Goal: Task Accomplishment & Management: Use online tool/utility

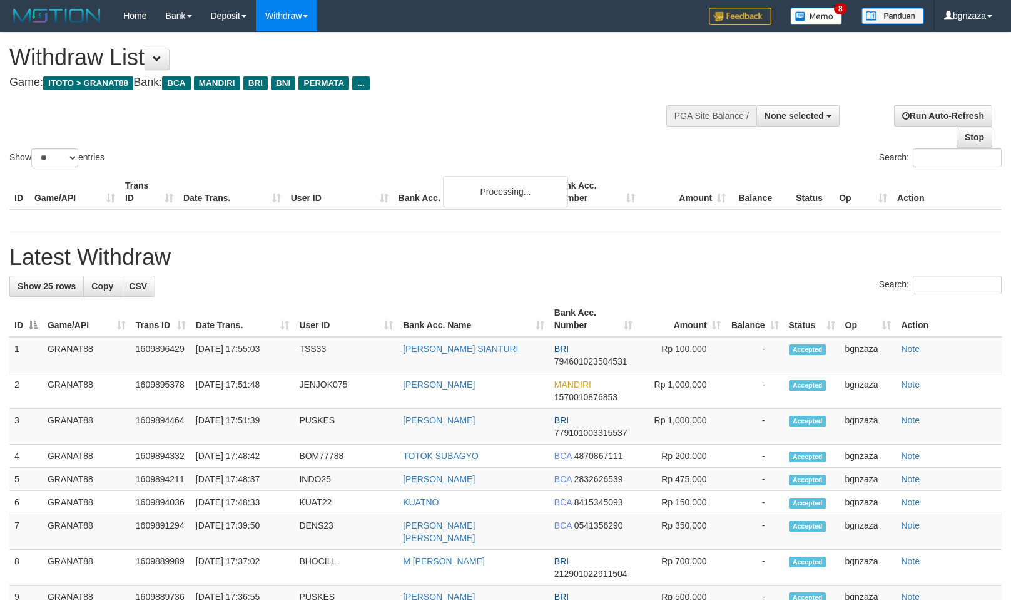
select select
select select "**"
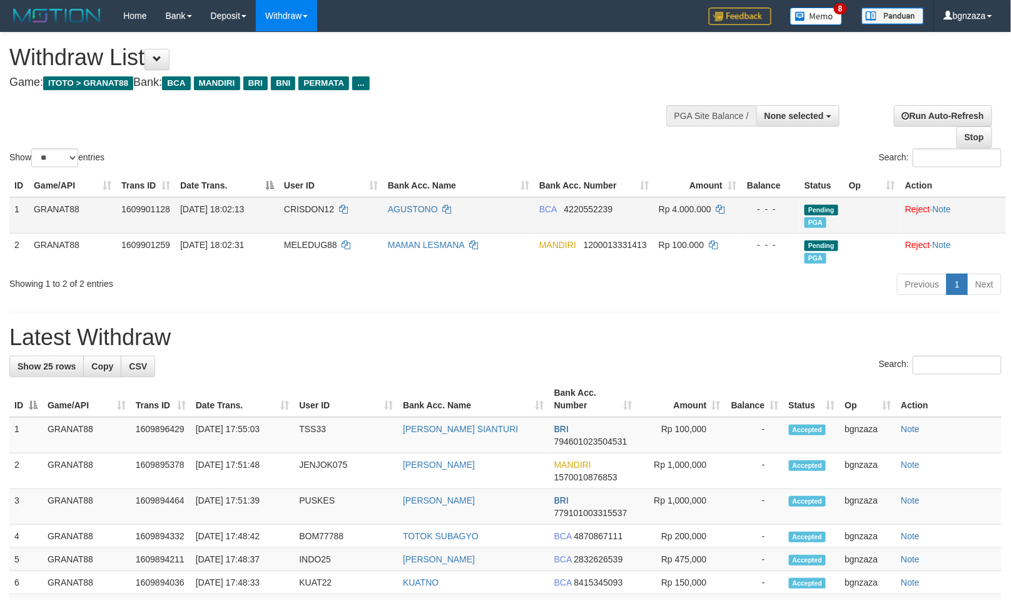
click at [314, 204] on span "CRISDON12" at bounding box center [309, 209] width 50 height 10
drag, startPoint x: 314, startPoint y: 202, endPoint x: 309, endPoint y: 208, distance: 7.5
click at [309, 208] on span "CRISDON12" at bounding box center [309, 209] width 50 height 10
copy span "CRISDON12"
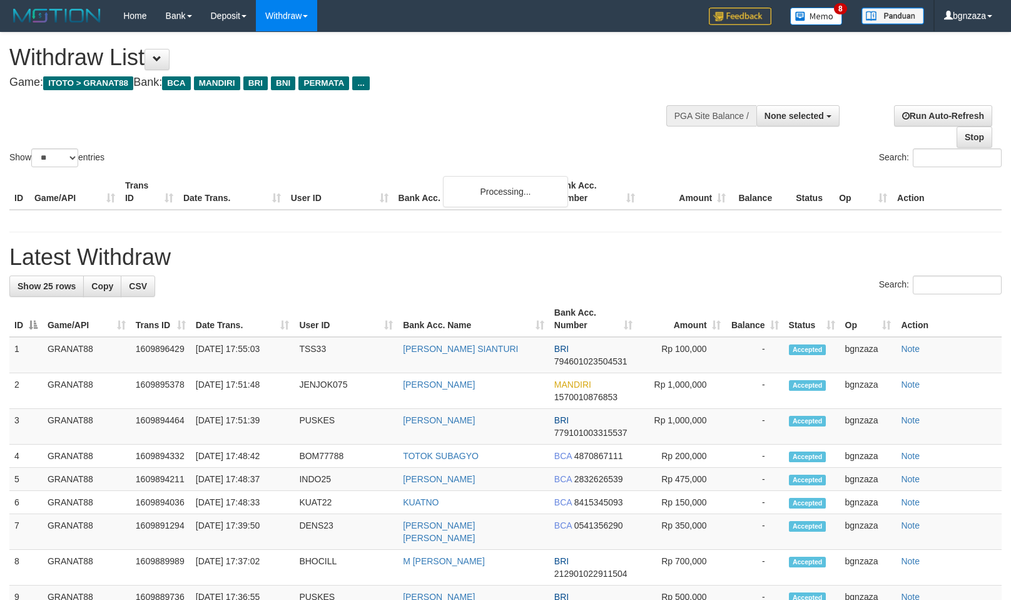
select select
select select "**"
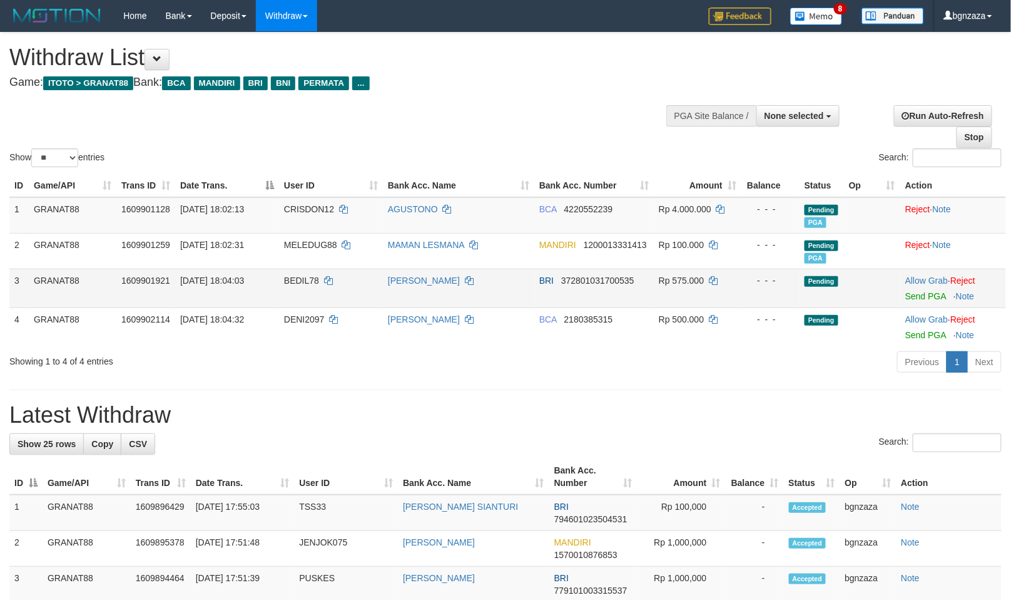
click at [305, 277] on span "BEDIL78" at bounding box center [301, 280] width 35 height 10
drag, startPoint x: 305, startPoint y: 277, endPoint x: 301, endPoint y: 282, distance: 6.7
click at [301, 282] on span "BEDIL78" at bounding box center [301, 280] width 35 height 10
copy span "BEDIL78"
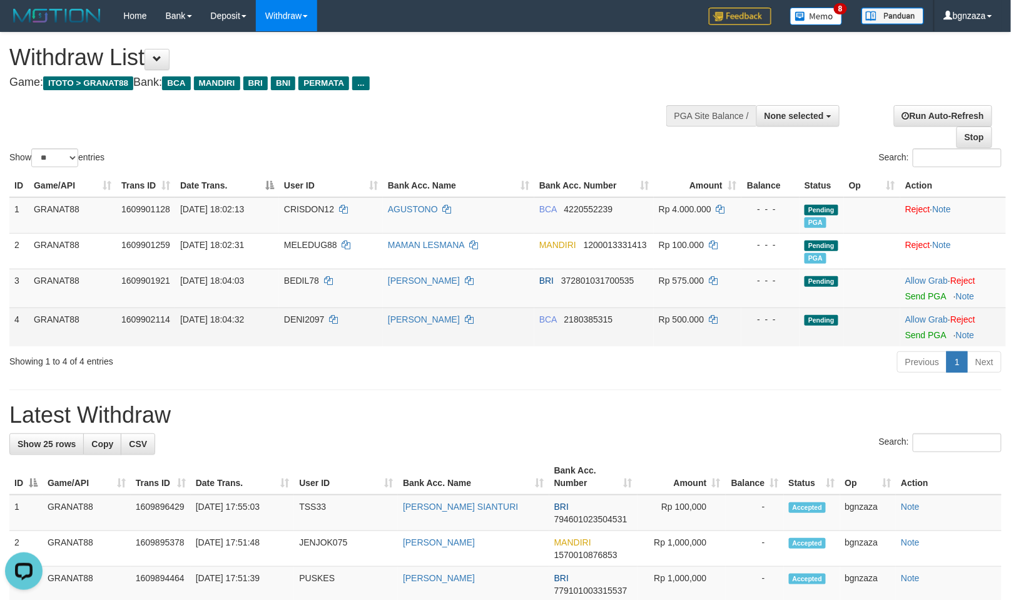
click at [303, 314] on span "DENI2097" at bounding box center [304, 319] width 41 height 10
click at [302, 314] on span "DENI2097" at bounding box center [304, 319] width 41 height 10
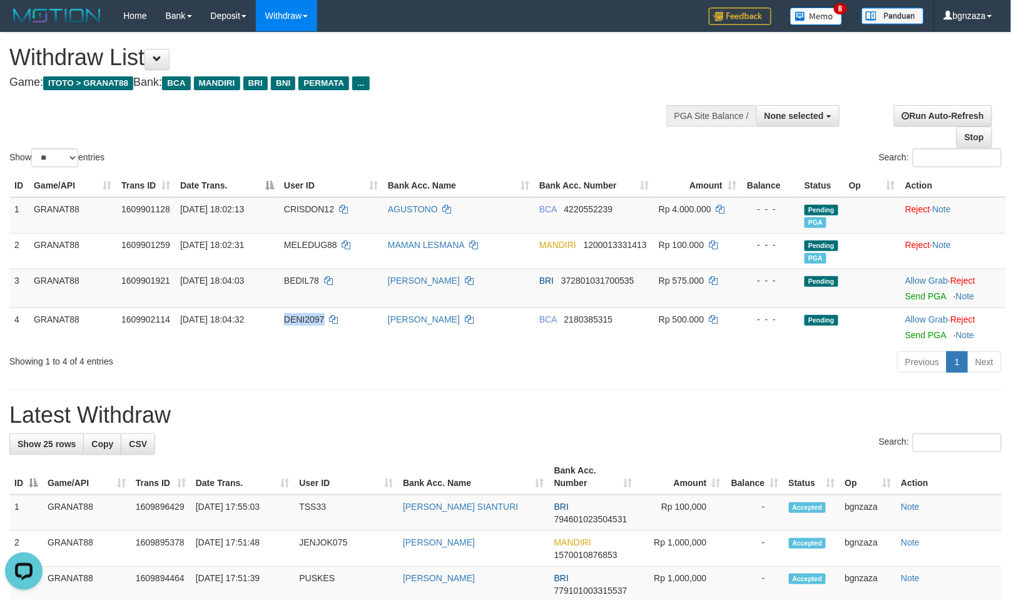
copy span "DENI2097"
click at [681, 275] on span "Rp 575.000" at bounding box center [681, 280] width 45 height 10
click at [678, 276] on span "Rp 575.000" at bounding box center [681, 280] width 45 height 10
copy span "575.000"
click at [918, 297] on link "Send PGA" at bounding box center [926, 296] width 41 height 10
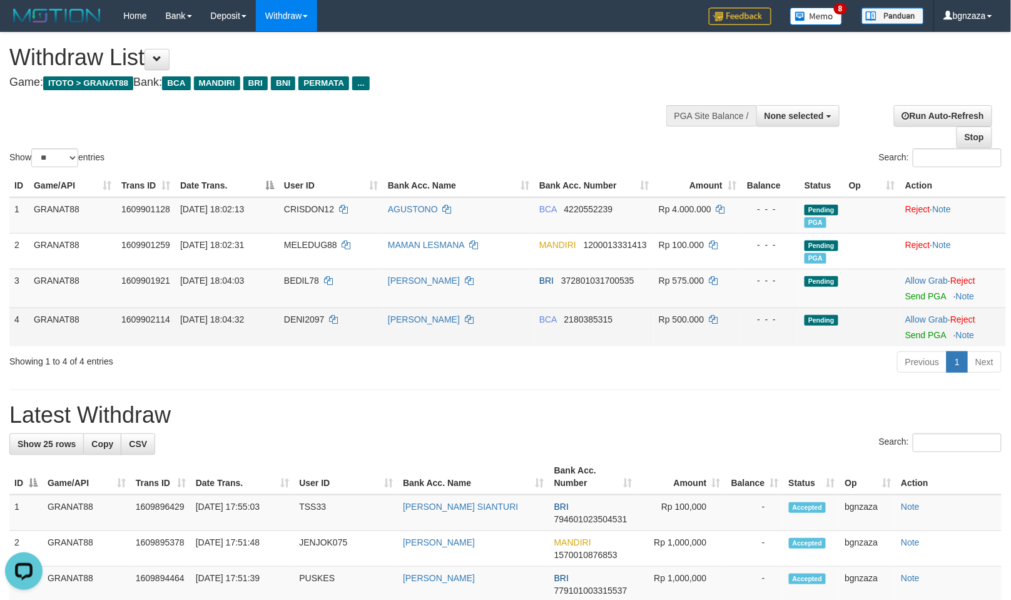
click at [695, 315] on span "Rp 500.000" at bounding box center [681, 319] width 45 height 10
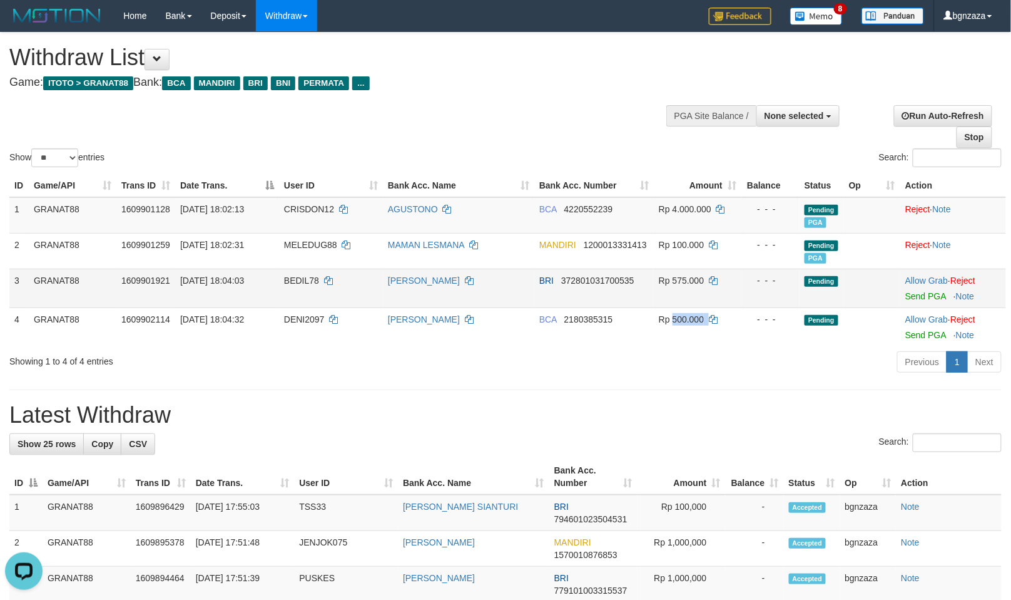
copy td "500.000"
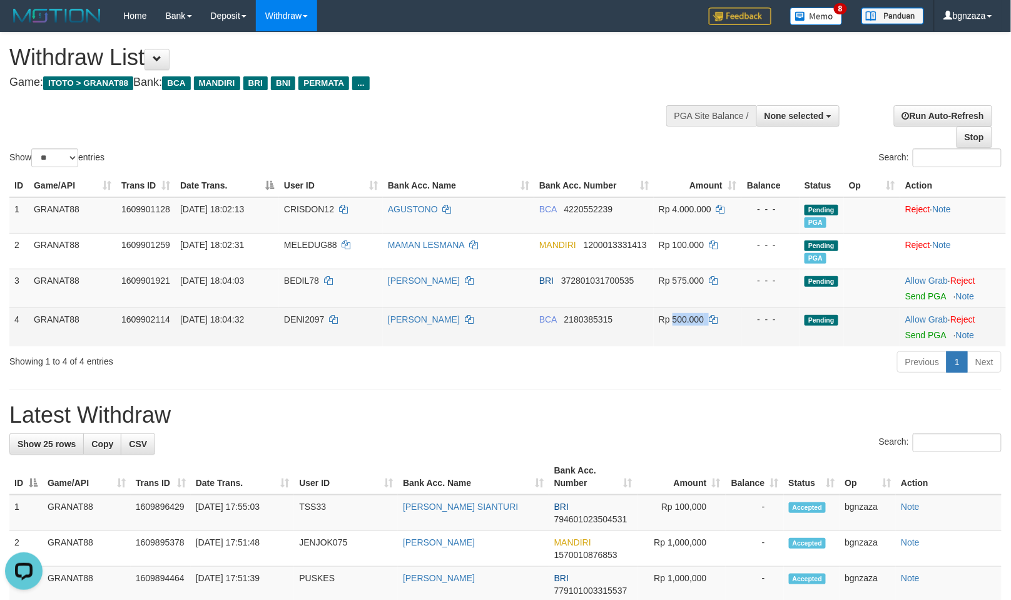
click at [708, 334] on td "Rp 500.000" at bounding box center [698, 326] width 88 height 39
click at [690, 319] on span "Rp 500.000" at bounding box center [681, 319] width 45 height 10
copy td "500.000"
click at [695, 315] on span "Rp 500.000" at bounding box center [681, 319] width 45 height 10
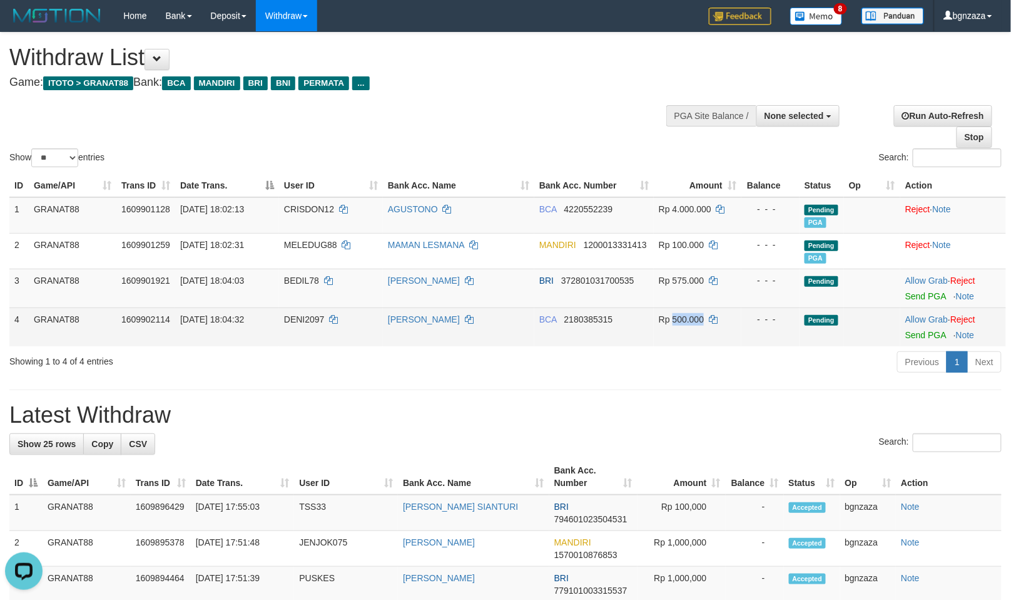
click at [690, 314] on span "Rp 500.000" at bounding box center [681, 319] width 45 height 10
click at [909, 336] on link "Send PGA" at bounding box center [926, 335] width 41 height 10
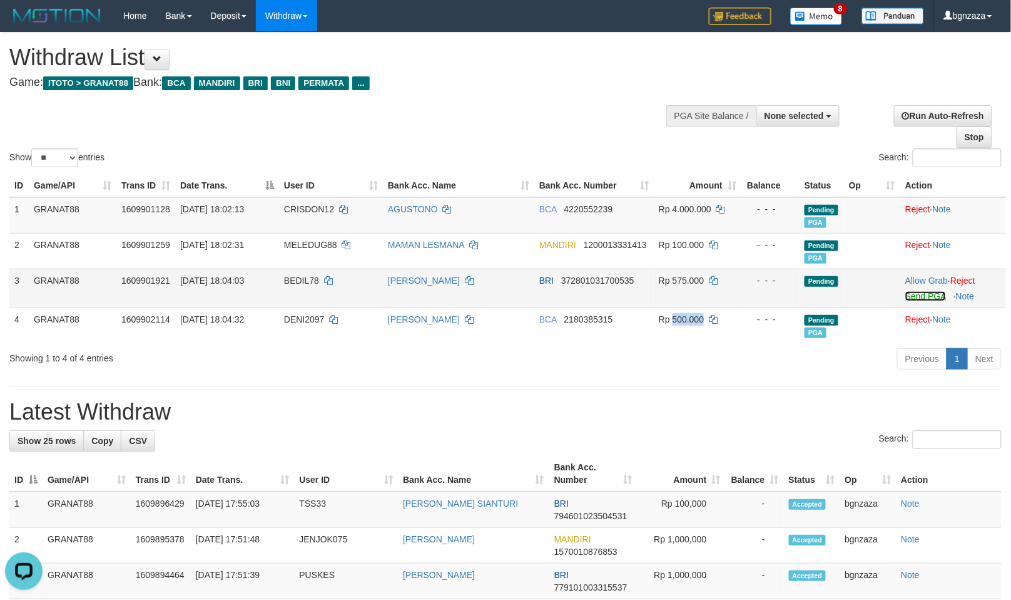
click at [918, 295] on link "Send PGA" at bounding box center [926, 296] width 41 height 10
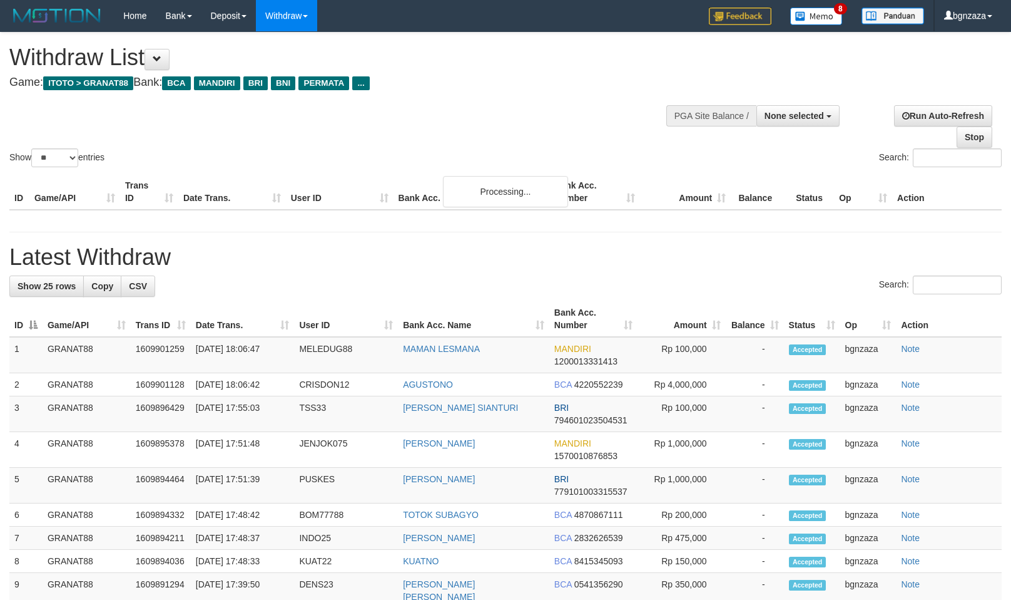
select select
select select "**"
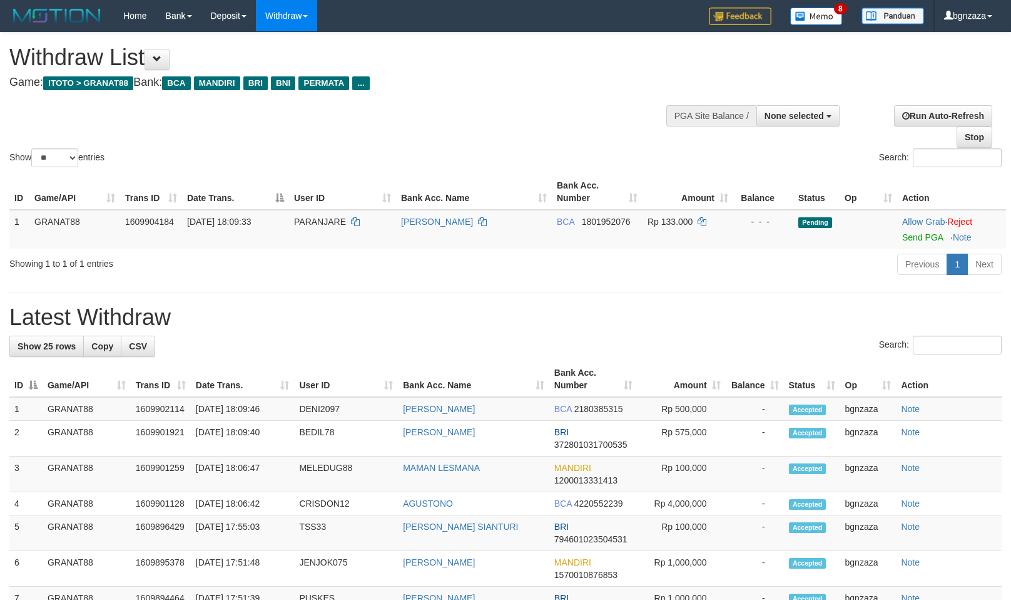
select select
select select "**"
click at [302, 218] on span "PARANJARE" at bounding box center [320, 222] width 52 height 10
click at [301, 222] on span "PARANJARE" at bounding box center [320, 222] width 52 height 10
copy span "PARANJARE"
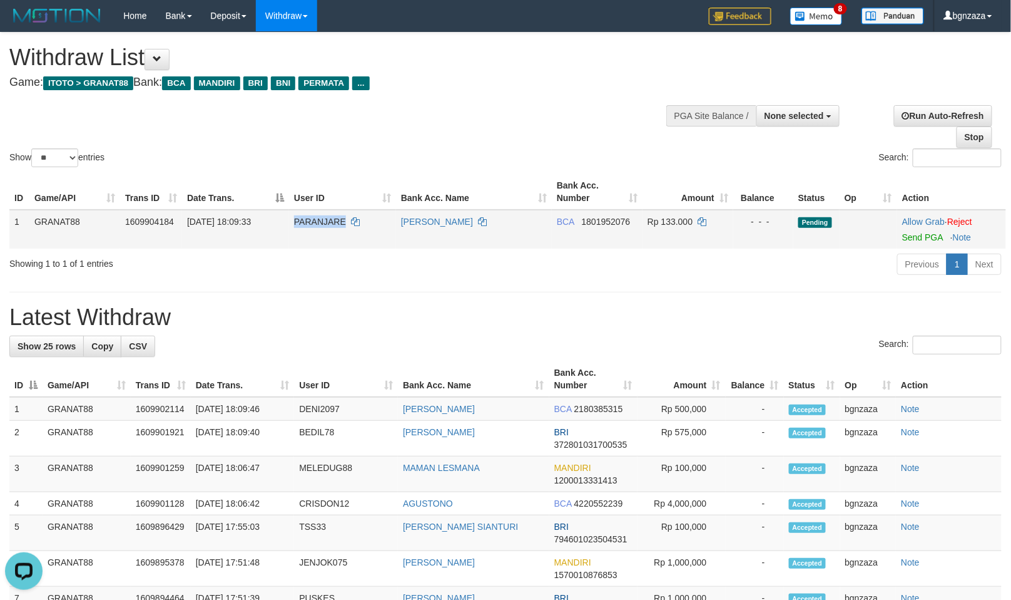
drag, startPoint x: 687, startPoint y: 205, endPoint x: 688, endPoint y: 217, distance: 11.3
click at [687, 210] on table "ID Game/API Trans ID Date Trans. User ID Bank Acc. Name Bank Acc. Number Amount…" at bounding box center [507, 211] width 997 height 74
click at [683, 223] on span "Rp 133.000" at bounding box center [670, 222] width 45 height 10
drag, startPoint x: 683, startPoint y: 223, endPoint x: 710, endPoint y: 245, distance: 34.2
click at [673, 230] on td "Rp 133.000" at bounding box center [688, 229] width 91 height 39
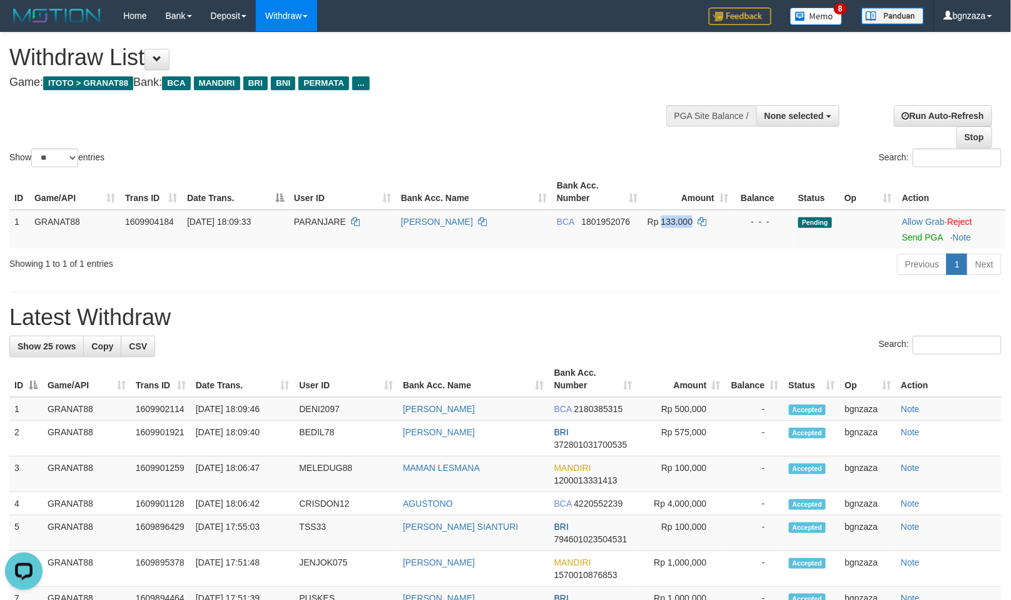
copy span "133.000"
click at [925, 234] on link "Send PGA" at bounding box center [922, 237] width 41 height 10
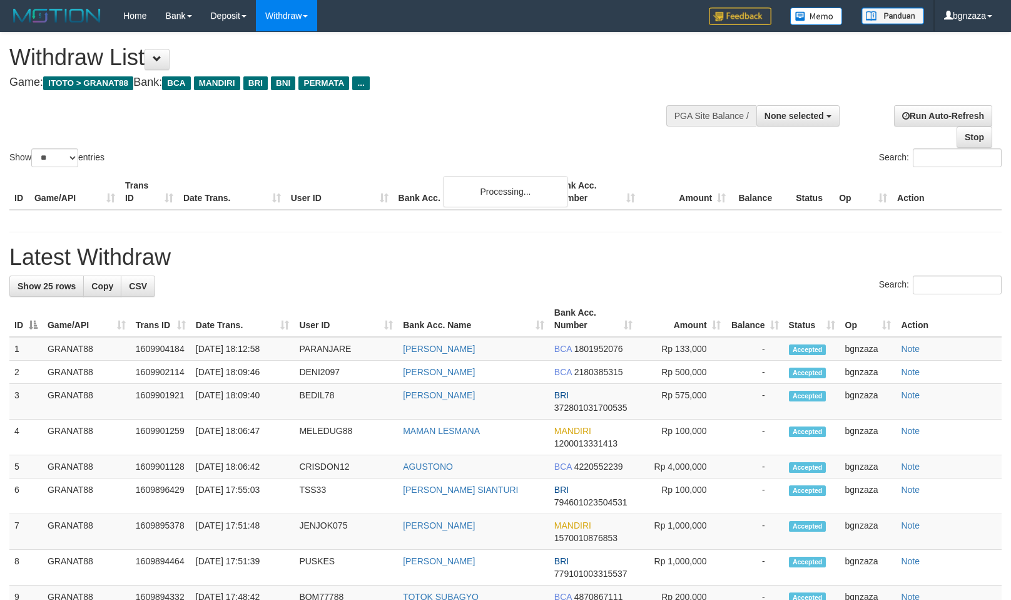
select select
select select "**"
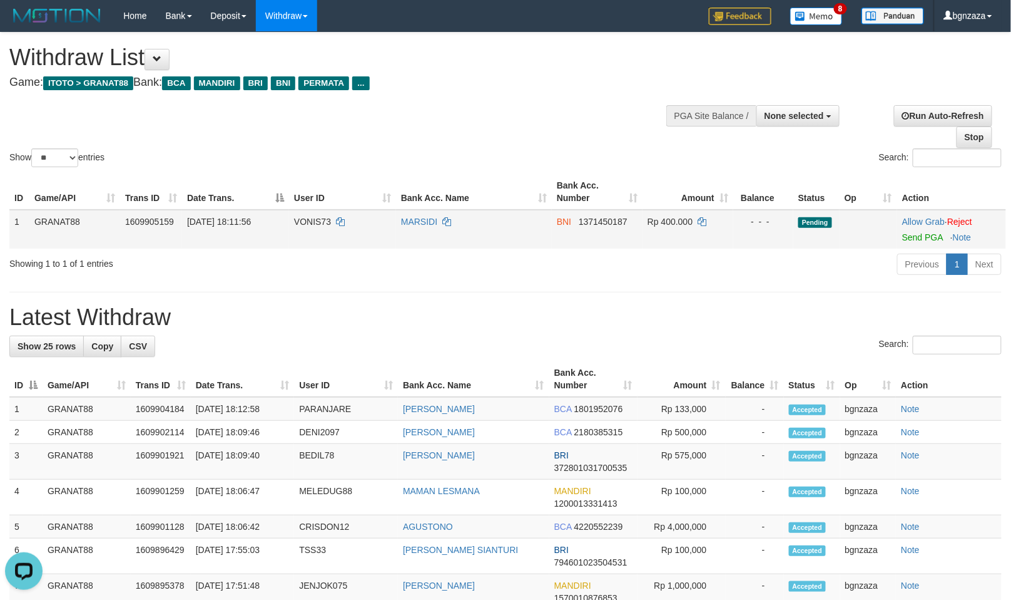
click at [310, 217] on span "VONIS73" at bounding box center [312, 222] width 37 height 10
drag, startPoint x: 310, startPoint y: 217, endPoint x: 299, endPoint y: 223, distance: 12.6
click at [299, 223] on span "VONIS73" at bounding box center [312, 222] width 37 height 10
copy span "VONIS73"
click at [674, 217] on span "Rp 400.000" at bounding box center [670, 222] width 45 height 10
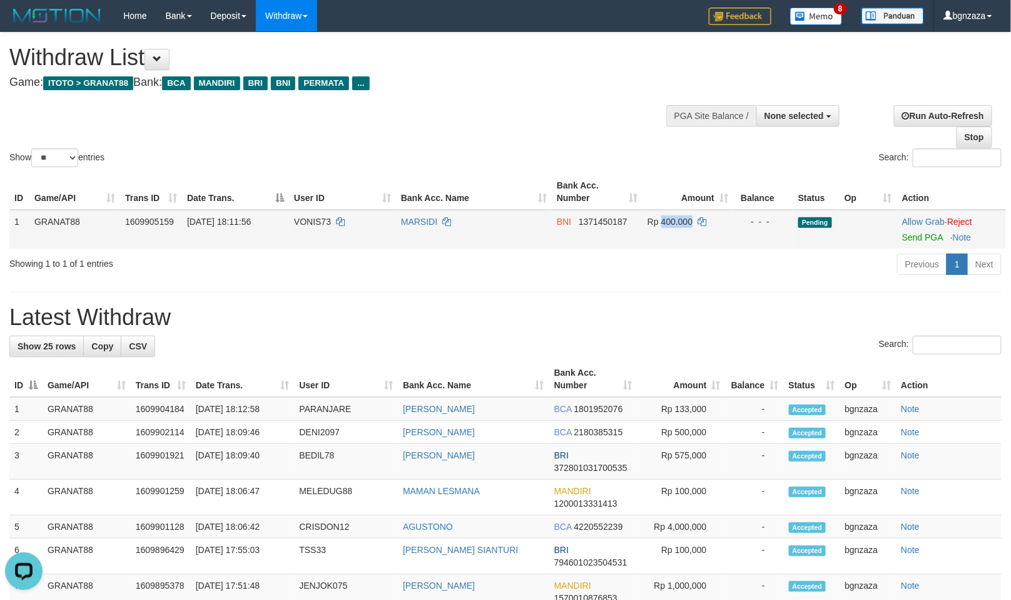
copy span "400.000"
drag, startPoint x: 674, startPoint y: 217, endPoint x: 670, endPoint y: 228, distance: 12.7
click at [668, 228] on td "Rp 400.000" at bounding box center [688, 229] width 91 height 39
click at [909, 235] on link "Send PGA" at bounding box center [922, 237] width 41 height 10
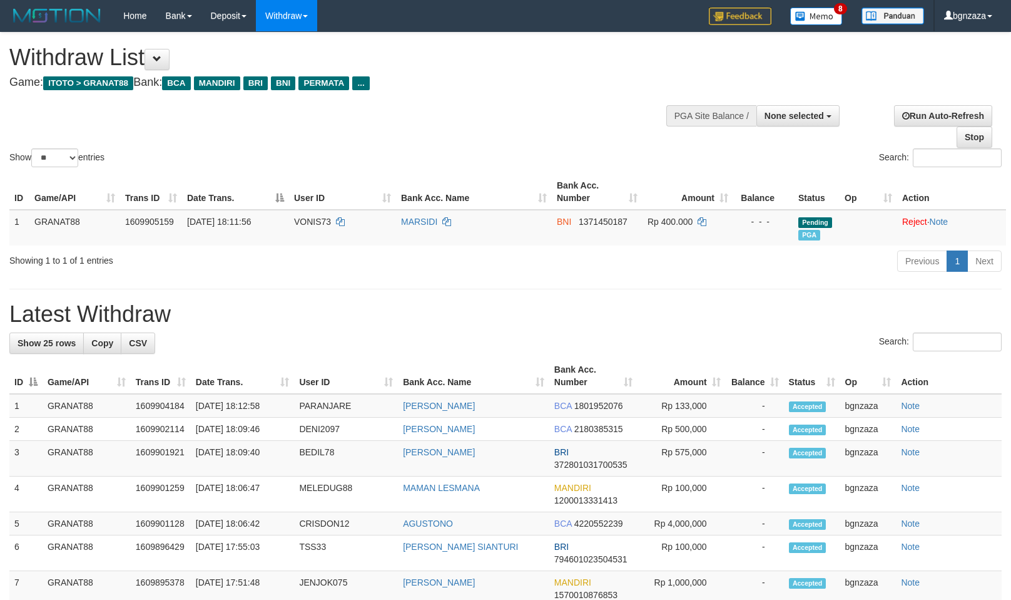
select select
select select "**"
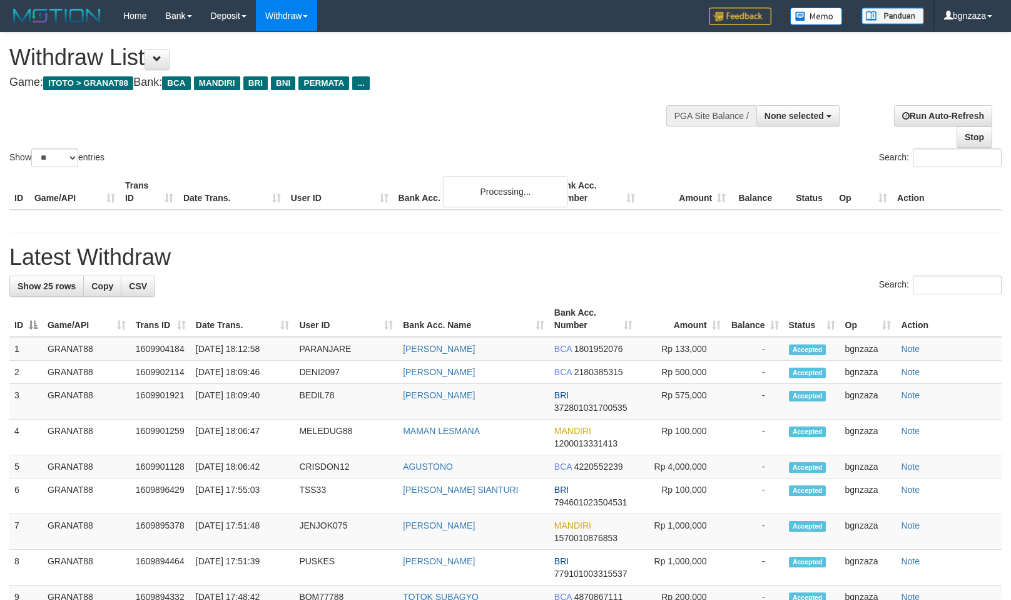
select select
select select "**"
select select
select select "**"
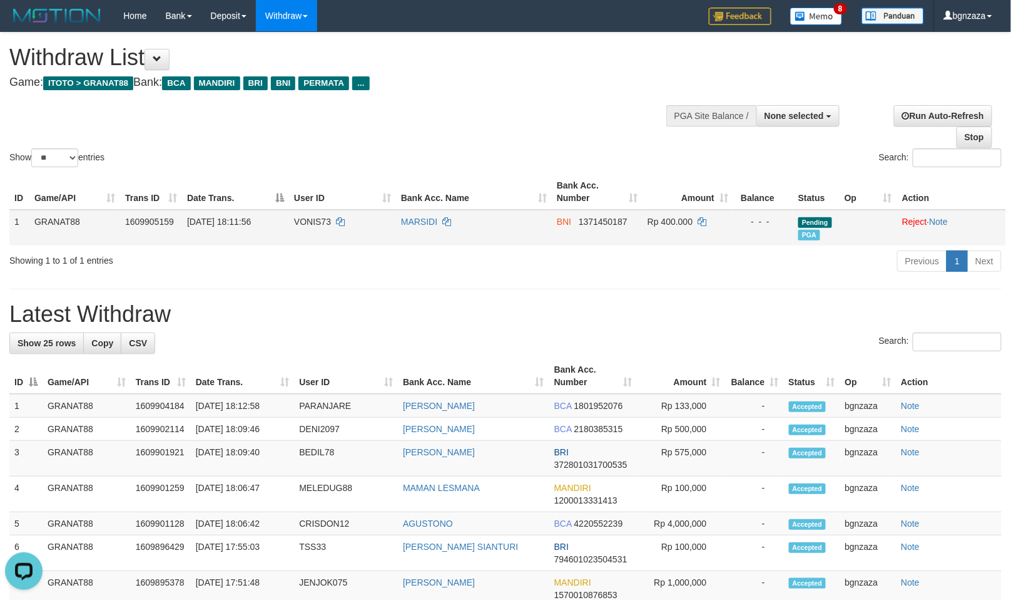
click at [582, 242] on td "BNI 1371450187" at bounding box center [597, 228] width 91 height 36
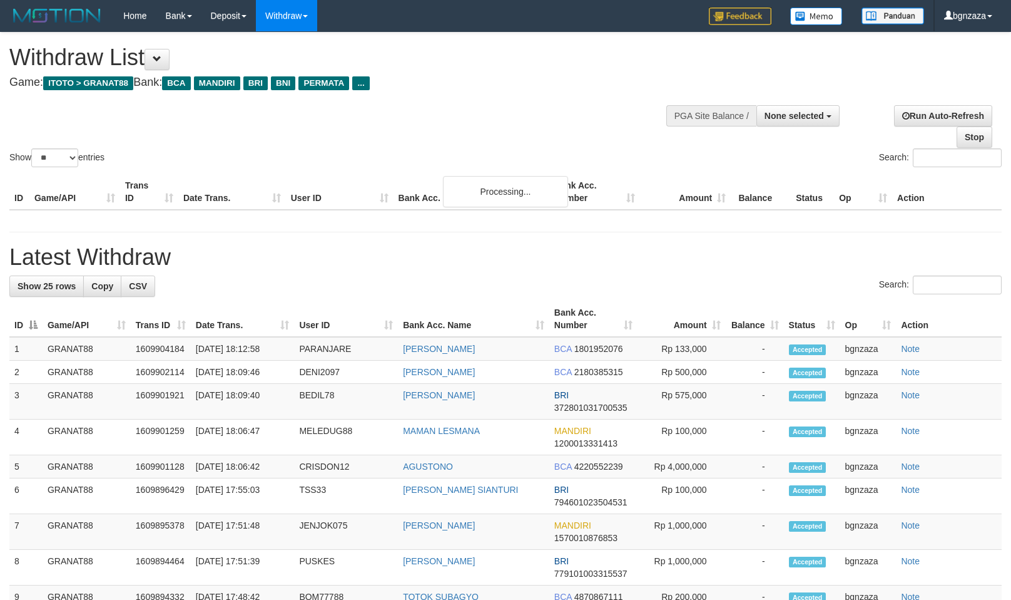
select select
select select "**"
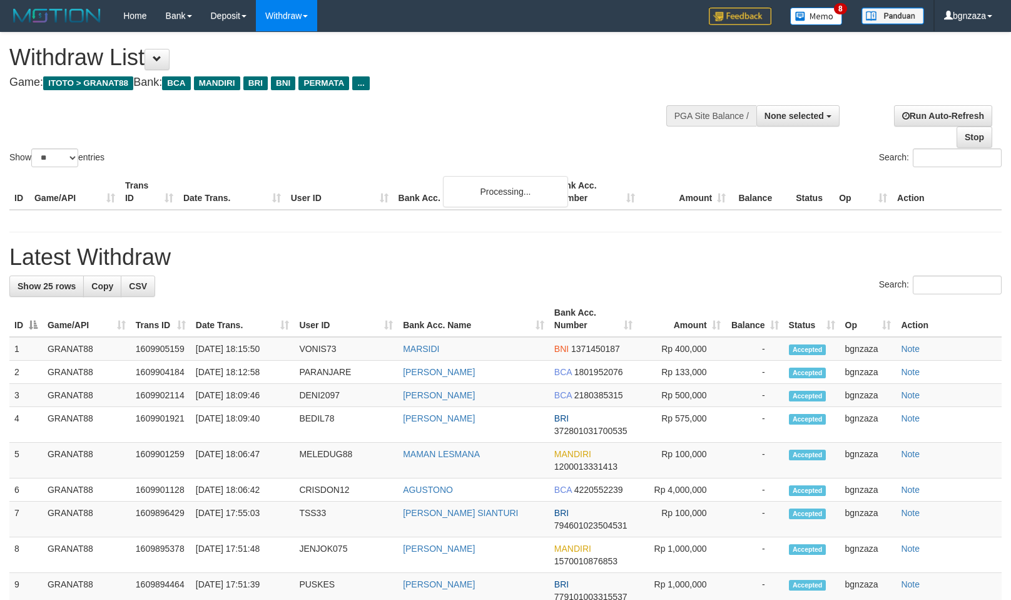
select select
select select "**"
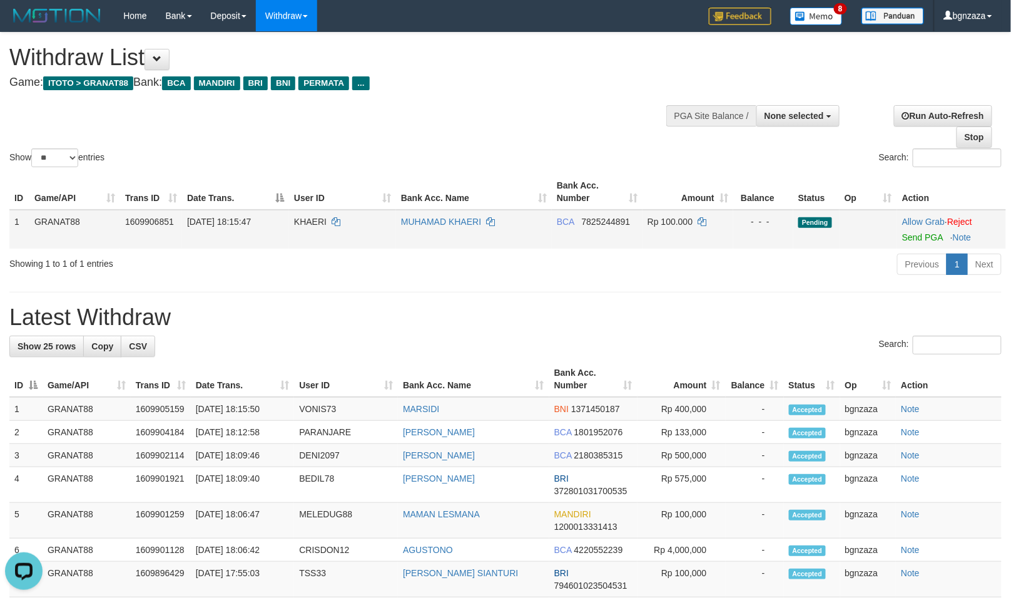
click at [312, 221] on span "KHAERI" at bounding box center [310, 222] width 33 height 10
click at [307, 223] on span "KHAERI" at bounding box center [310, 222] width 33 height 10
copy span "KHAERI"
click at [680, 224] on span "Rp 100.000" at bounding box center [670, 222] width 45 height 10
drag, startPoint x: 680, startPoint y: 224, endPoint x: 673, endPoint y: 224, distance: 6.9
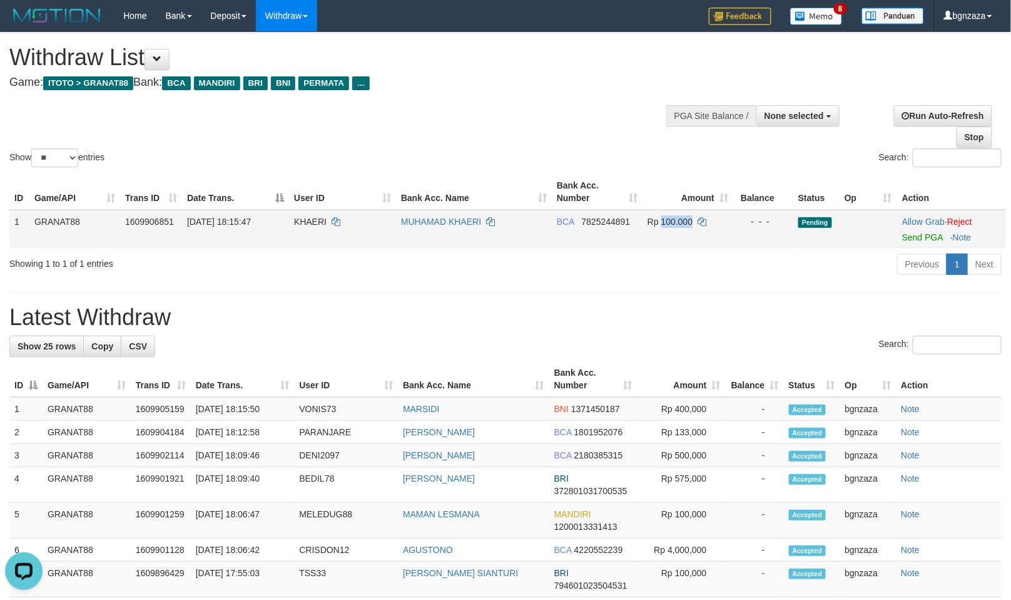
click at [673, 224] on span "Rp 100.000" at bounding box center [670, 222] width 45 height 10
copy span "100.000"
click at [915, 232] on link "Send PGA" at bounding box center [922, 237] width 41 height 10
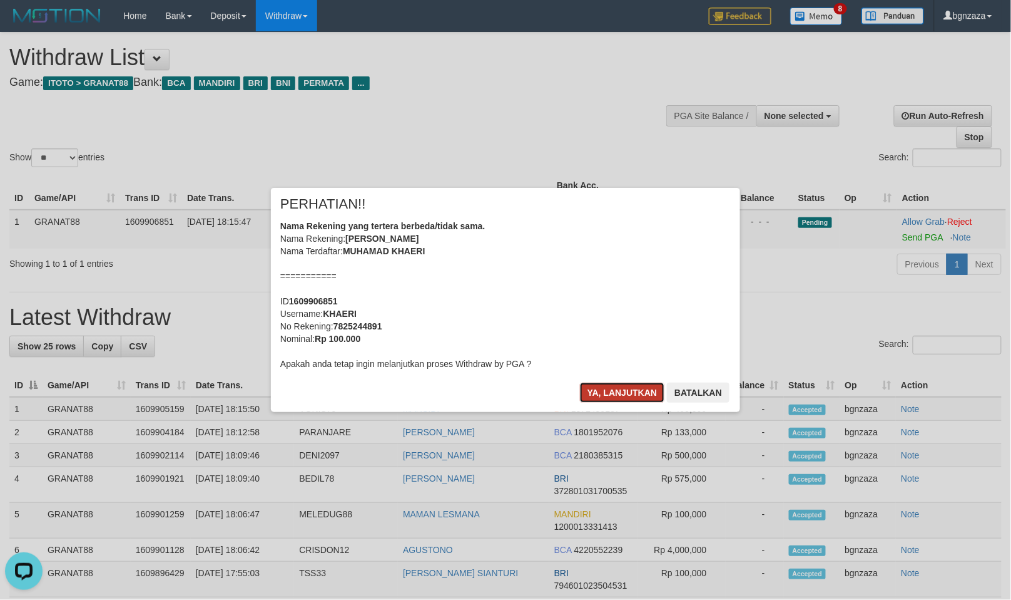
click at [592, 384] on button "Ya, lanjutkan" at bounding box center [622, 392] width 85 height 20
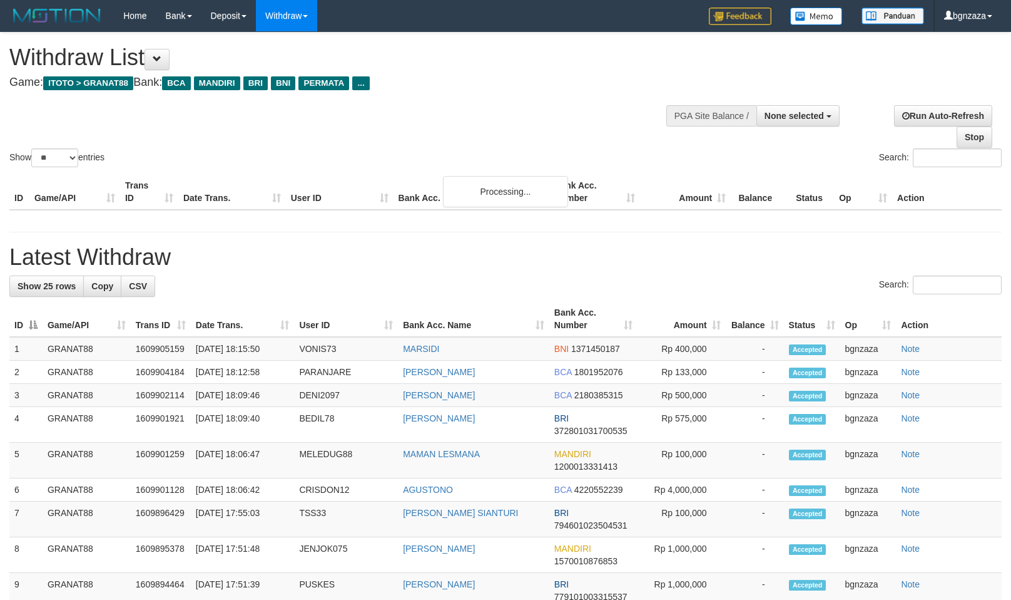
select select
select select "**"
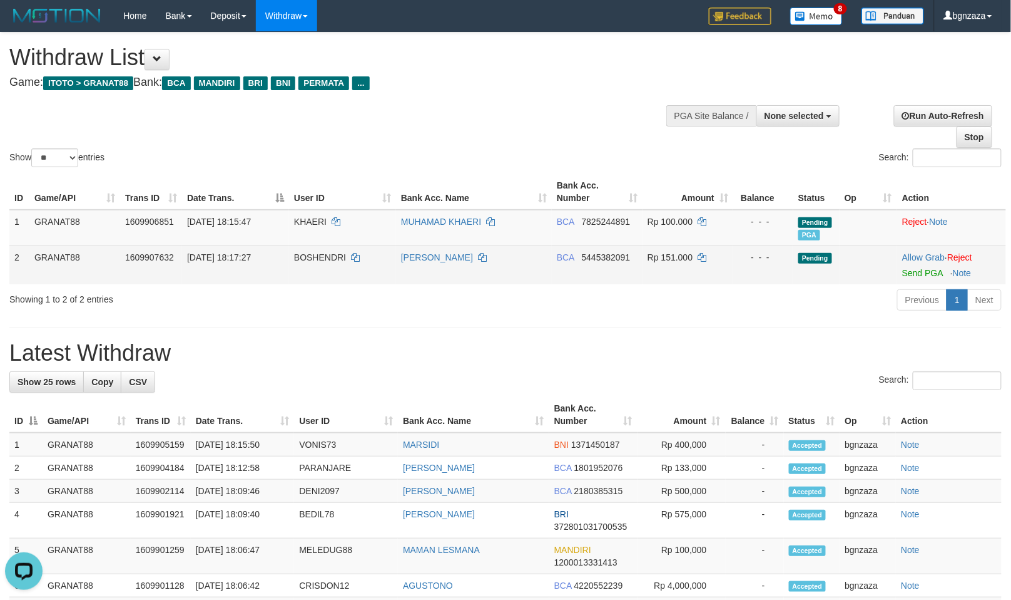
click at [316, 258] on span "BOSHENDRI" at bounding box center [320, 257] width 52 height 10
drag, startPoint x: 316, startPoint y: 258, endPoint x: 308, endPoint y: 264, distance: 10.3
click at [308, 264] on td "BOSHENDRI" at bounding box center [342, 264] width 107 height 39
copy span "BOSHENDRI"
click at [677, 254] on span "Rp 151.000" at bounding box center [670, 257] width 45 height 10
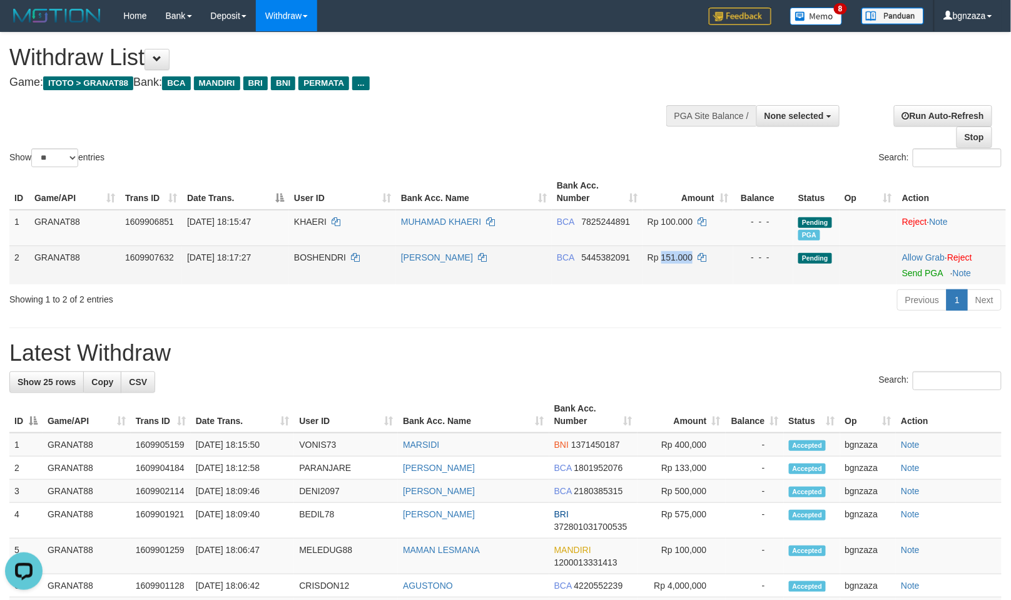
drag, startPoint x: 677, startPoint y: 254, endPoint x: 674, endPoint y: 273, distance: 19.7
click at [673, 273] on td "Rp 151.000" at bounding box center [688, 264] width 91 height 39
copy span "151.000"
click at [936, 275] on link "Send PGA" at bounding box center [922, 273] width 41 height 10
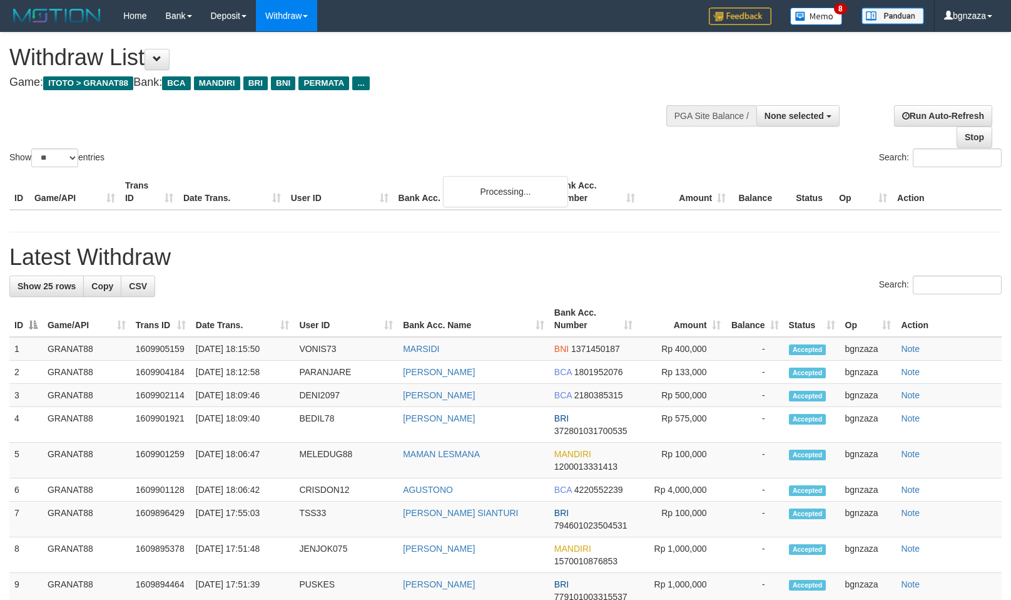
select select
select select "**"
select select
select select "**"
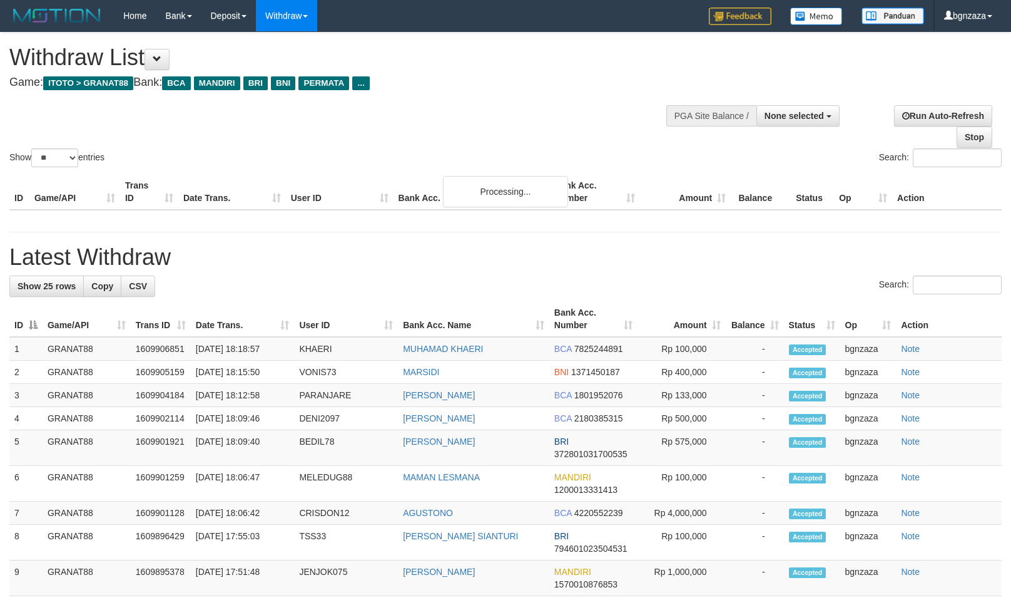
select select
select select "**"
select select
select select "**"
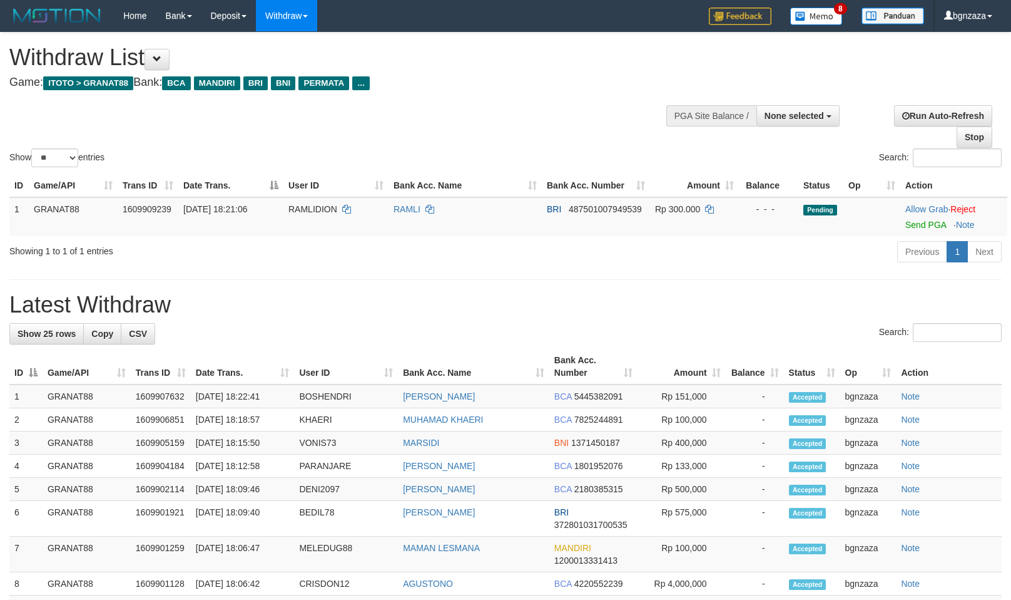
select select
select select "**"
click at [297, 210] on span "RAMLIDION" at bounding box center [313, 209] width 49 height 10
drag, startPoint x: 297, startPoint y: 210, endPoint x: 290, endPoint y: 217, distance: 10.2
click at [290, 217] on td "RAMLIDION" at bounding box center [336, 216] width 105 height 39
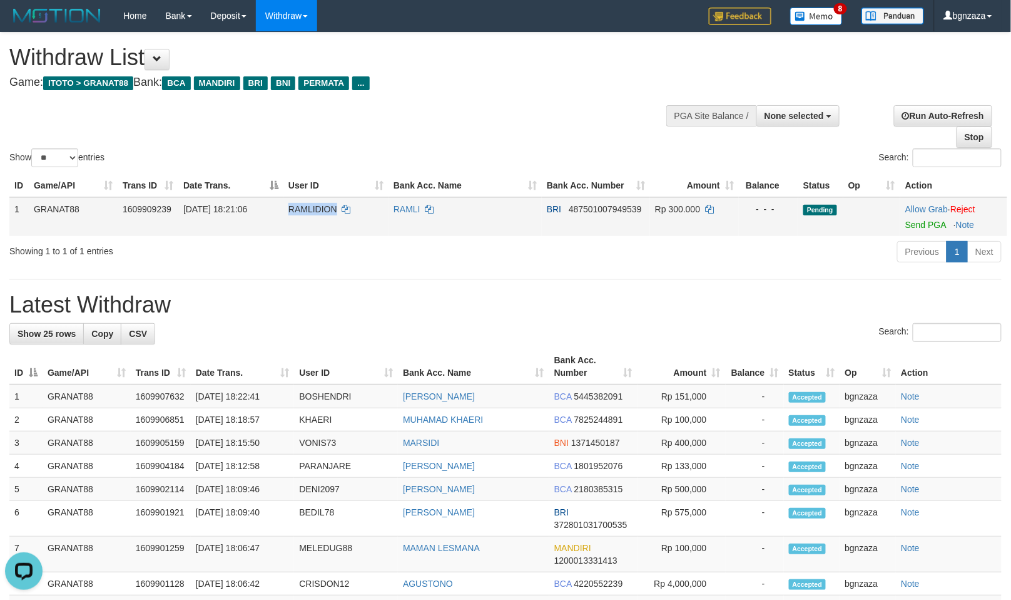
copy span "RAMLIDION"
click at [680, 211] on span "Rp 300.000" at bounding box center [677, 209] width 45 height 10
drag, startPoint x: 680, startPoint y: 211, endPoint x: 673, endPoint y: 214, distance: 7.6
click at [673, 214] on td "Rp 300.000" at bounding box center [694, 216] width 89 height 39
copy span "300.000"
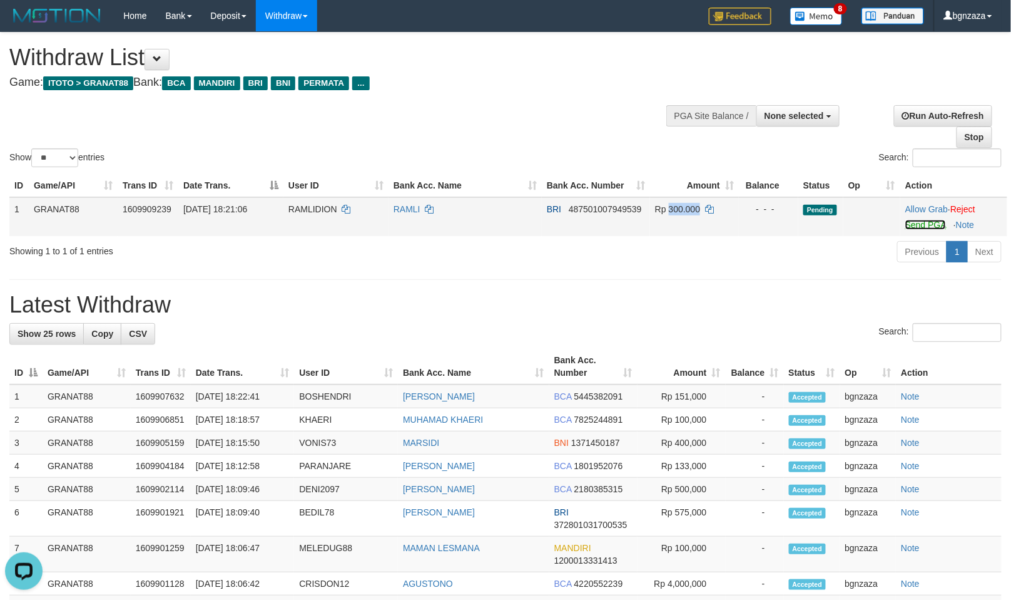
click at [915, 222] on link "Send PGA" at bounding box center [926, 225] width 41 height 10
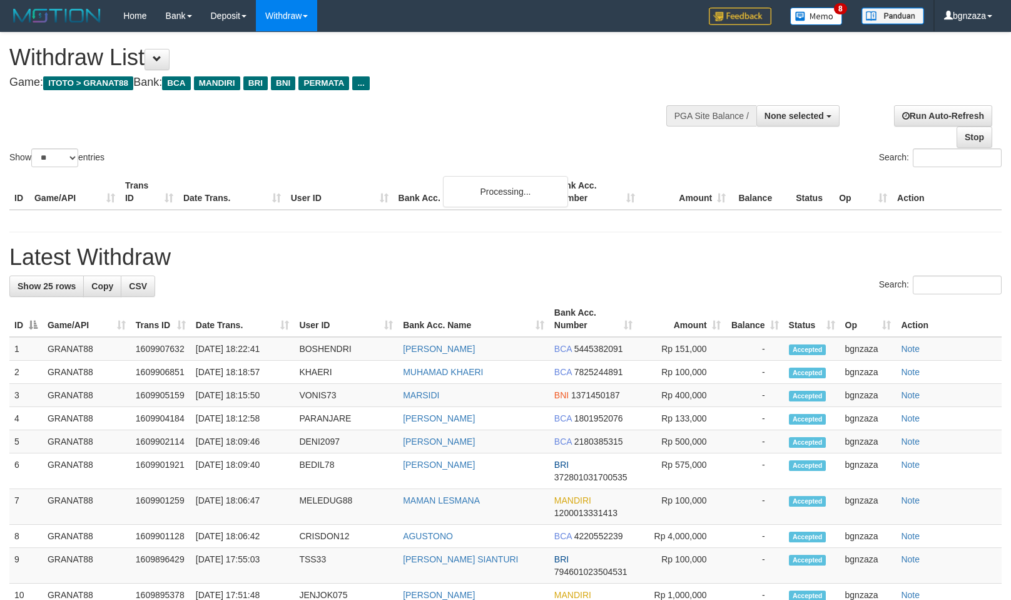
select select
select select "**"
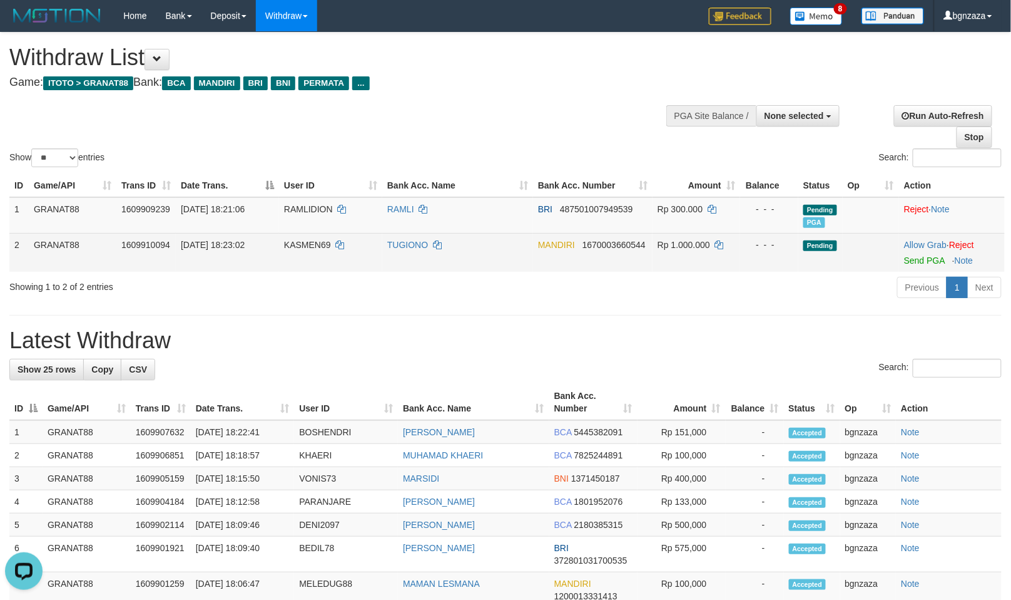
click at [304, 248] on span "KASMEN69" at bounding box center [307, 245] width 47 height 10
click at [302, 252] on td "KASMEN69" at bounding box center [330, 252] width 103 height 39
copy span "KASMEN69"
click at [678, 243] on span "Rp 1.000.000" at bounding box center [684, 245] width 53 height 10
click at [678, 245] on span "Rp 1.000.000" at bounding box center [684, 245] width 53 height 10
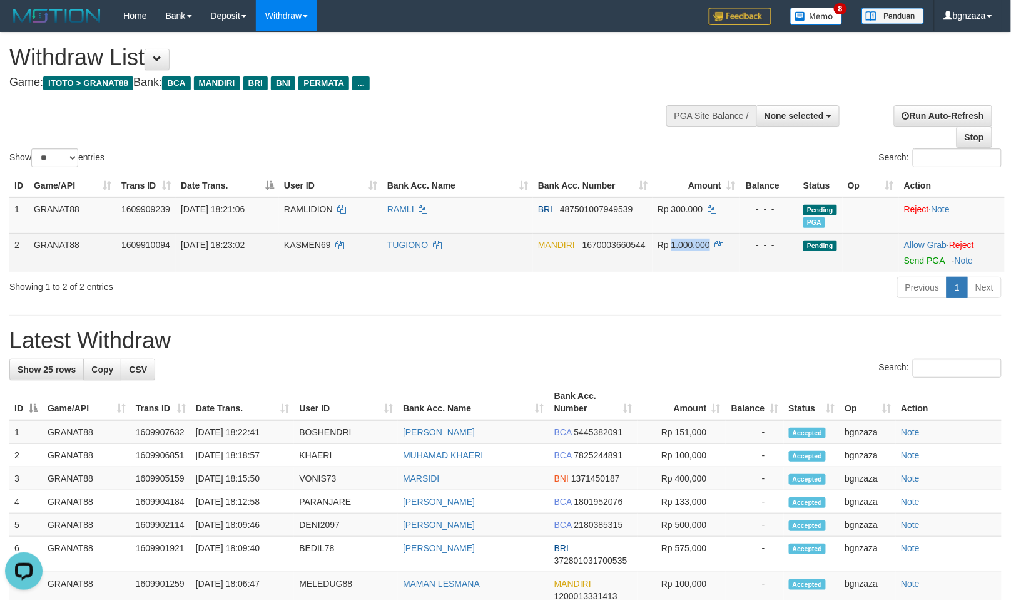
copy span "1.000.000"
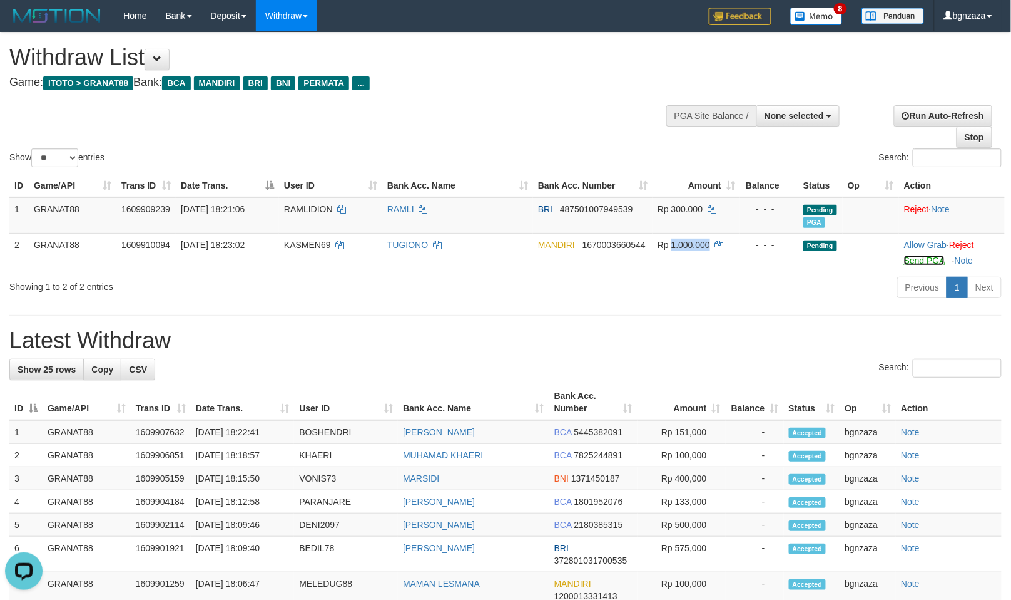
drag, startPoint x: 915, startPoint y: 261, endPoint x: 583, endPoint y: 176, distance: 342.3
click at [915, 261] on link "Send PGA" at bounding box center [924, 260] width 41 height 10
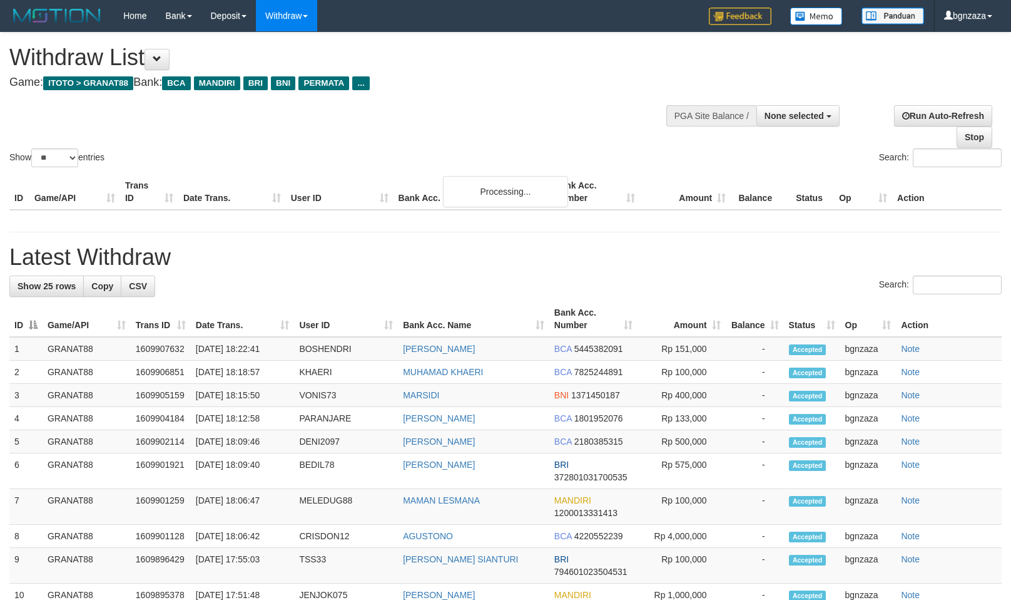
select select
select select "**"
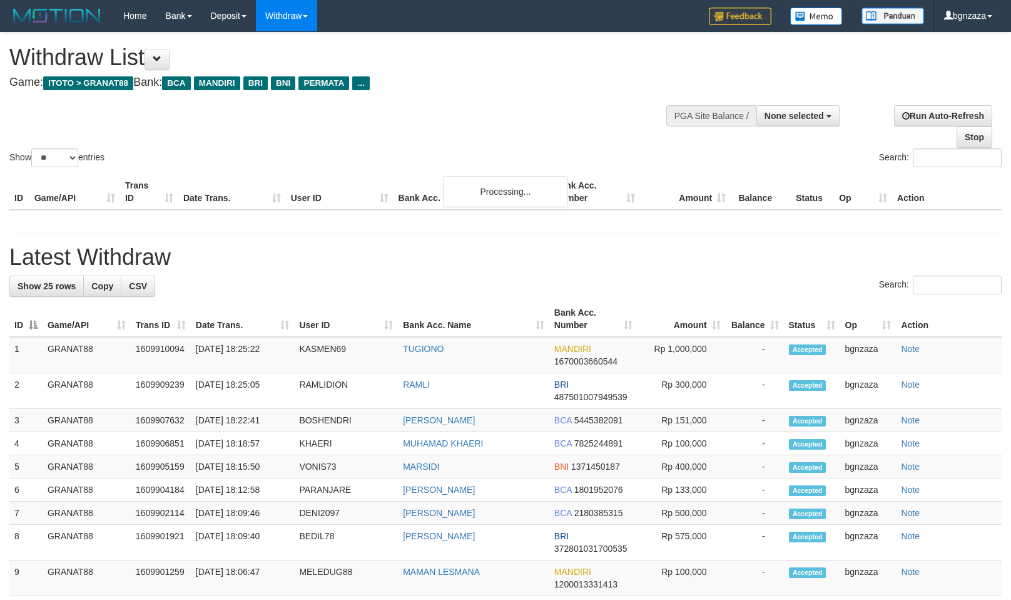
select select
select select "**"
select select
select select "**"
select select
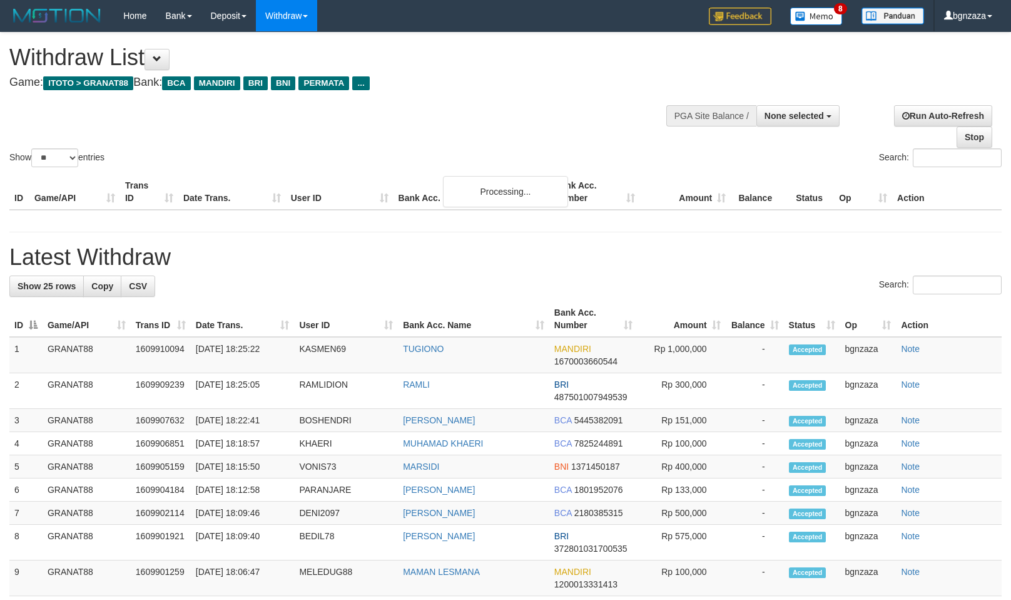
select select "**"
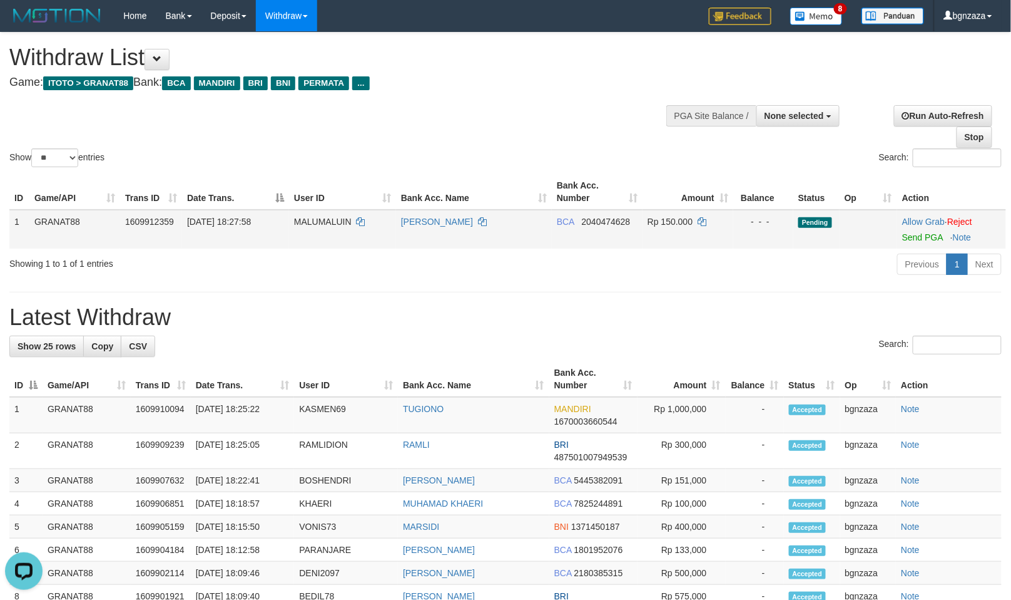
click at [312, 223] on span "MALUMALUIN" at bounding box center [323, 222] width 58 height 10
copy span "MALUMALUIN"
click at [307, 224] on span "MALUMALUIN" at bounding box center [323, 222] width 58 height 10
click at [678, 217] on span "Rp 150.000" at bounding box center [670, 222] width 45 height 10
drag, startPoint x: 678, startPoint y: 217, endPoint x: 670, endPoint y: 221, distance: 9.0
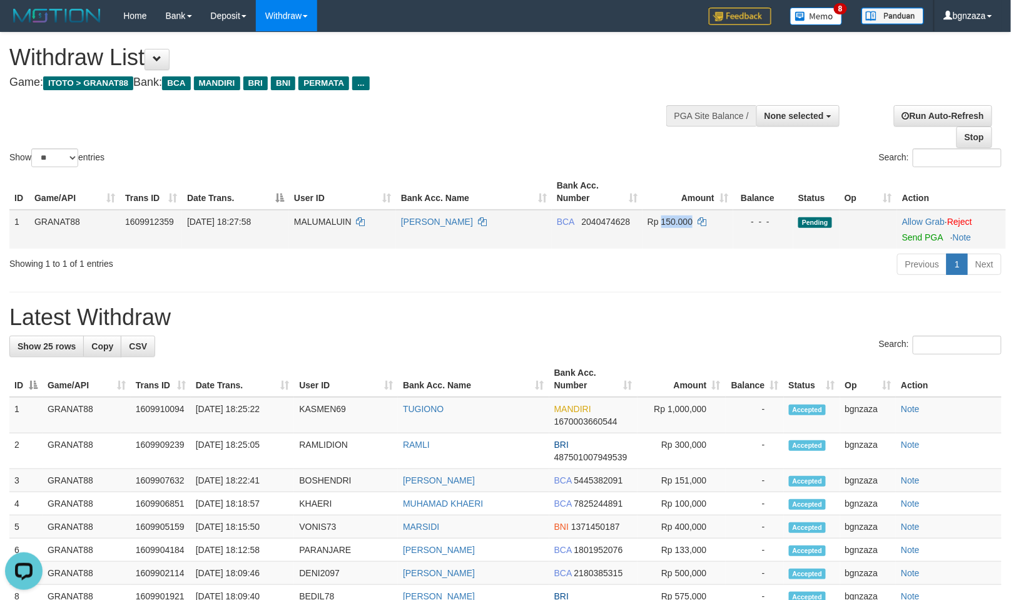
click at [670, 221] on span "Rp 150.000" at bounding box center [670, 222] width 45 height 10
copy span "150.000"
click at [921, 233] on link "Send PGA" at bounding box center [922, 237] width 41 height 10
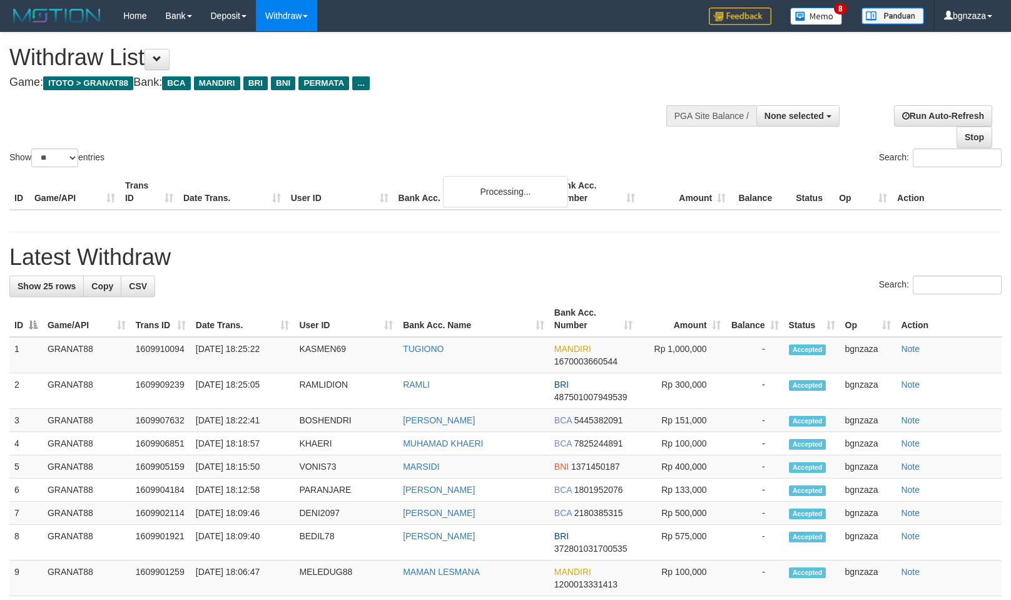
select select
select select "**"
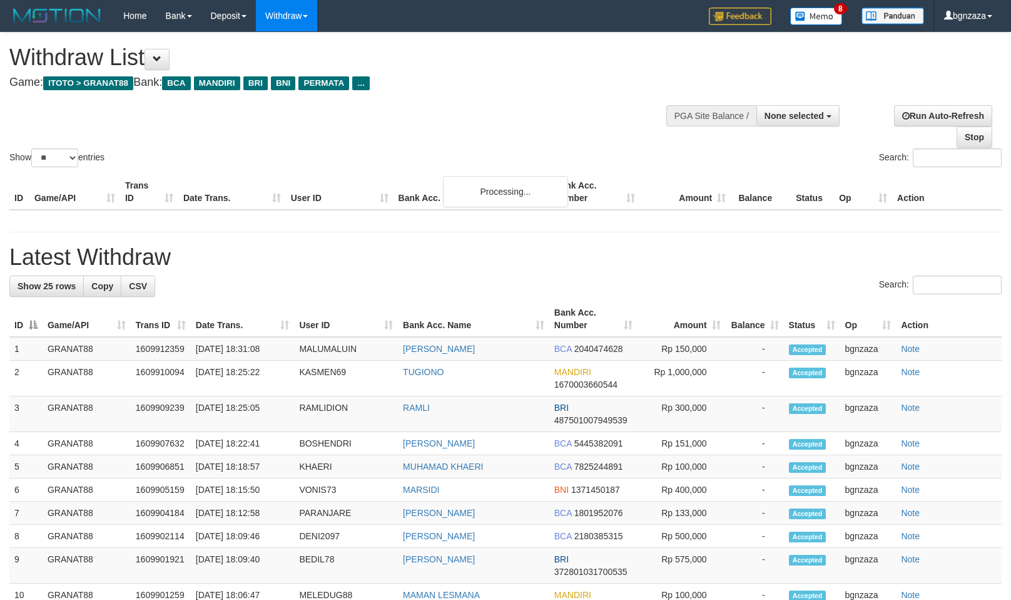
select select
select select "**"
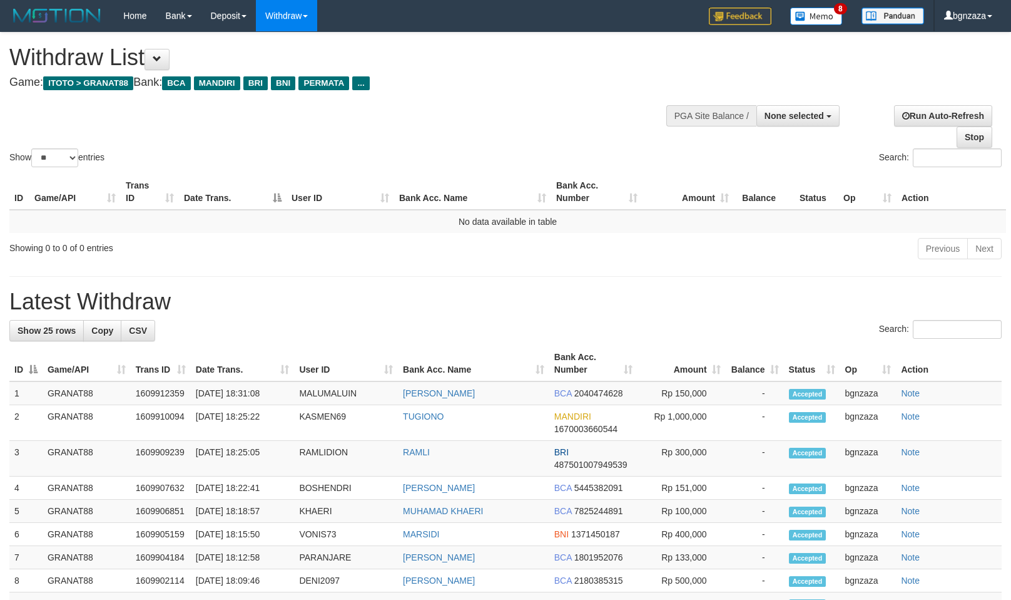
select select
select select "**"
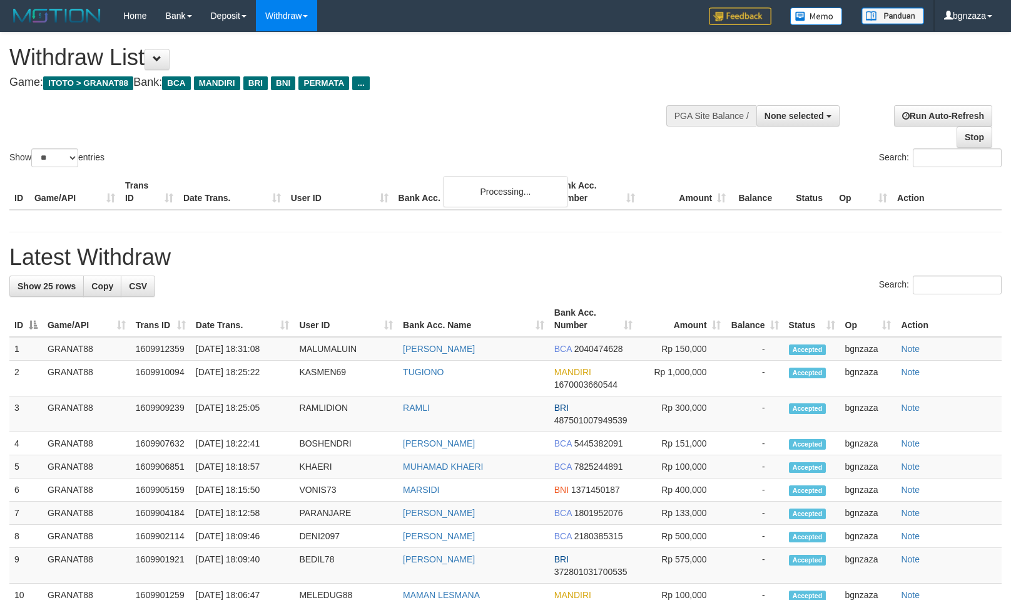
select select
select select "**"
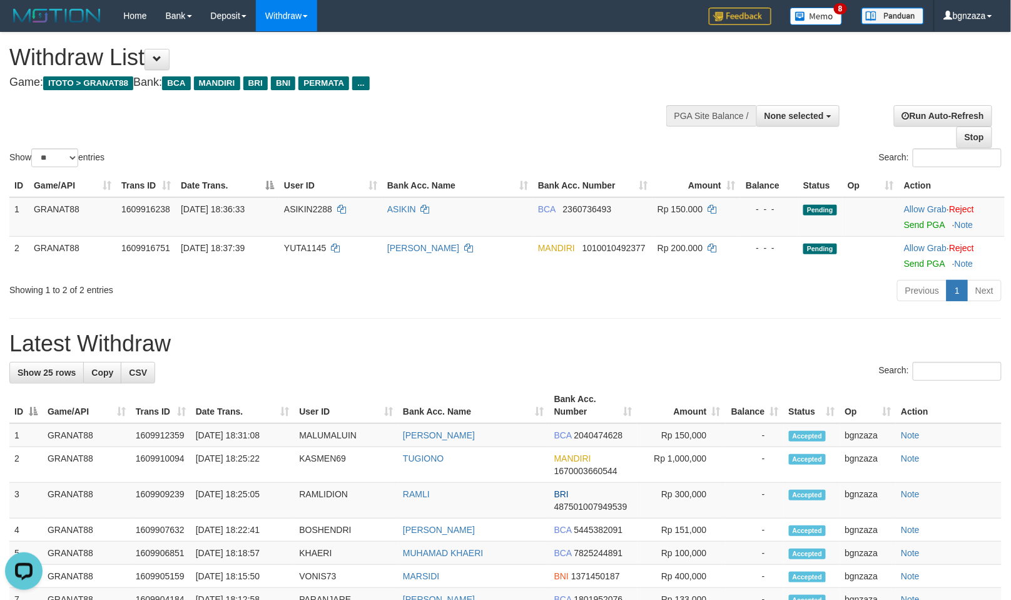
click at [291, 211] on span "ASIKIN2288" at bounding box center [308, 209] width 48 height 10
copy span "ASIKIN2288"
click at [290, 211] on span "ASIKIN2288" at bounding box center [308, 209] width 48 height 10
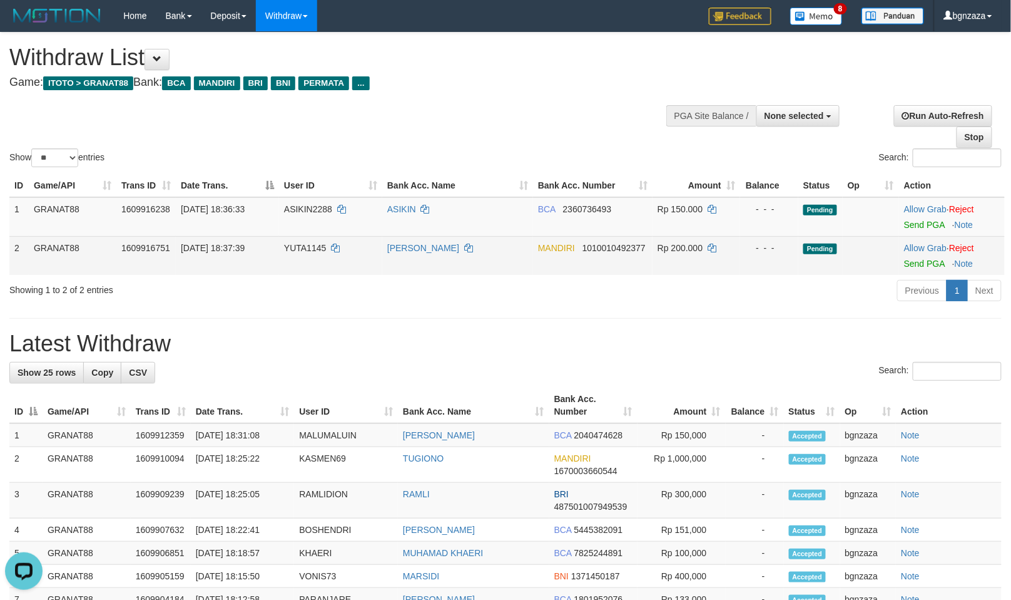
click at [316, 248] on span "YUTA1145" at bounding box center [305, 248] width 42 height 10
copy span "YUTA1145"
drag, startPoint x: 316, startPoint y: 248, endPoint x: 308, endPoint y: 260, distance: 14.4
click at [308, 260] on td "YUTA1145" at bounding box center [330, 255] width 103 height 39
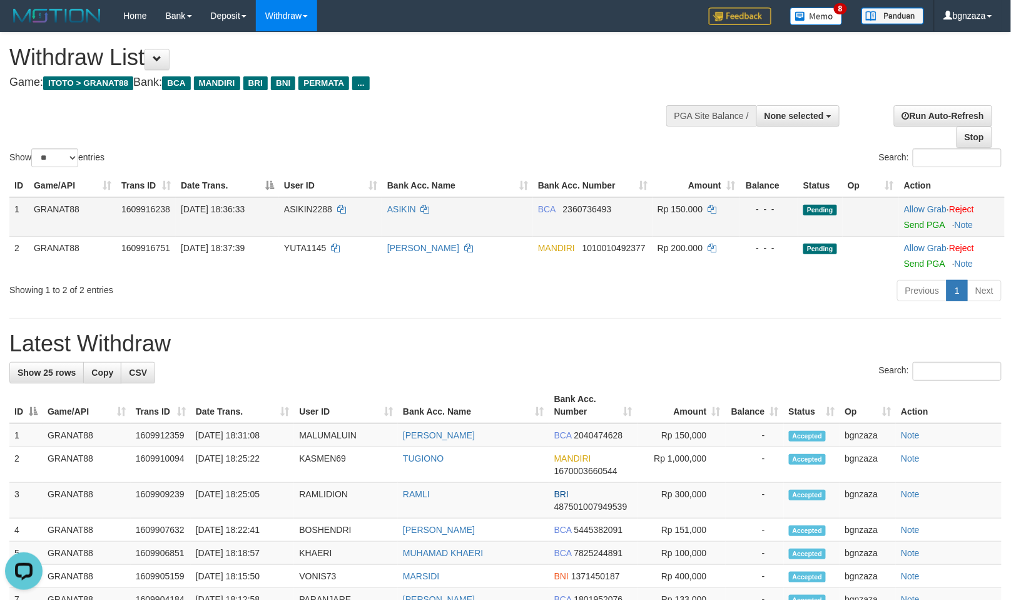
click at [695, 208] on span "Rp 150.000" at bounding box center [680, 209] width 45 height 10
drag, startPoint x: 695, startPoint y: 208, endPoint x: 685, endPoint y: 222, distance: 17.0
click at [685, 222] on td "Rp 150.000" at bounding box center [697, 216] width 88 height 39
copy span "150.000"
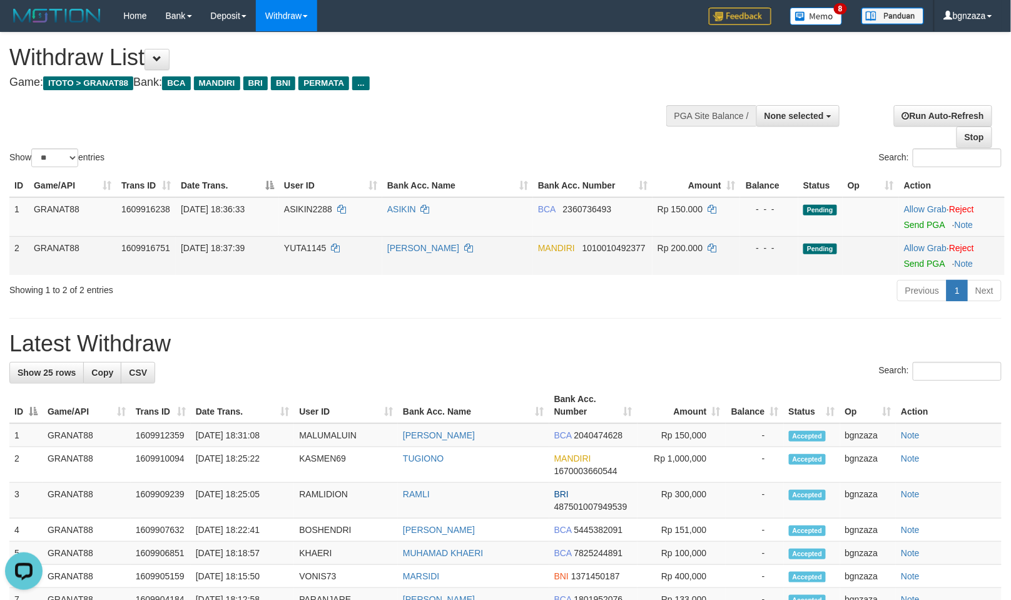
click at [687, 244] on span "Rp 200.000" at bounding box center [680, 248] width 45 height 10
drag, startPoint x: 687, startPoint y: 244, endPoint x: 672, endPoint y: 253, distance: 17.7
click at [672, 253] on td "Rp 200.000" at bounding box center [697, 255] width 88 height 39
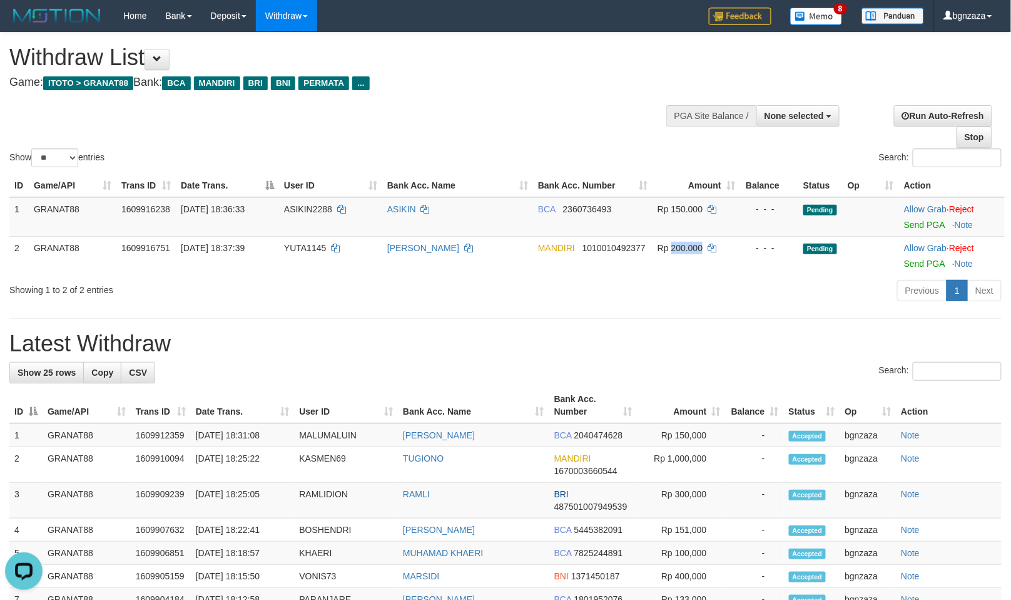
copy span "200.000"
click at [930, 222] on link "Send PGA" at bounding box center [924, 225] width 41 height 10
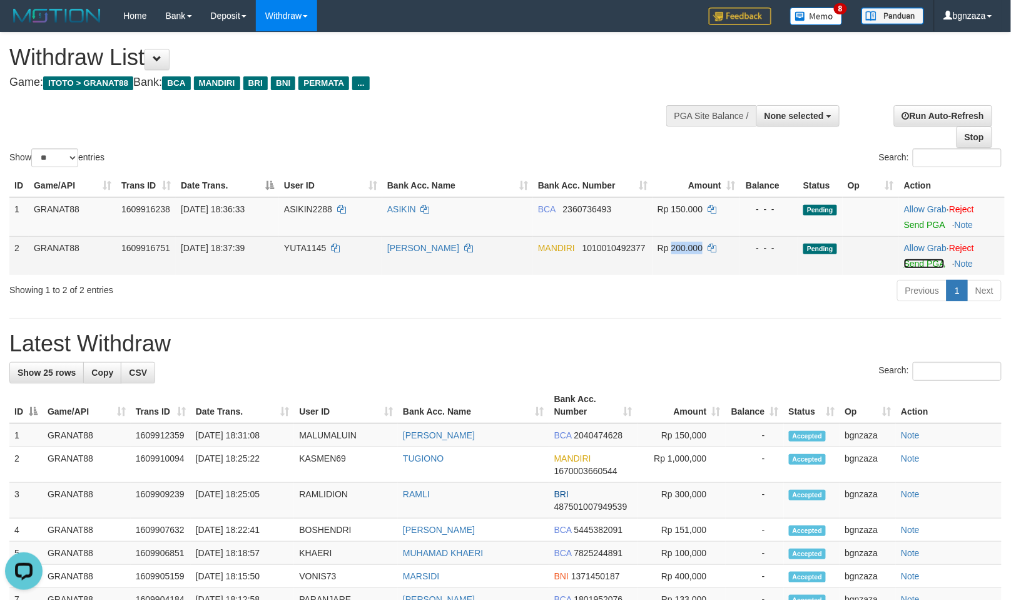
click at [931, 263] on link "Send PGA" at bounding box center [924, 263] width 41 height 10
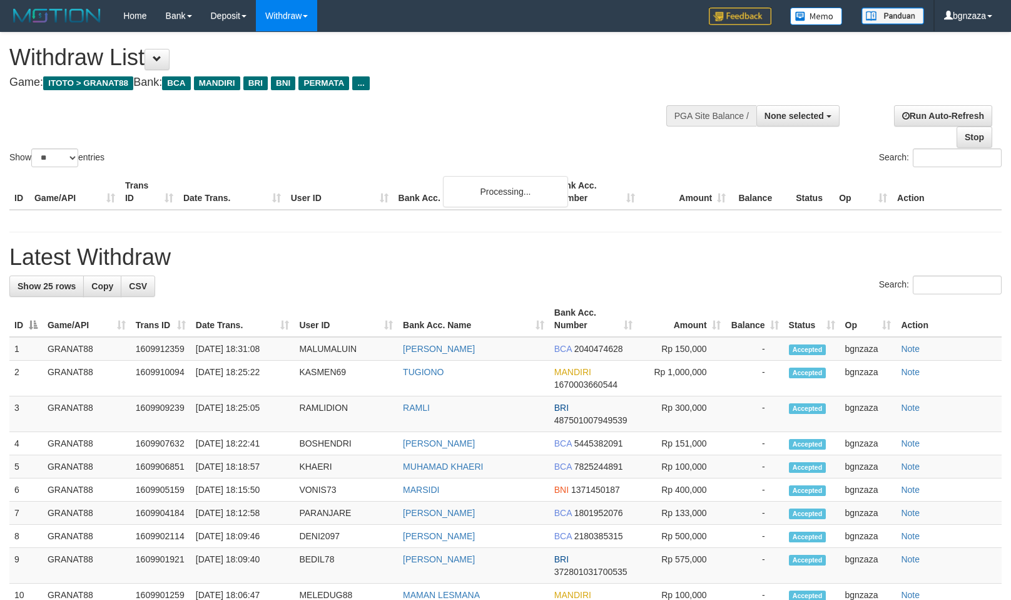
select select
select select "**"
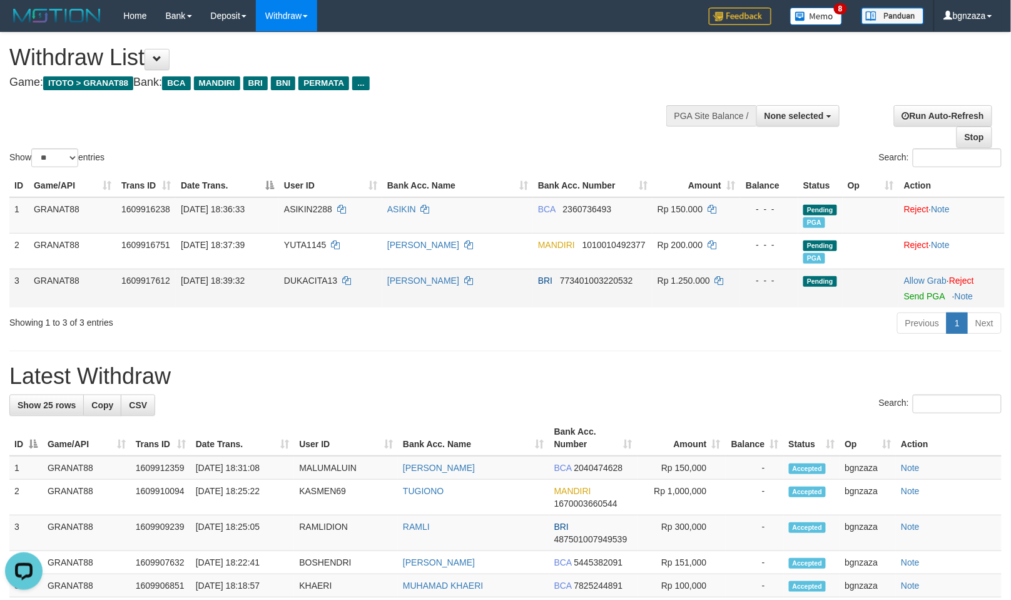
click at [307, 285] on td "DUKACITA13" at bounding box center [330, 287] width 103 height 39
click at [304, 285] on td "DUKACITA13" at bounding box center [330, 287] width 103 height 39
copy span "DUKACITA13"
click at [679, 271] on td "Rp 1.250.000" at bounding box center [697, 287] width 88 height 39
drag, startPoint x: 679, startPoint y: 271, endPoint x: 675, endPoint y: 284, distance: 13.3
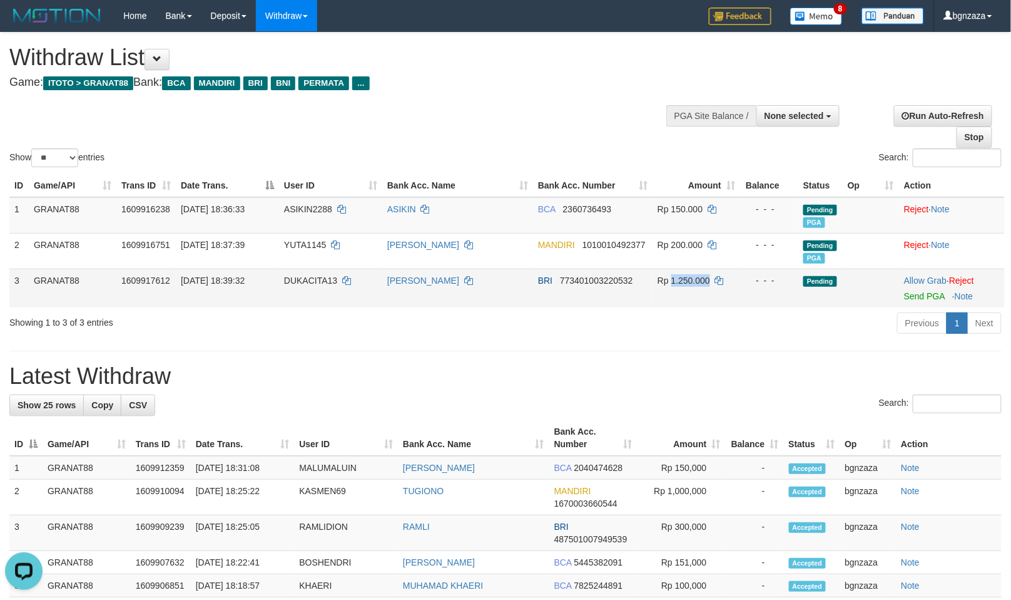
click at [675, 284] on td "Rp 1.250.000" at bounding box center [697, 287] width 88 height 39
copy span "1.250.000"
click at [914, 294] on link "Send PGA" at bounding box center [924, 296] width 41 height 10
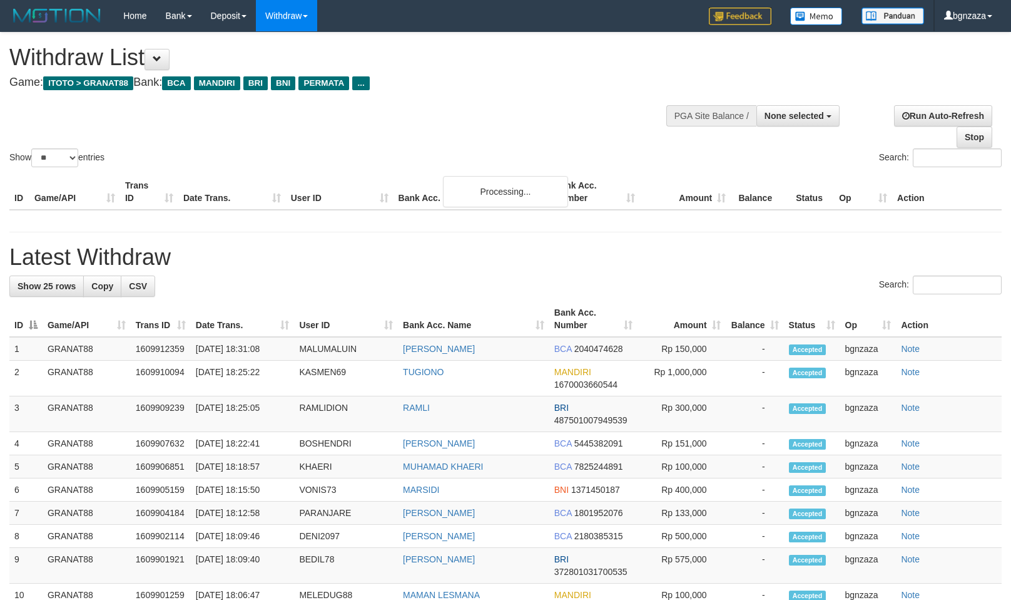
select select
select select "**"
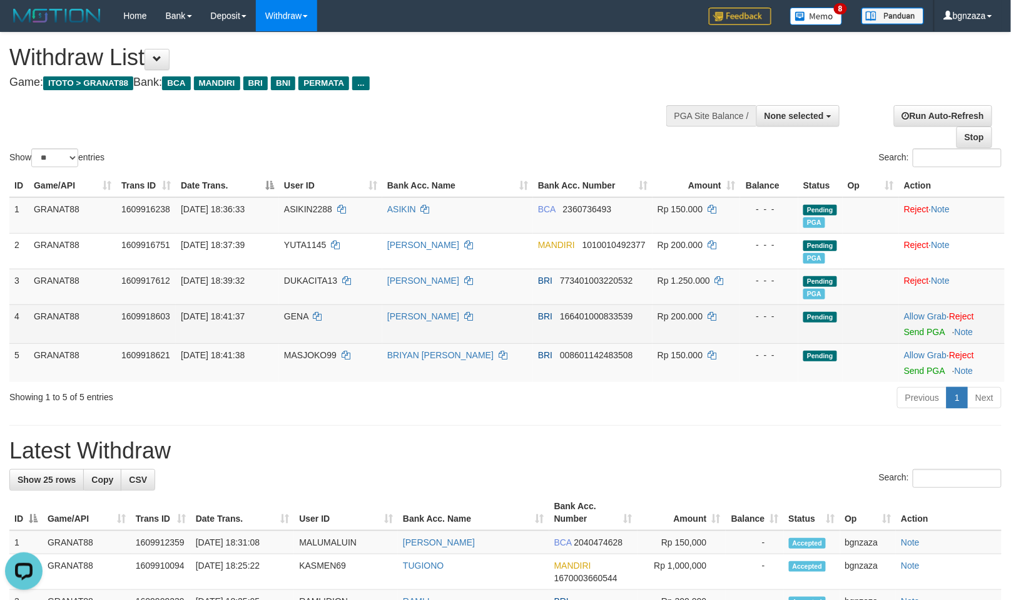
click at [299, 313] on span "GENA" at bounding box center [296, 316] width 24 height 10
drag, startPoint x: 299, startPoint y: 313, endPoint x: 287, endPoint y: 317, distance: 13.1
click at [287, 317] on span "GENA" at bounding box center [296, 316] width 24 height 10
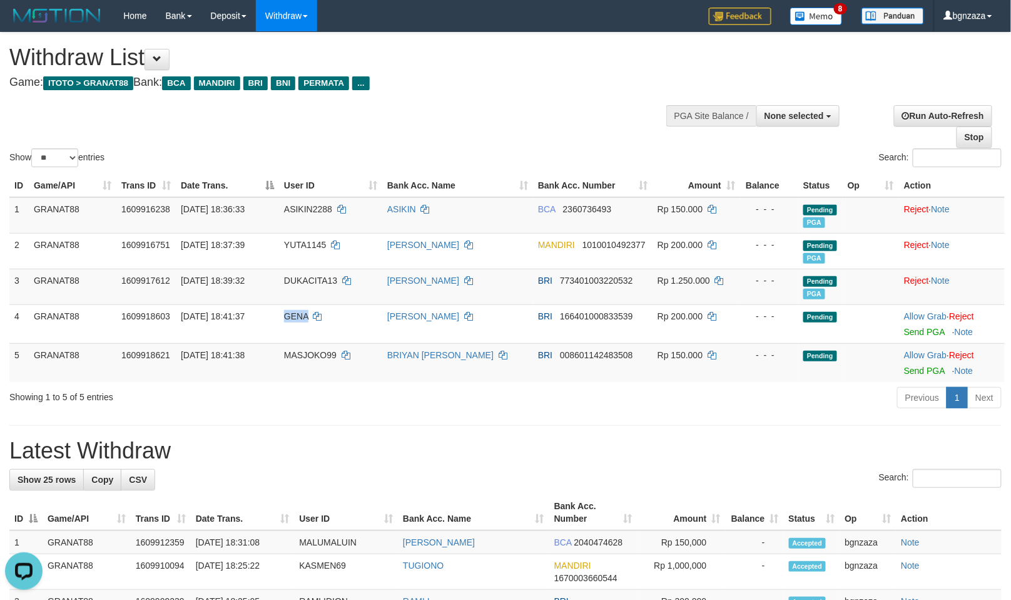
copy span "GENA"
click at [321, 352] on span "MASJOKO99" at bounding box center [310, 355] width 53 height 10
drag, startPoint x: 321, startPoint y: 352, endPoint x: 312, endPoint y: 352, distance: 9.4
click at [312, 352] on span "MASJOKO99" at bounding box center [310, 355] width 53 height 10
copy span "MASJOKO99"
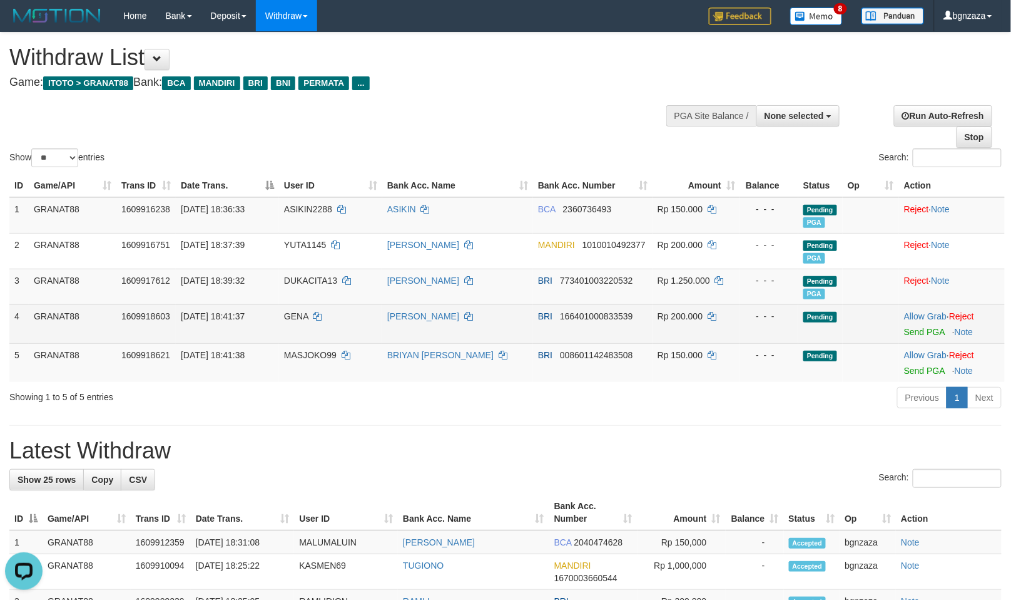
click at [678, 314] on span "Rp 200.000" at bounding box center [680, 316] width 45 height 10
copy span "200.000"
click at [676, 319] on span "Rp 200.000" at bounding box center [680, 316] width 45 height 10
click at [920, 334] on link "Send PGA" at bounding box center [924, 332] width 41 height 10
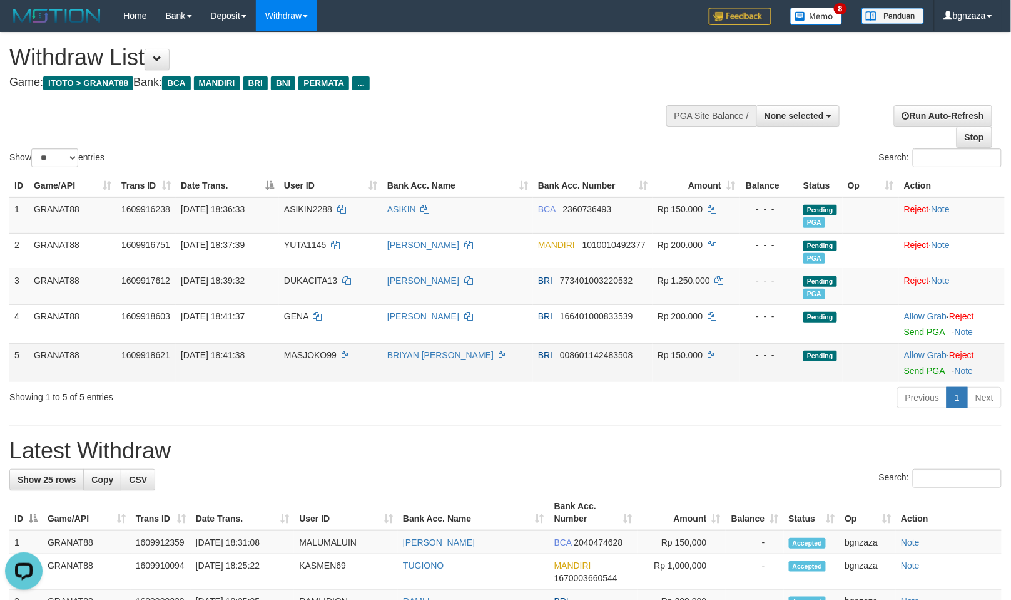
click at [696, 357] on span "Rp 150.000" at bounding box center [680, 355] width 45 height 10
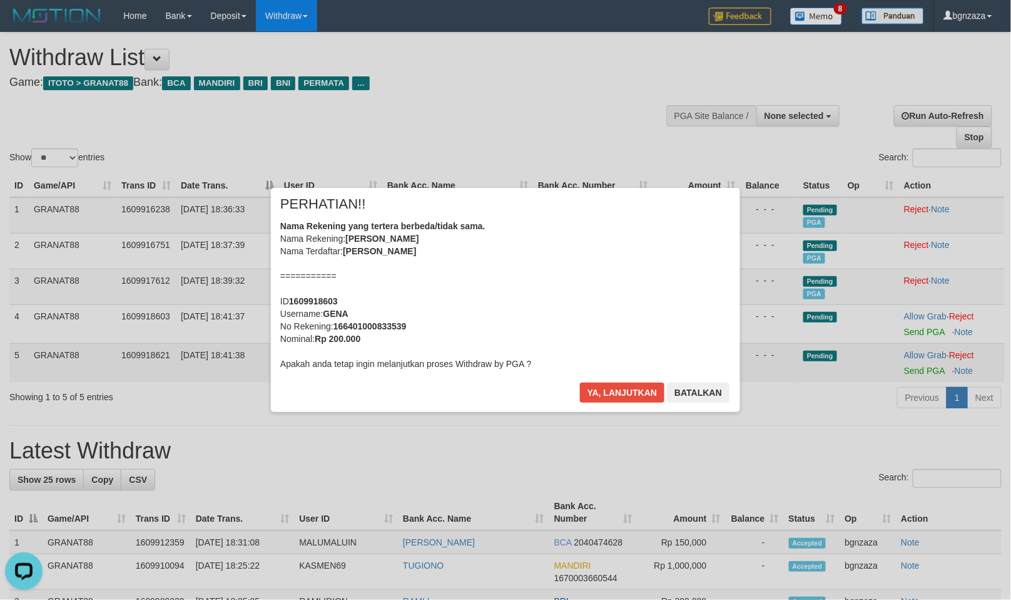
copy span "150.000"
drag, startPoint x: 696, startPoint y: 357, endPoint x: 690, endPoint y: 357, distance: 6.3
click at [624, 386] on button "Ya, lanjutkan" at bounding box center [622, 392] width 85 height 20
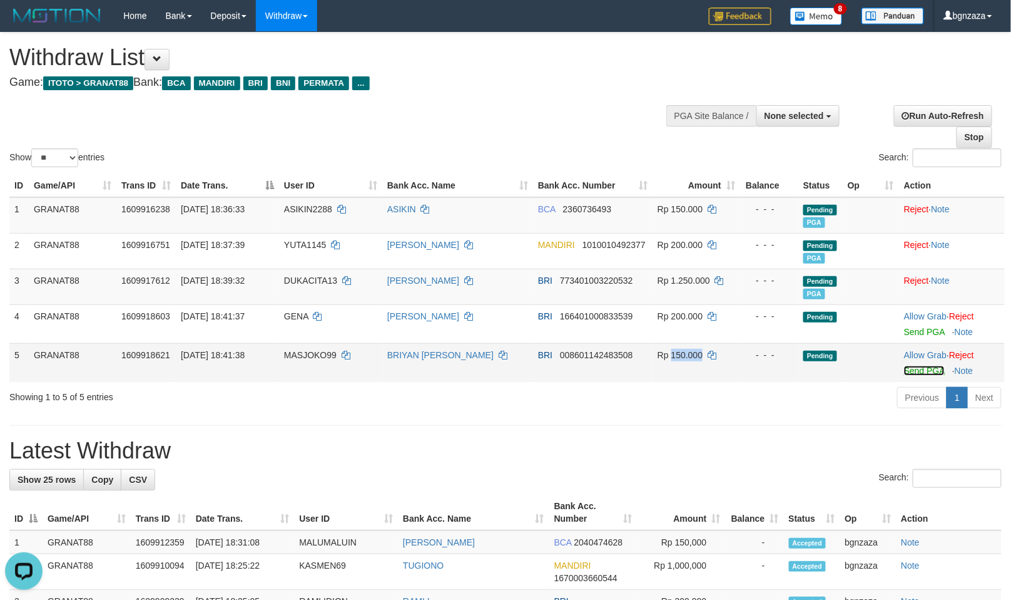
click at [921, 370] on link "Send PGA" at bounding box center [924, 370] width 41 height 10
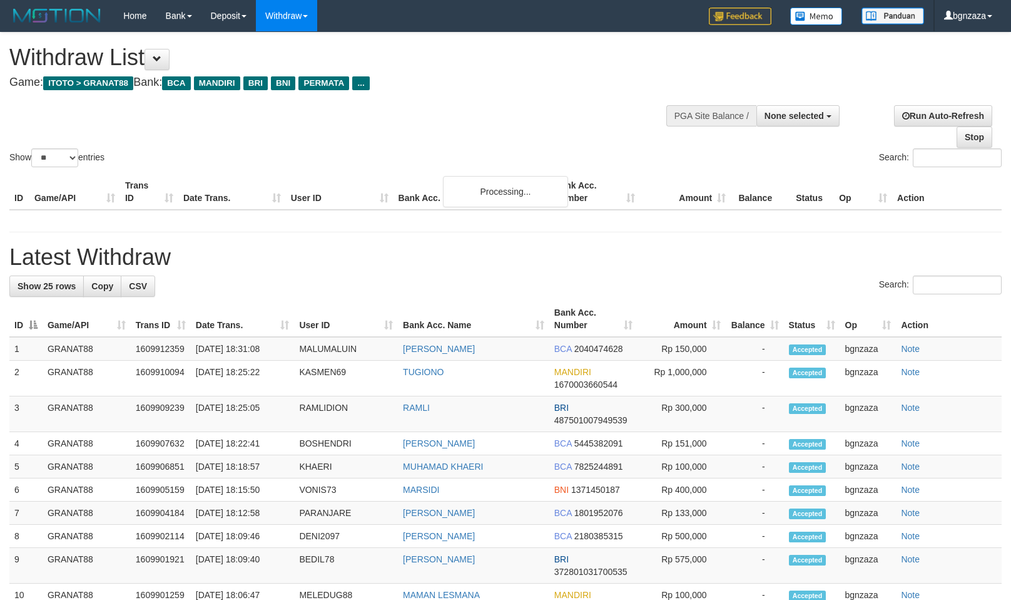
select select
select select "**"
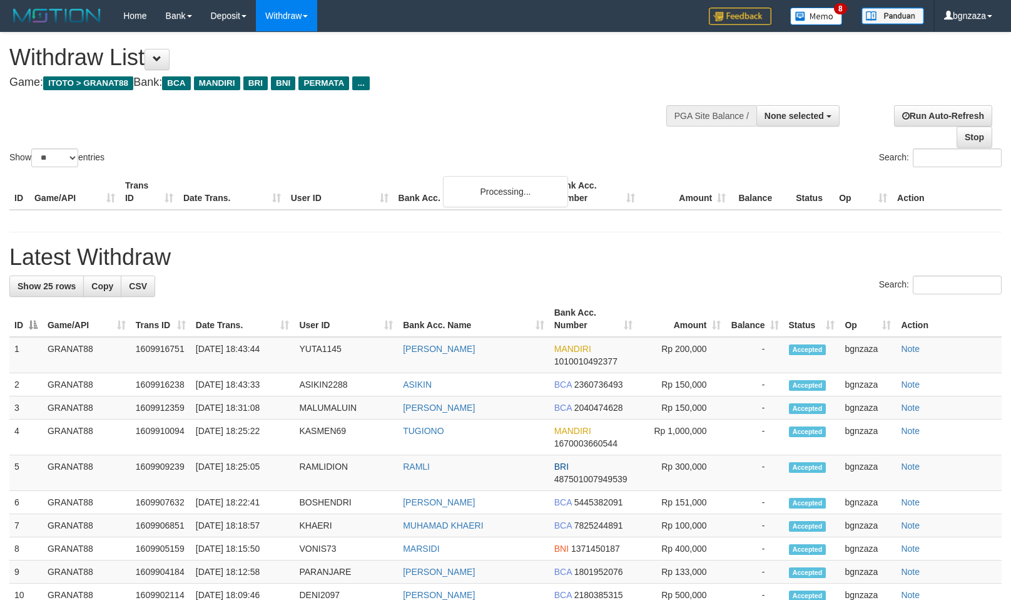
select select
select select "**"
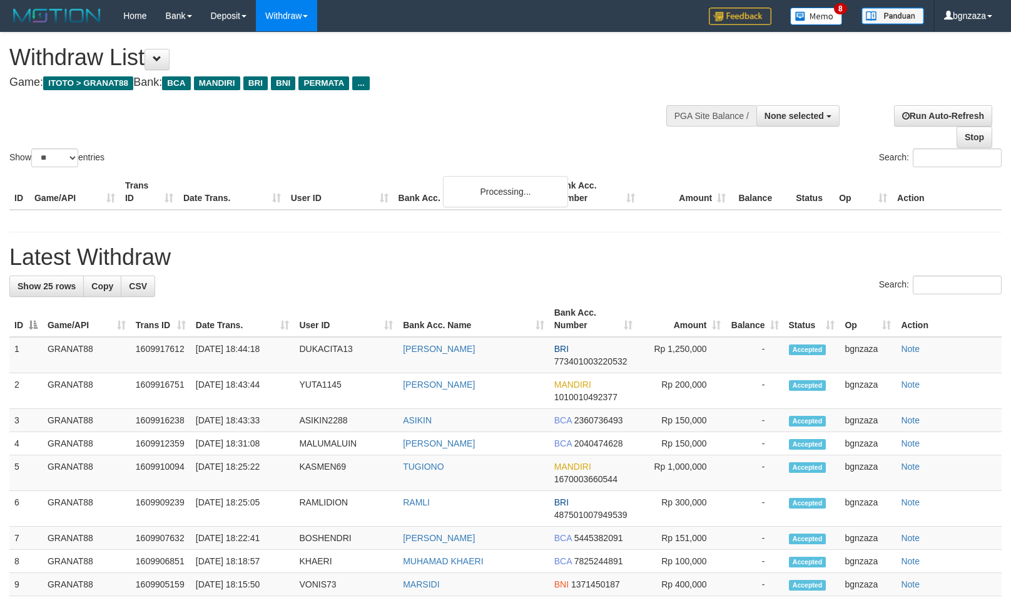
select select
select select "**"
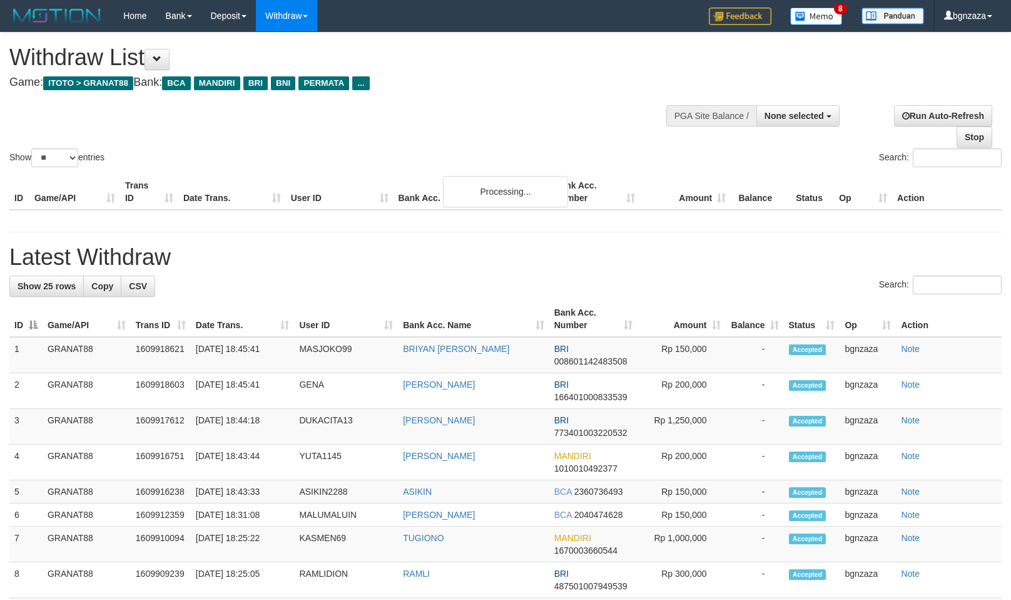
select select
select select "**"
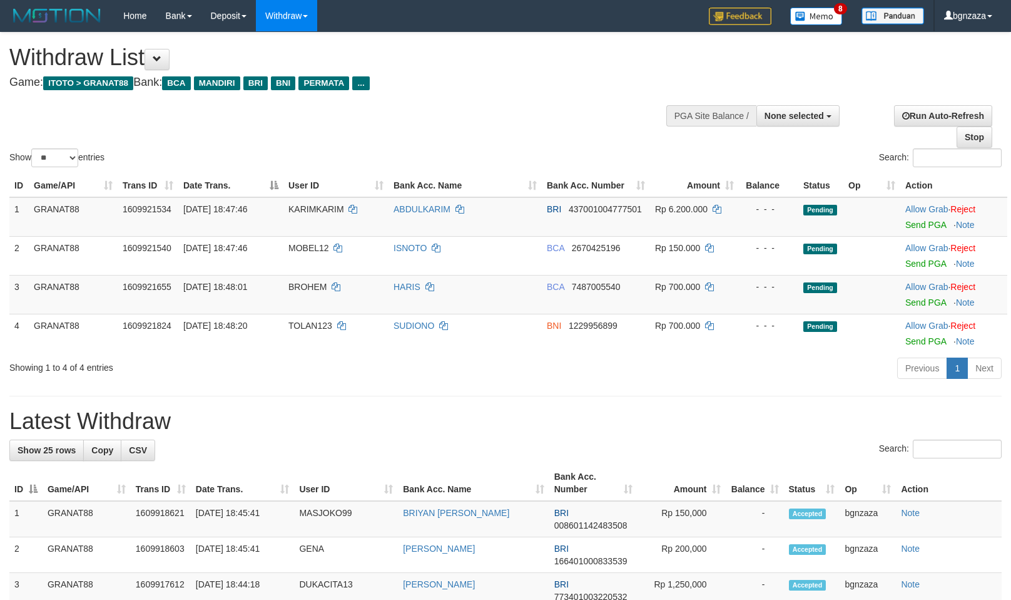
select select
select select "**"
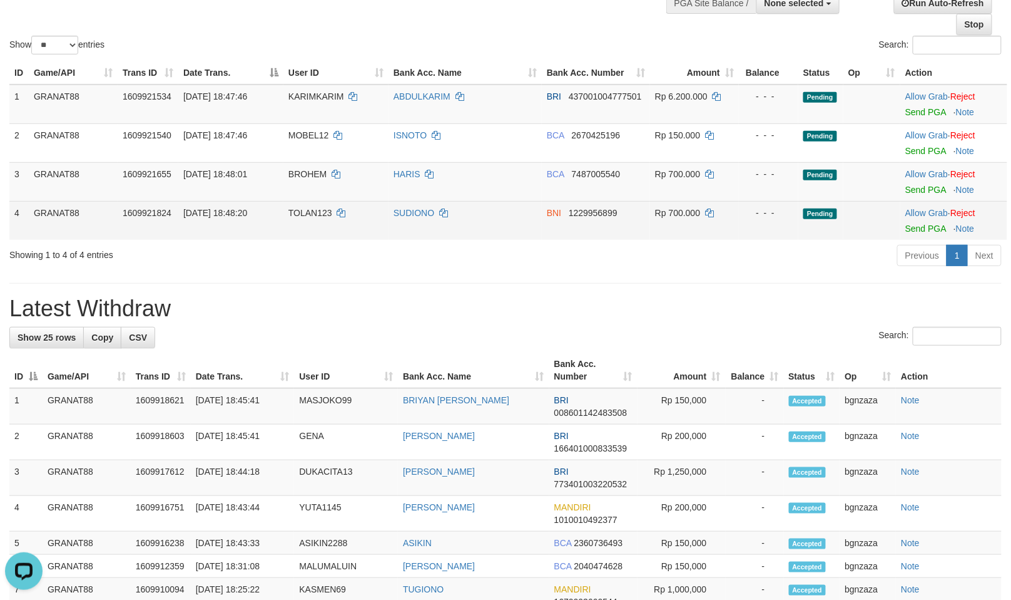
scroll to position [139, 0]
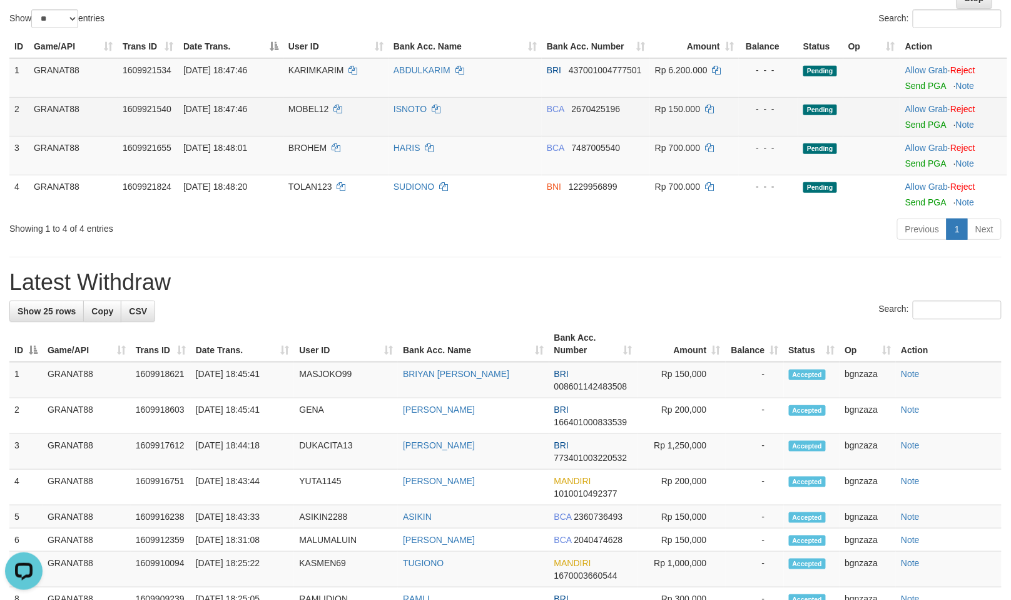
click at [303, 108] on span "MOBEL12" at bounding box center [309, 109] width 41 height 10
copy span "MOBEL12"
drag, startPoint x: 303, startPoint y: 108, endPoint x: 291, endPoint y: 121, distance: 17.7
click at [286, 117] on td "MOBEL12" at bounding box center [336, 116] width 105 height 39
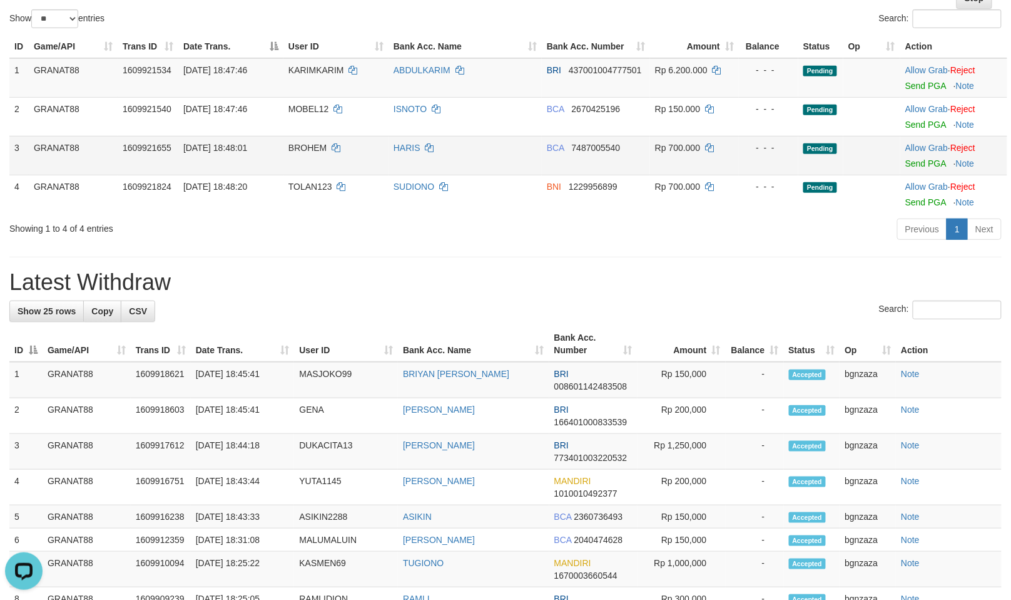
click at [323, 146] on span "BROHEM" at bounding box center [308, 148] width 38 height 10
drag, startPoint x: 323, startPoint y: 146, endPoint x: 315, endPoint y: 148, distance: 8.5
click at [315, 148] on span "BROHEM" at bounding box center [308, 148] width 38 height 10
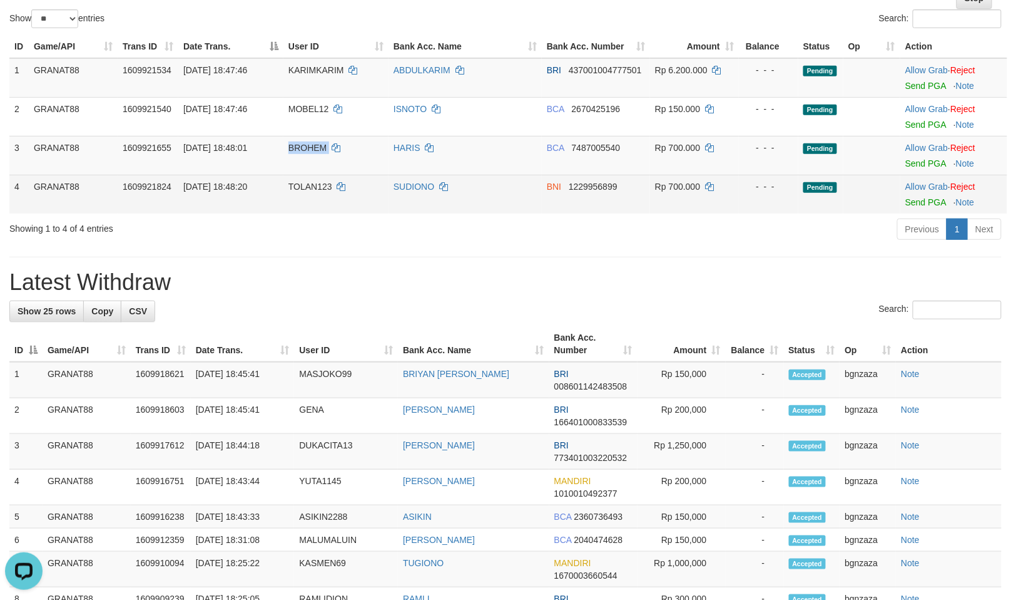
copy td "BROHEM"
click at [302, 181] on span "TOLAN123" at bounding box center [311, 186] width 44 height 10
copy span "TOLAN123"
drag, startPoint x: 302, startPoint y: 181, endPoint x: 294, endPoint y: 182, distance: 8.2
click at [294, 182] on span "TOLAN123" at bounding box center [311, 186] width 44 height 10
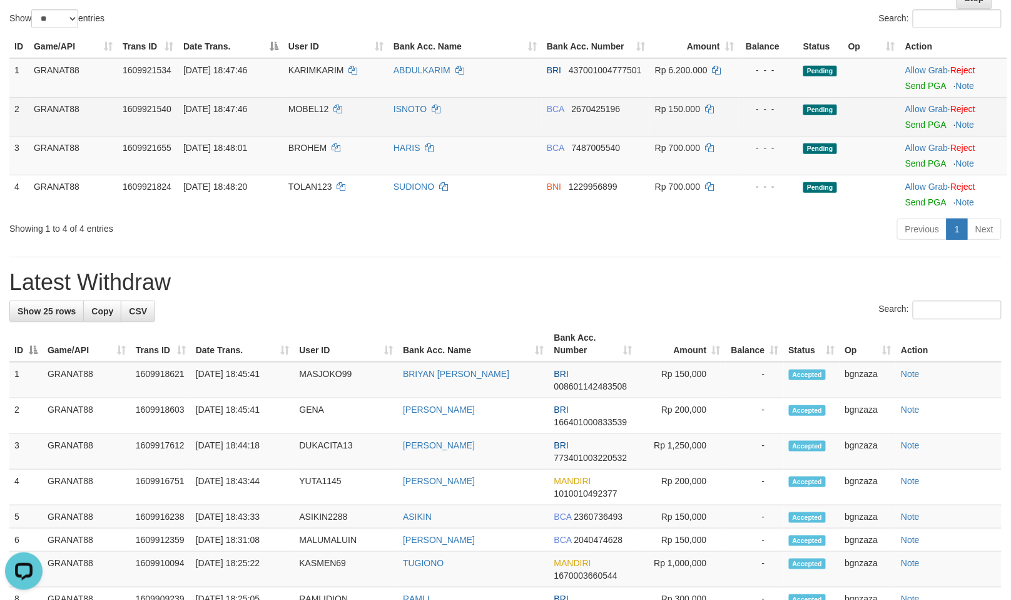
click at [685, 105] on span "Rp 150.000" at bounding box center [677, 109] width 45 height 10
click at [681, 106] on span "Rp 150.000" at bounding box center [677, 109] width 45 height 10
copy span "150.000"
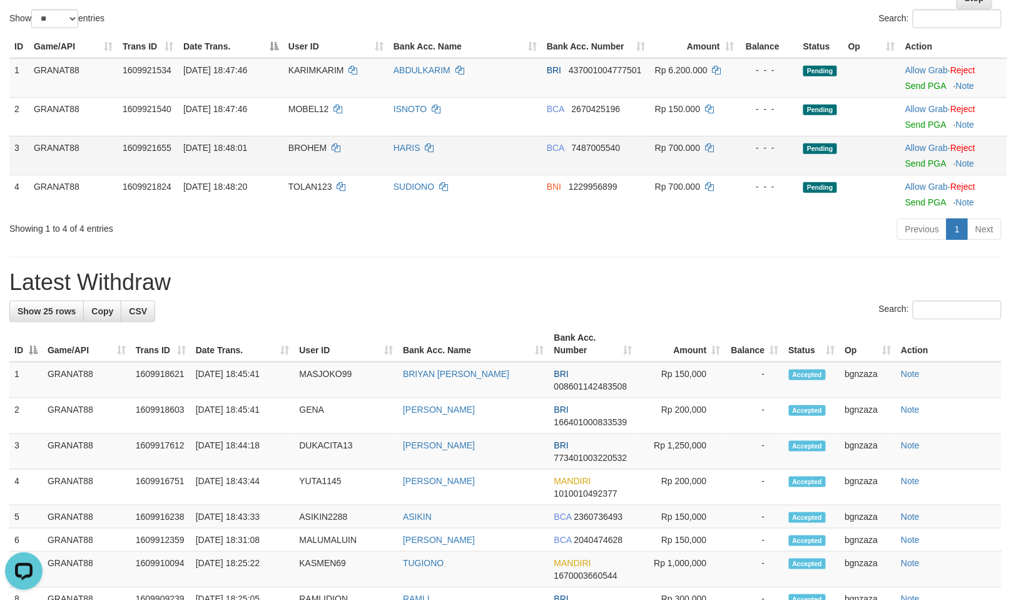
click at [673, 143] on span "Rp 700.000" at bounding box center [677, 148] width 45 height 10
copy span "700.000"
click at [670, 145] on span "Rp 700.000" at bounding box center [677, 148] width 45 height 10
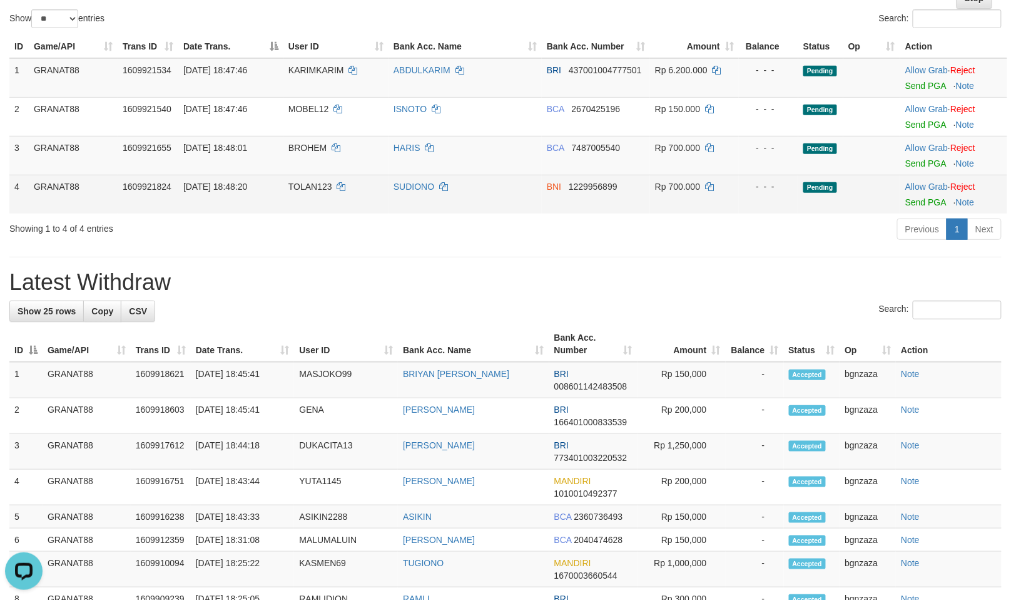
click at [677, 181] on span "Rp 700.000" at bounding box center [677, 186] width 45 height 10
copy span "700.000"
click at [674, 181] on span "Rp 700.000" at bounding box center [677, 186] width 45 height 10
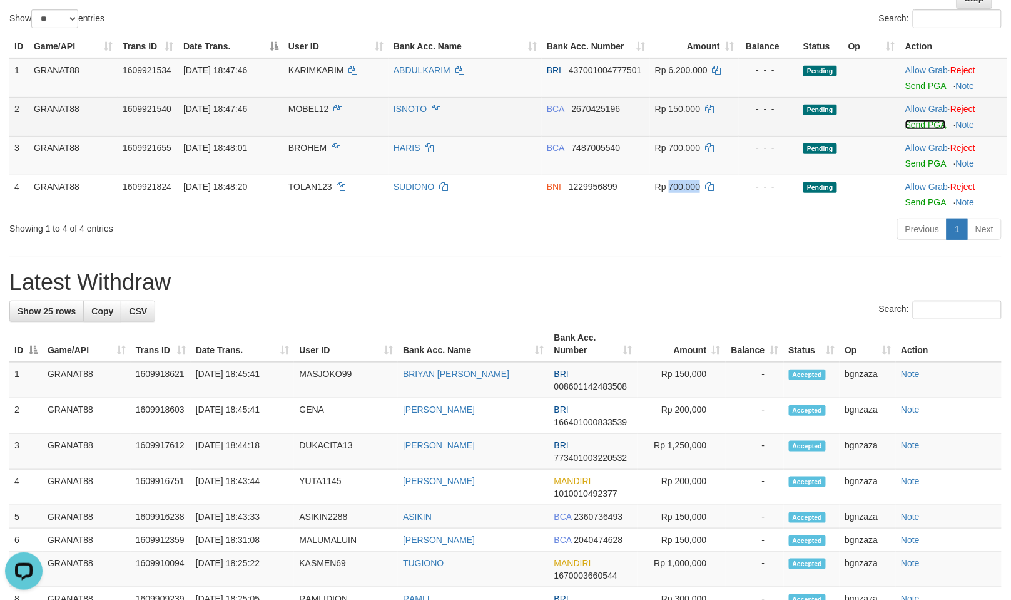
click at [918, 124] on link "Send PGA" at bounding box center [926, 125] width 41 height 10
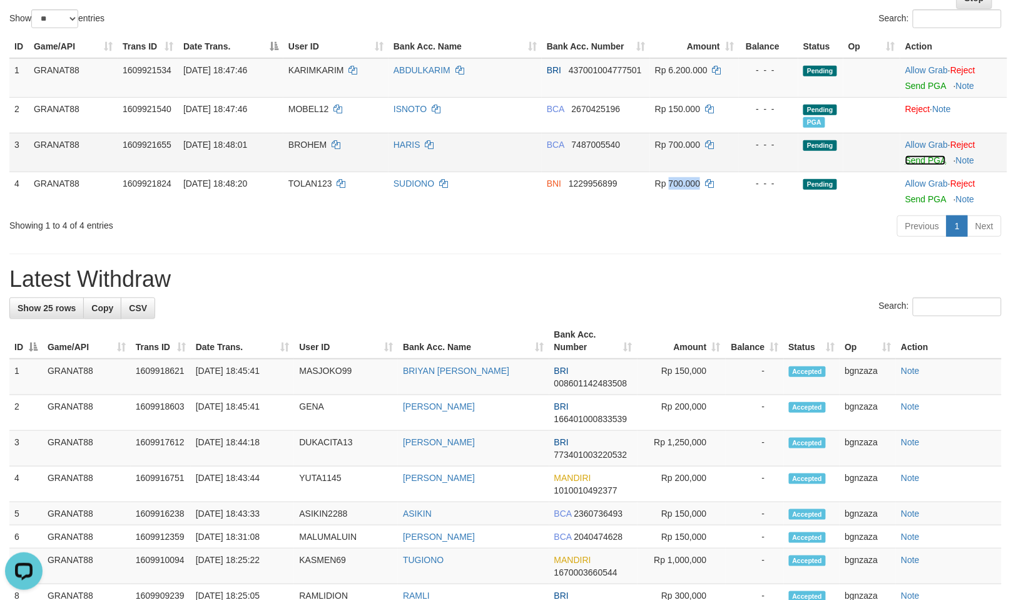
click at [931, 156] on link "Send PGA" at bounding box center [926, 160] width 41 height 10
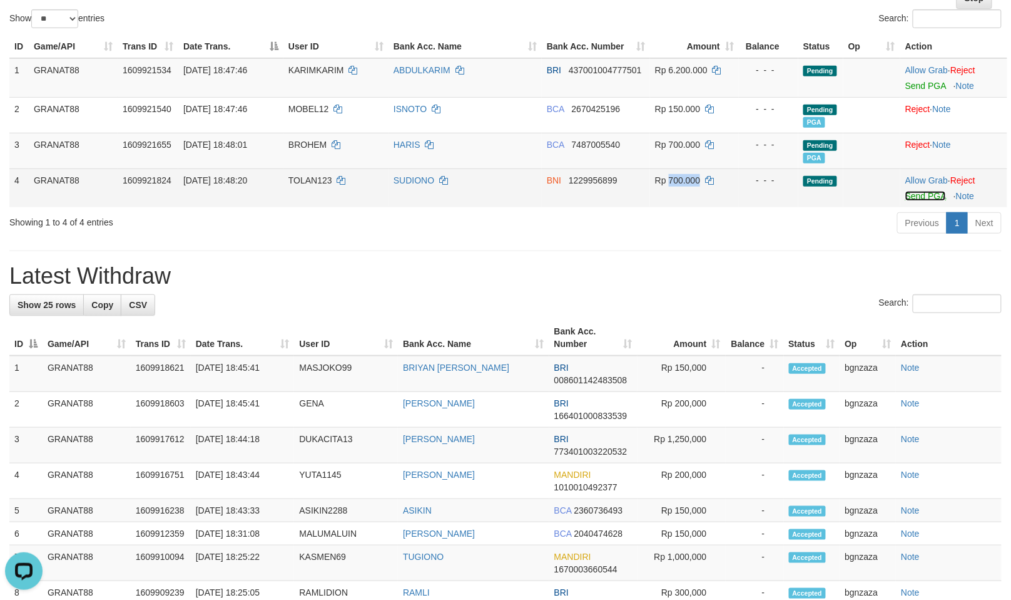
click at [927, 198] on link "Send PGA" at bounding box center [926, 196] width 41 height 10
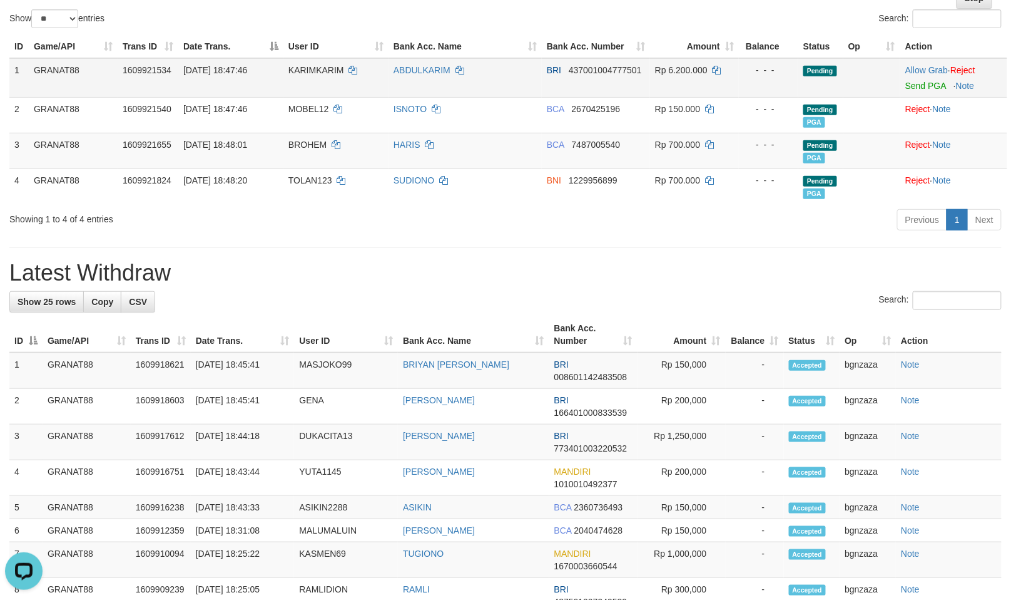
click at [327, 66] on span "KARIMKARIM" at bounding box center [317, 70] width 56 height 10
drag, startPoint x: 327, startPoint y: 66, endPoint x: 302, endPoint y: 70, distance: 24.7
click at [302, 70] on span "KARIMKARIM" at bounding box center [317, 70] width 56 height 10
copy span "KARIMKARIM"
click at [696, 63] on td "Rp 6.200.000" at bounding box center [694, 77] width 89 height 39
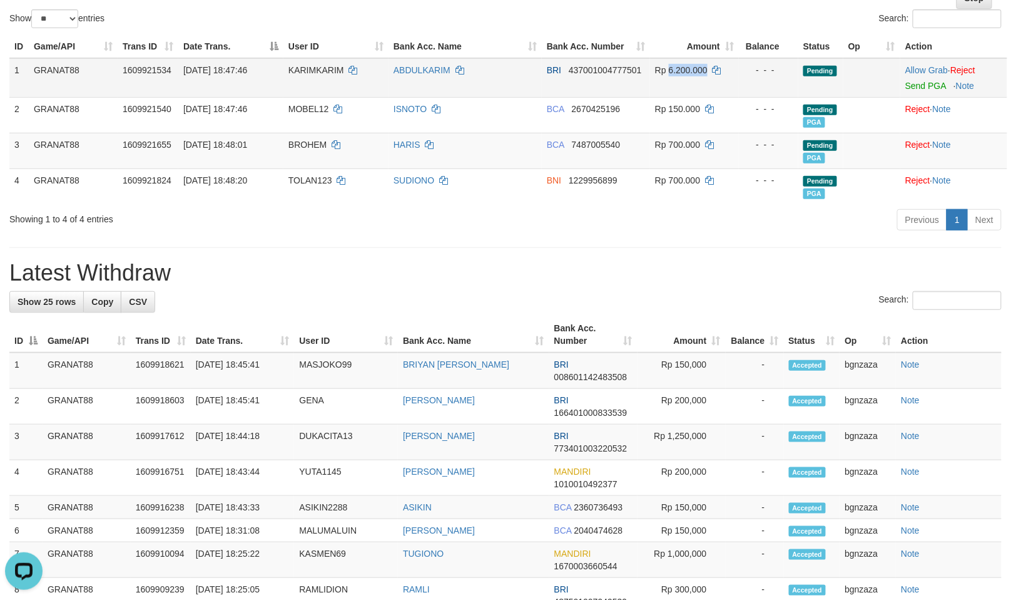
drag, startPoint x: 696, startPoint y: 63, endPoint x: 688, endPoint y: 65, distance: 7.9
click at [688, 65] on td "Rp 6.200.000" at bounding box center [694, 77] width 89 height 39
copy span "6.200.000"
click at [927, 84] on link "Send PGA" at bounding box center [926, 86] width 41 height 10
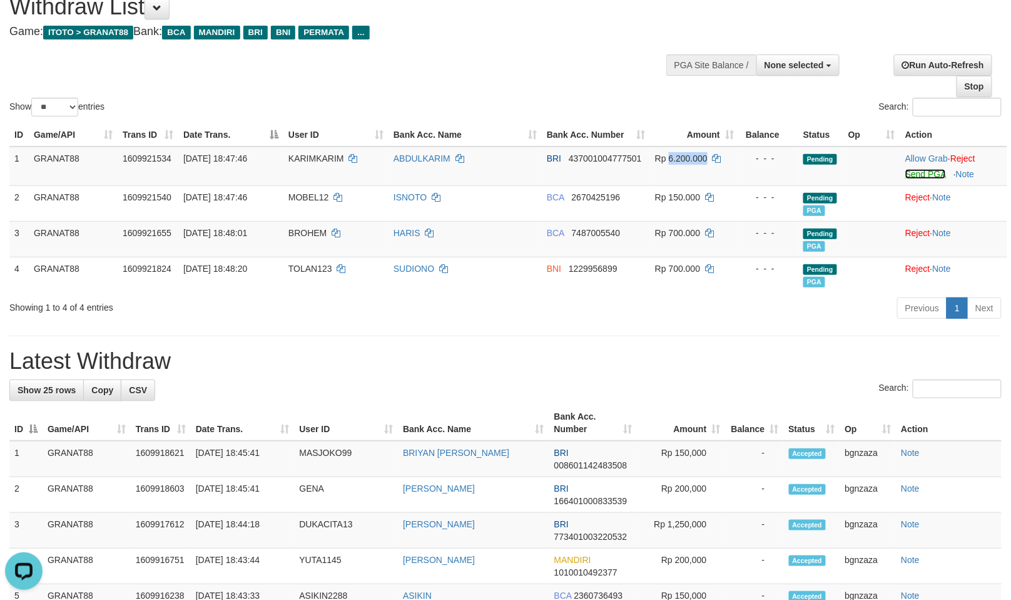
scroll to position [0, 0]
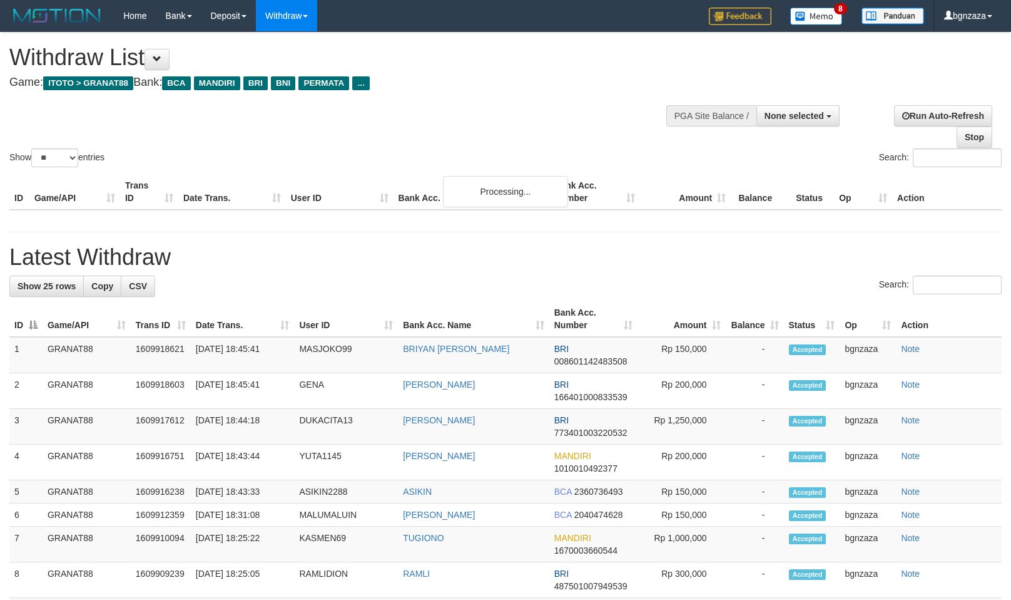
select select
select select "**"
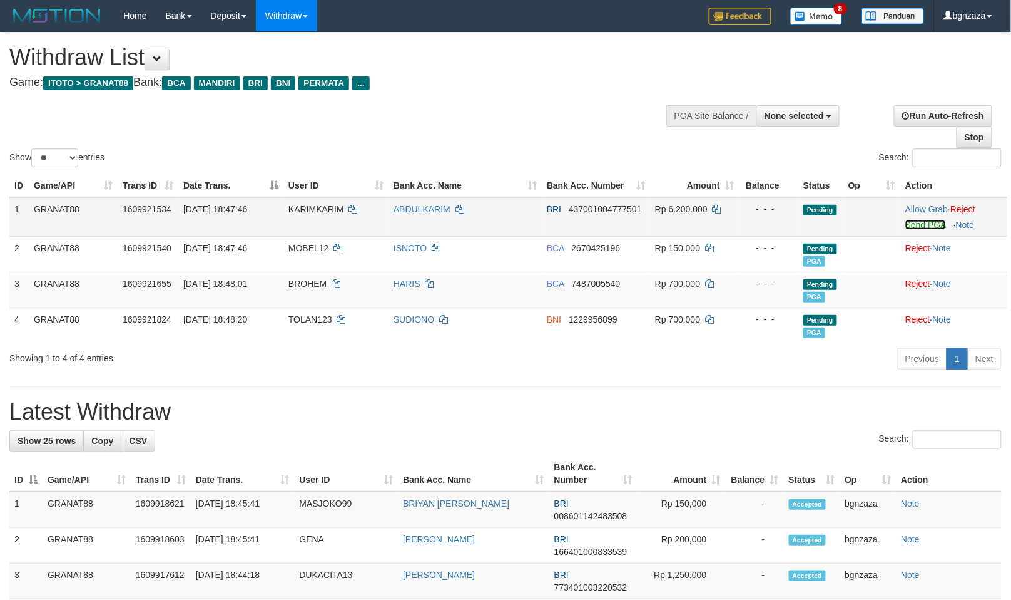
click at [929, 226] on link "Send PGA" at bounding box center [926, 225] width 41 height 10
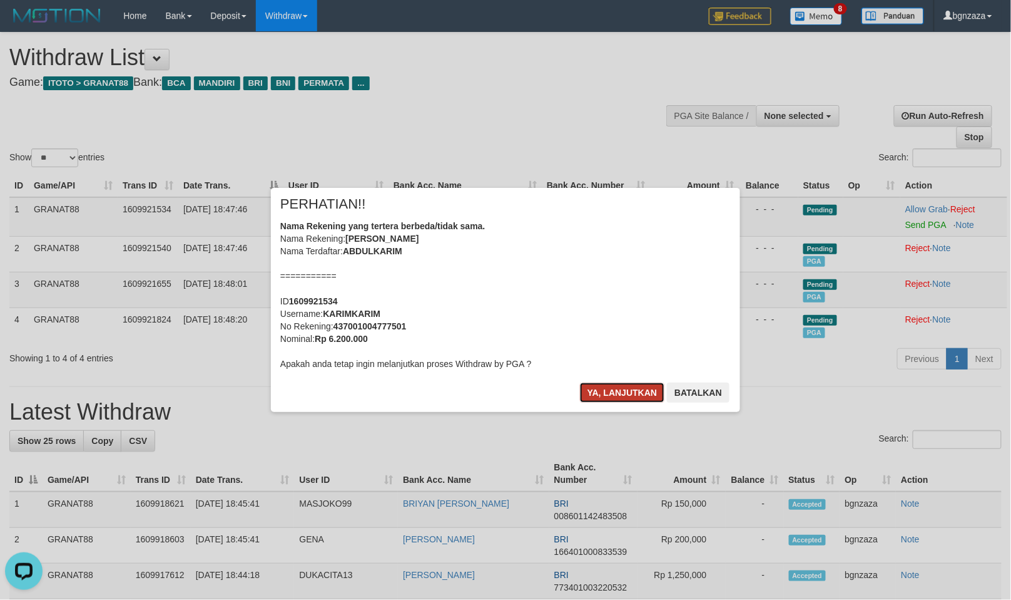
click at [593, 390] on button "Ya, lanjutkan" at bounding box center [622, 392] width 85 height 20
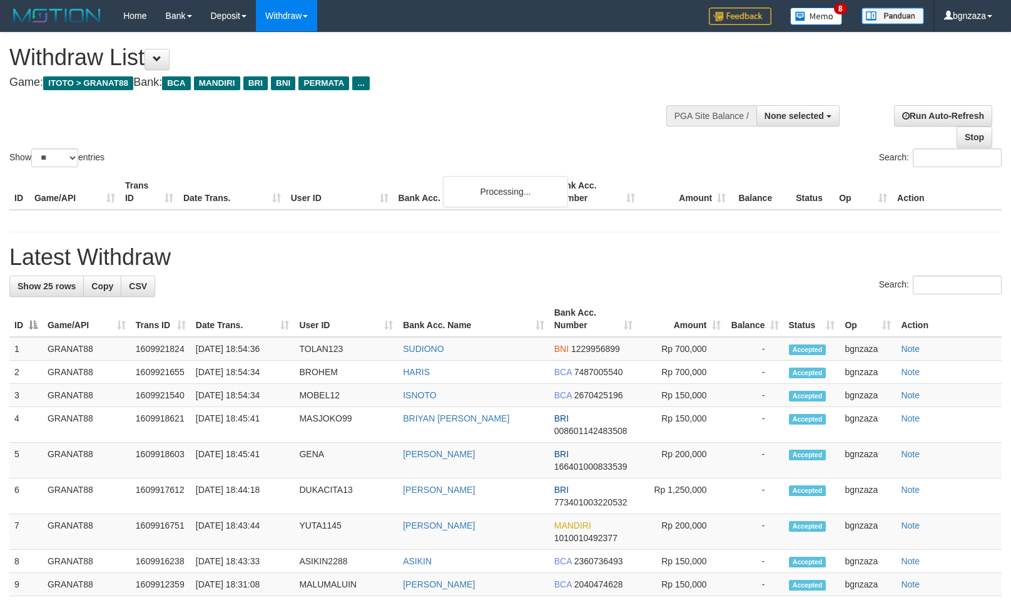
select select
select select "**"
select select
select select "**"
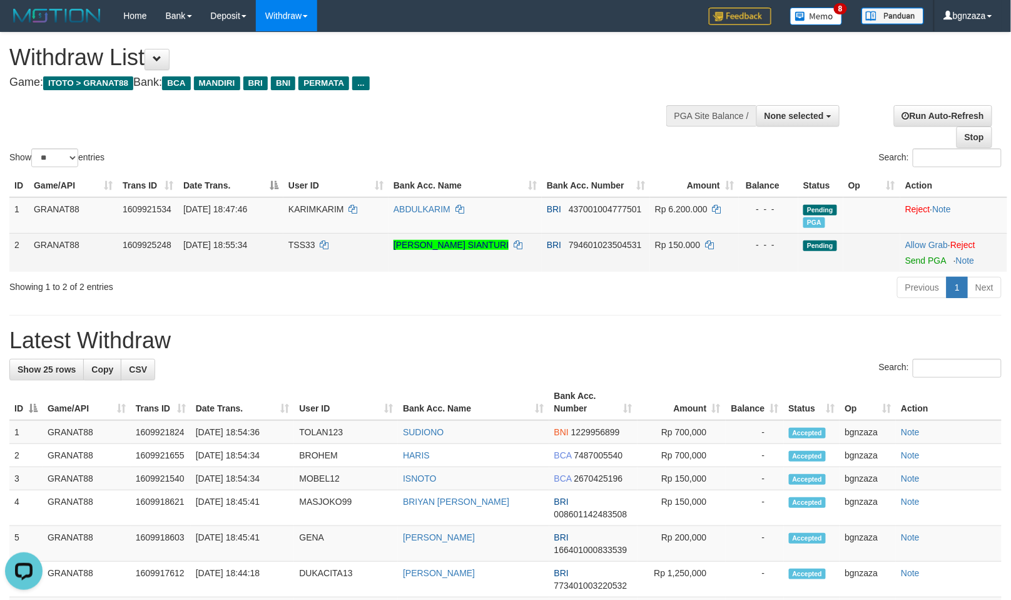
click at [300, 245] on span "TSS33" at bounding box center [302, 245] width 27 height 10
drag, startPoint x: 301, startPoint y: 245, endPoint x: 295, endPoint y: 247, distance: 6.5
click at [295, 247] on span "TSS33" at bounding box center [302, 245] width 27 height 10
copy span "TSS33"
click at [696, 240] on span "Rp 150.000" at bounding box center [677, 245] width 45 height 10
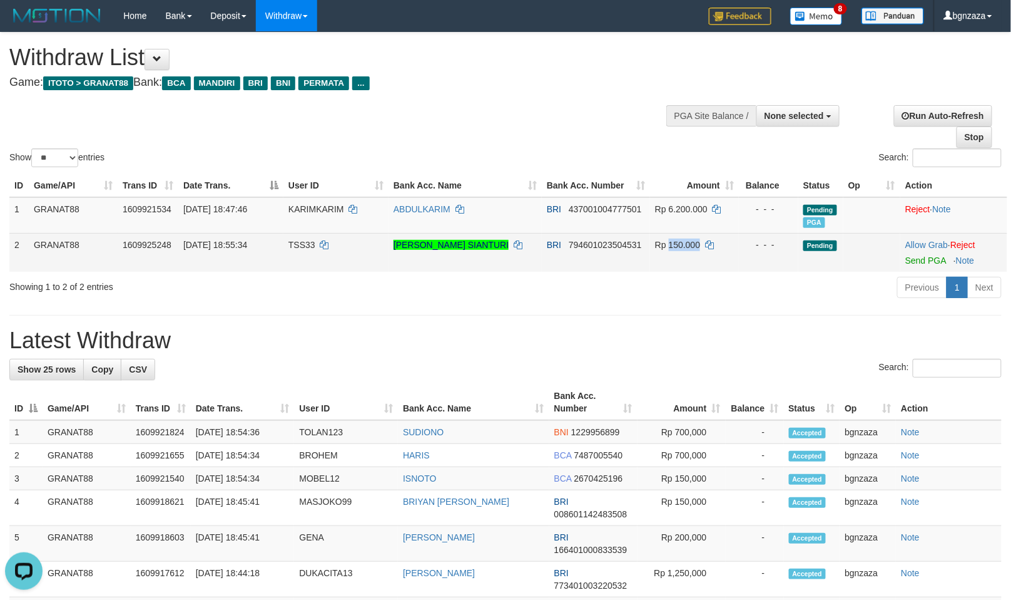
click at [692, 240] on span "Rp 150.000" at bounding box center [677, 245] width 45 height 10
copy span "150.000"
click at [916, 259] on link "Send PGA" at bounding box center [926, 260] width 41 height 10
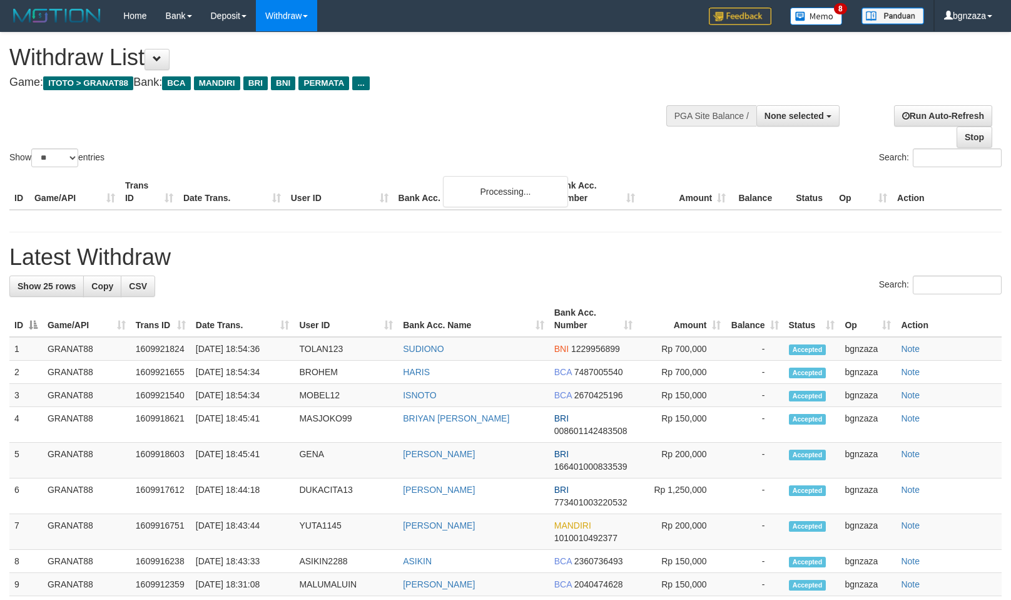
select select
select select "**"
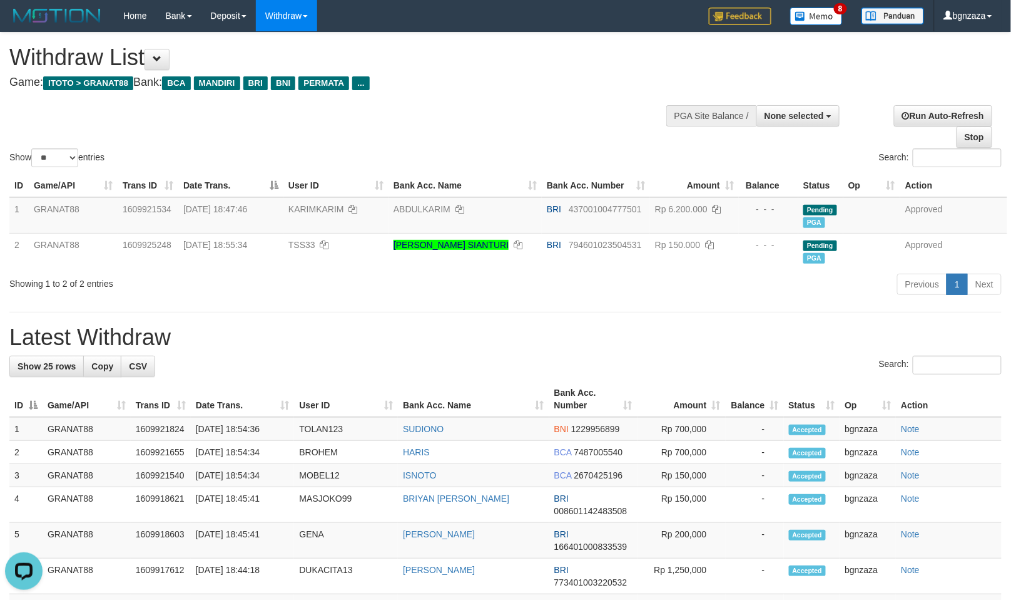
click at [591, 330] on h1 "Latest Withdraw" at bounding box center [505, 337] width 993 height 25
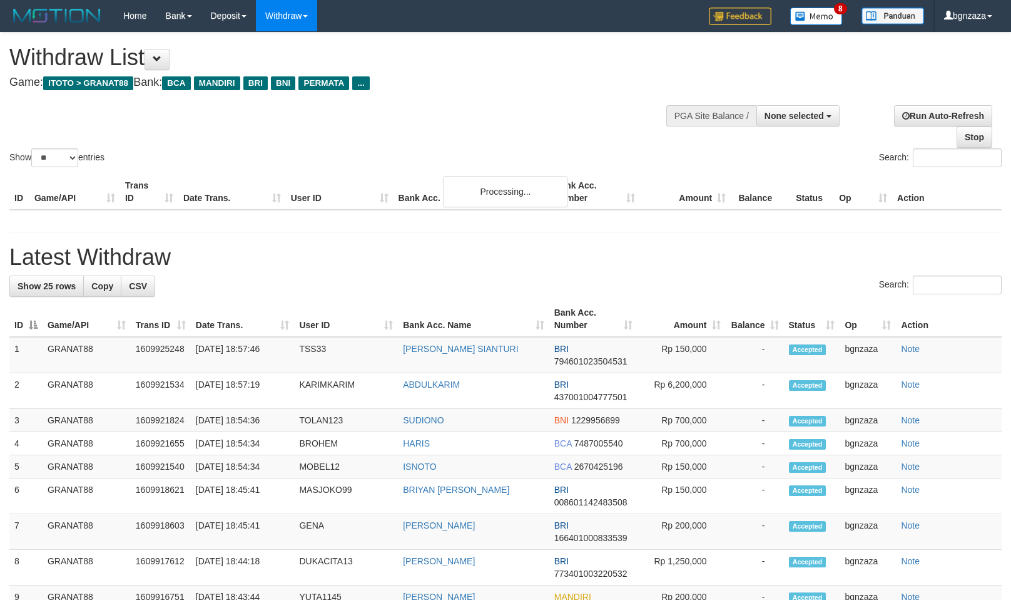
select select
select select "**"
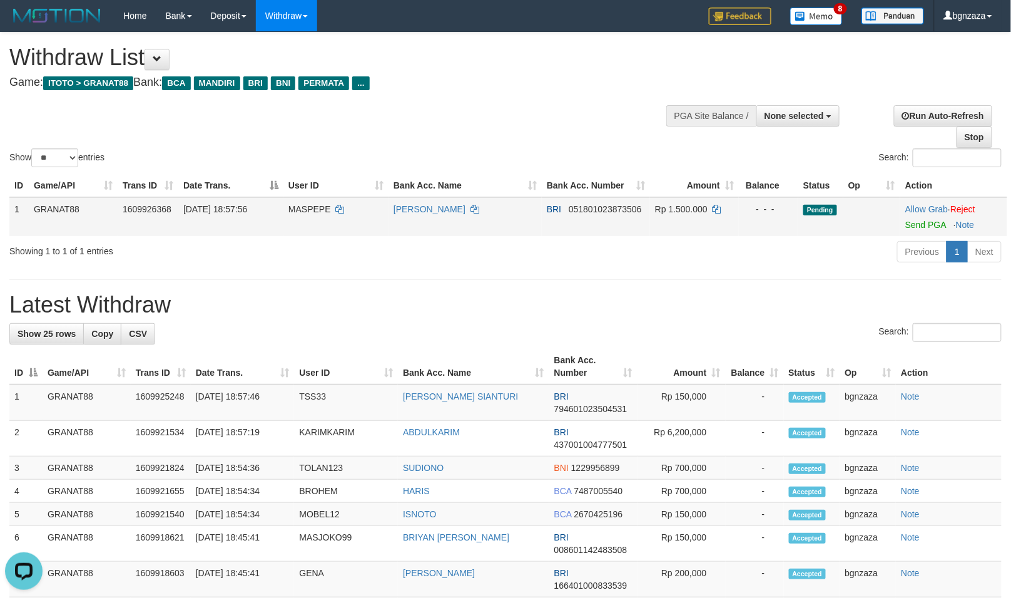
click at [326, 210] on span "MASPEPE" at bounding box center [310, 209] width 43 height 10
drag, startPoint x: 326, startPoint y: 210, endPoint x: 315, endPoint y: 213, distance: 11.7
click at [315, 213] on td "MASPEPE" at bounding box center [336, 216] width 105 height 39
copy span "MASPEPE"
click at [684, 209] on span "Rp 1.500.000" at bounding box center [681, 209] width 53 height 10
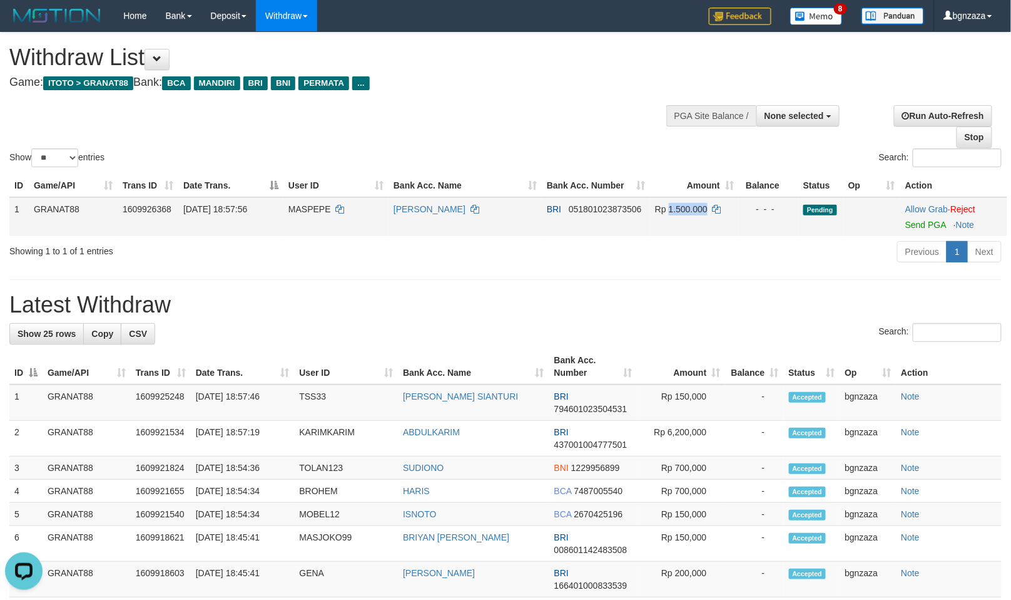
copy span "1.500.000"
click at [683, 209] on span "Rp 1.500.000" at bounding box center [681, 209] width 53 height 10
click at [922, 225] on link "Send PGA" at bounding box center [926, 225] width 41 height 10
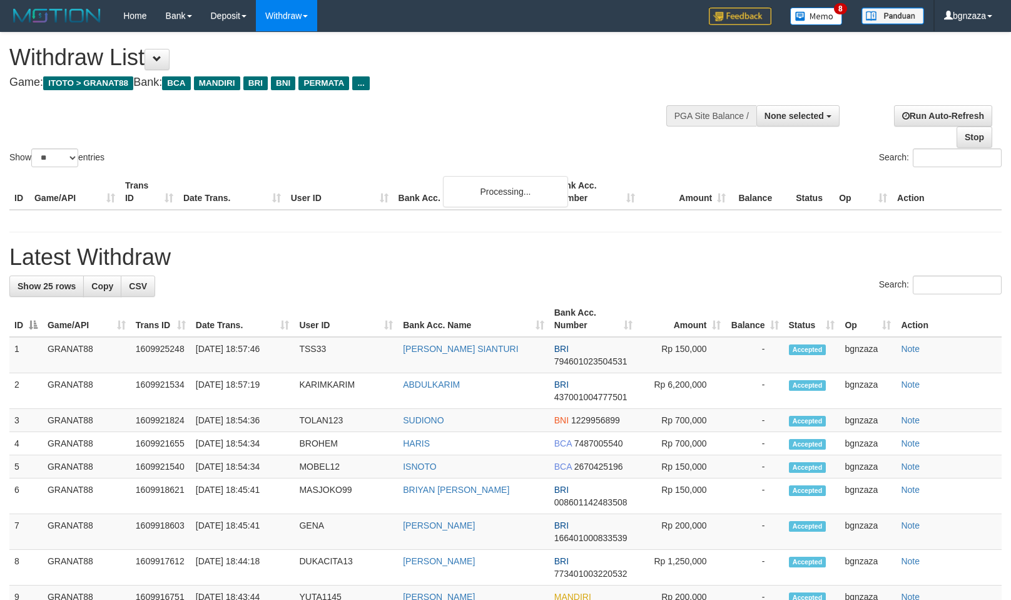
select select
select select "**"
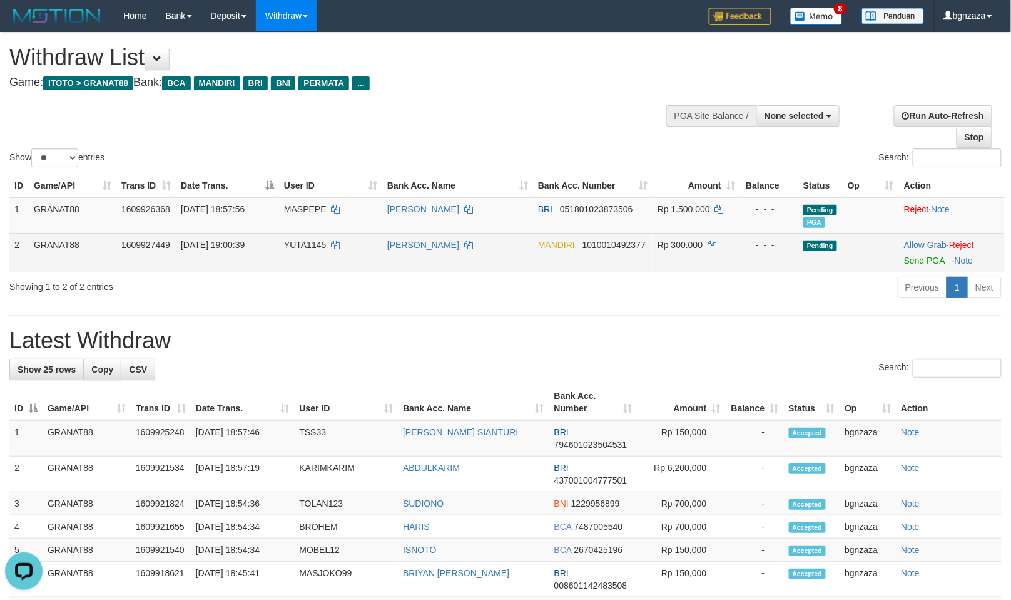
click at [310, 243] on span "YUTA1145" at bounding box center [305, 245] width 42 height 10
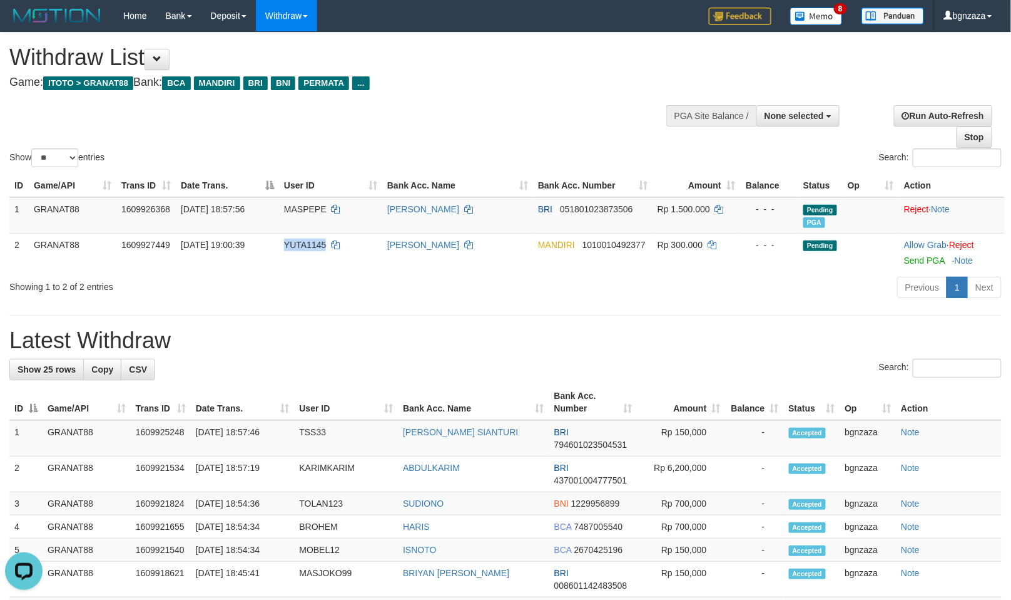
drag, startPoint x: 310, startPoint y: 243, endPoint x: 1002, endPoint y: 338, distance: 698.7
click at [302, 248] on span "YUTA1145" at bounding box center [305, 245] width 42 height 10
copy span "YUTA1145"
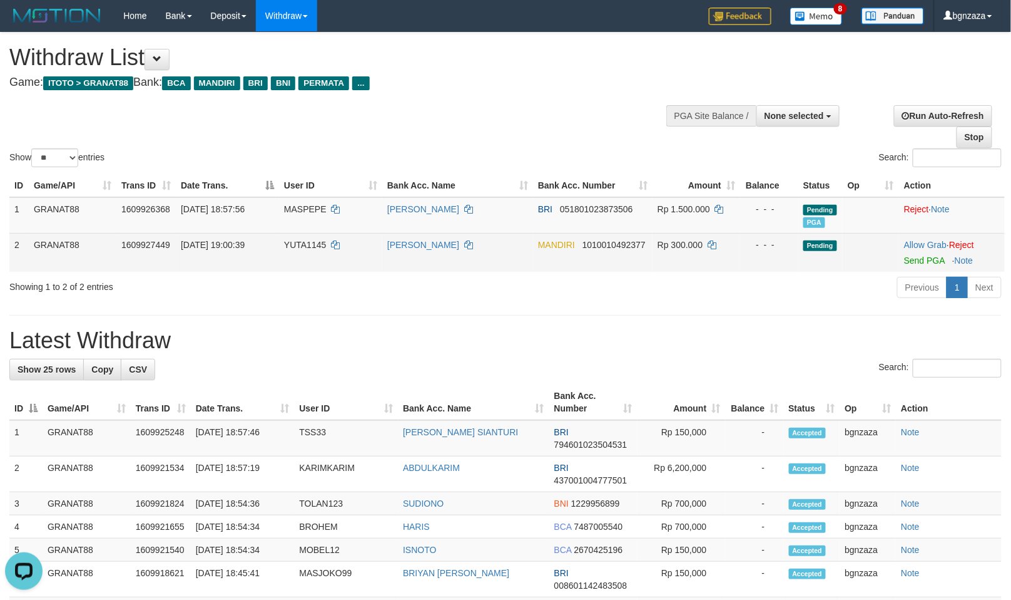
click at [692, 237] on td "Rp 300.000" at bounding box center [697, 252] width 88 height 39
click at [691, 240] on span "Rp 300.000" at bounding box center [680, 245] width 45 height 10
click at [690, 242] on span "Rp 300.000" at bounding box center [680, 245] width 45 height 10
drag, startPoint x: 690, startPoint y: 242, endPoint x: 680, endPoint y: 247, distance: 11.8
click at [680, 247] on span "Rp 300.000" at bounding box center [680, 245] width 45 height 10
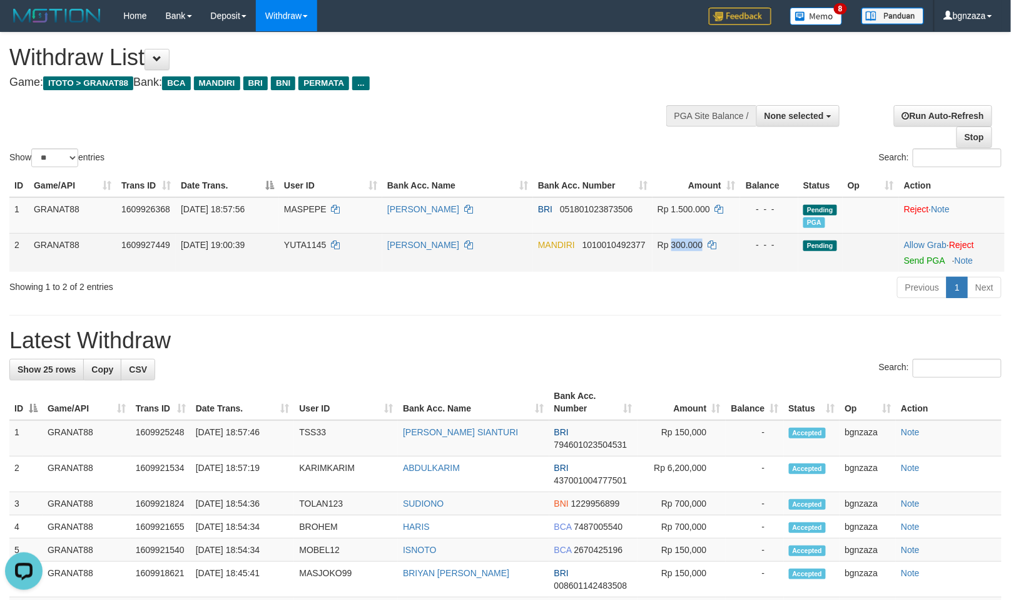
copy span "300.000"
click at [939, 263] on link "Send PGA" at bounding box center [924, 260] width 41 height 10
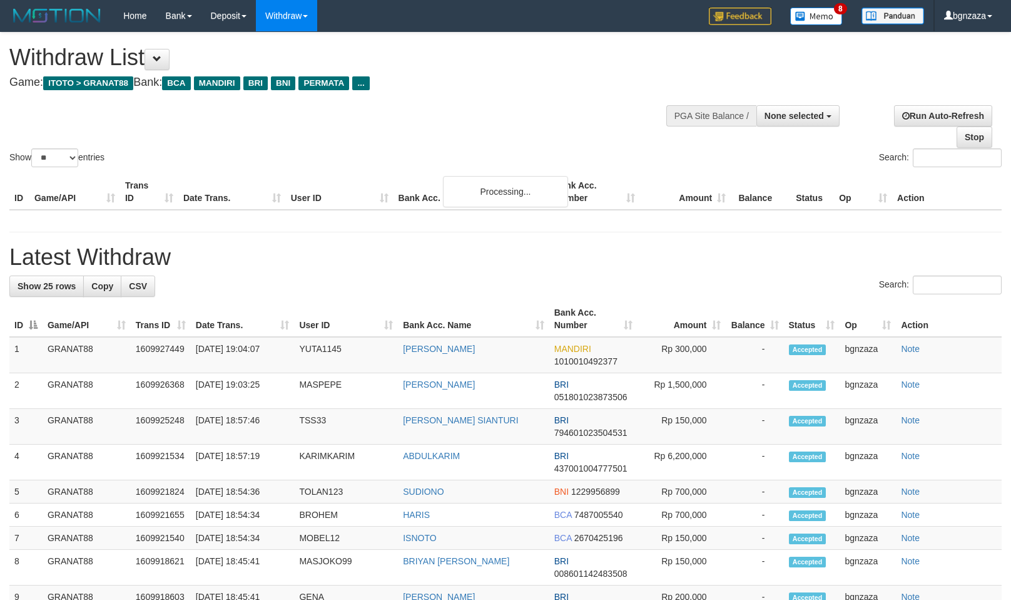
select select
select select "**"
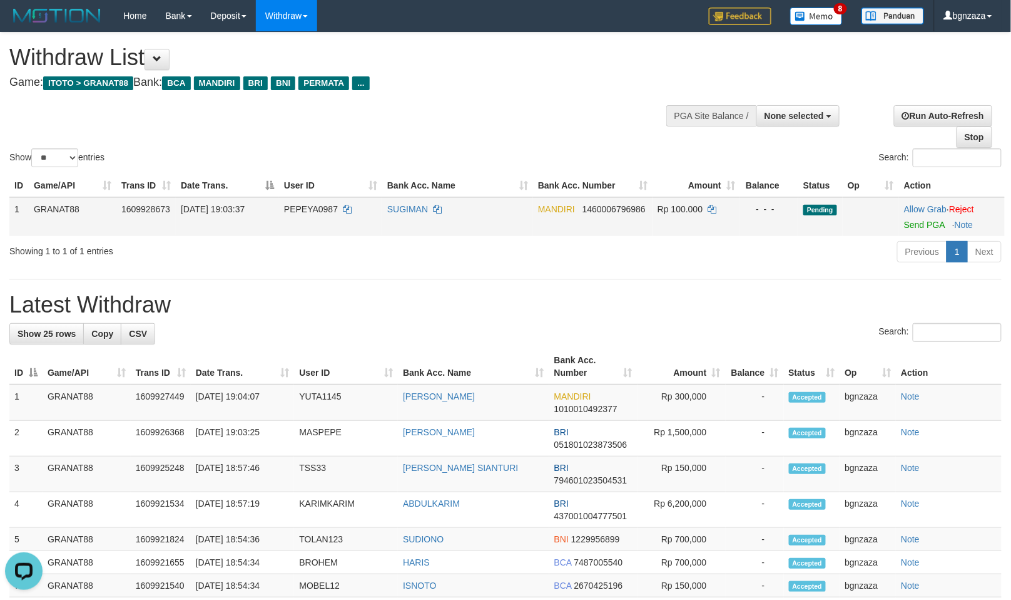
click at [317, 207] on span "PEPEYA0987" at bounding box center [311, 209] width 54 height 10
drag, startPoint x: 317, startPoint y: 207, endPoint x: 309, endPoint y: 214, distance: 10.2
click at [309, 214] on td "PEPEYA0987" at bounding box center [330, 216] width 103 height 39
copy span "PEPEYA0987"
click at [698, 210] on span "Rp 100.000" at bounding box center [680, 209] width 45 height 10
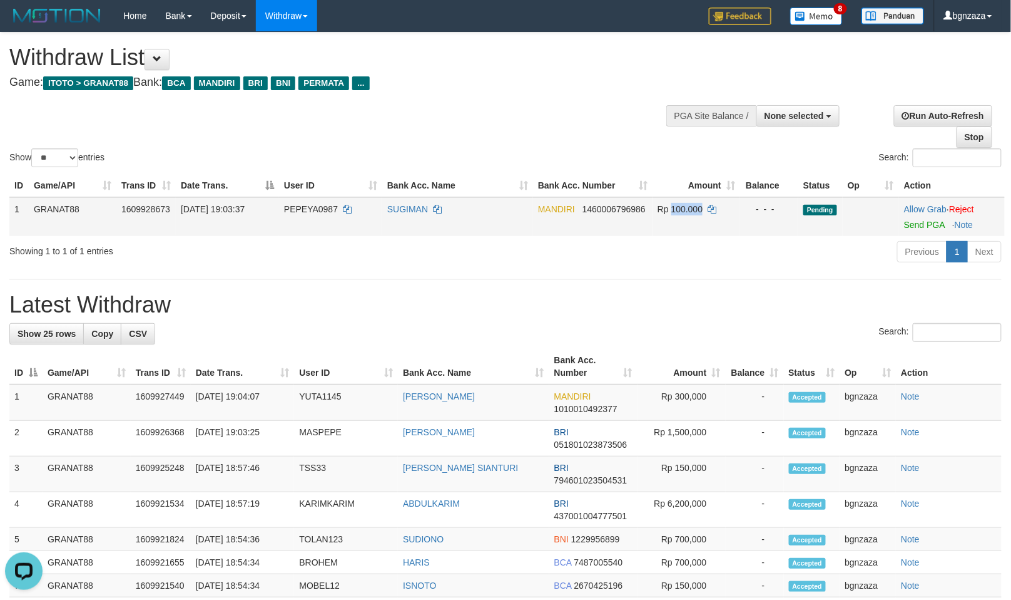
click at [695, 212] on span "Rp 100.000" at bounding box center [680, 209] width 45 height 10
copy span "100.000"
click at [906, 224] on link "Send PGA" at bounding box center [924, 225] width 41 height 10
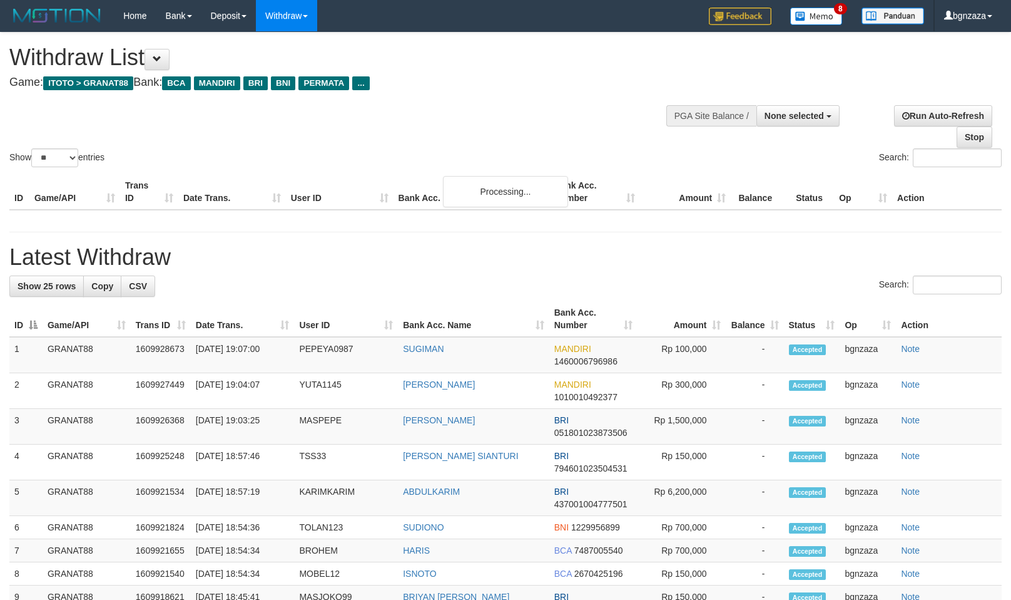
select select
select select "**"
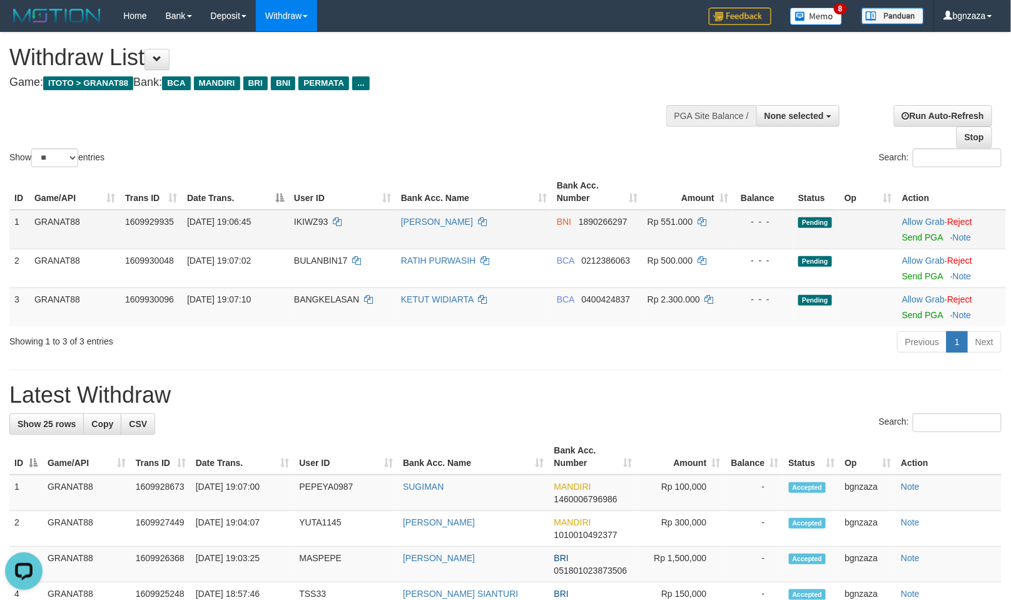
click at [316, 219] on span "IKIWZ93" at bounding box center [311, 222] width 34 height 10
copy span "IKIWZ93"
drag, startPoint x: 316, startPoint y: 219, endPoint x: 310, endPoint y: 221, distance: 6.5
click at [310, 221] on span "IKIWZ93" at bounding box center [311, 222] width 34 height 10
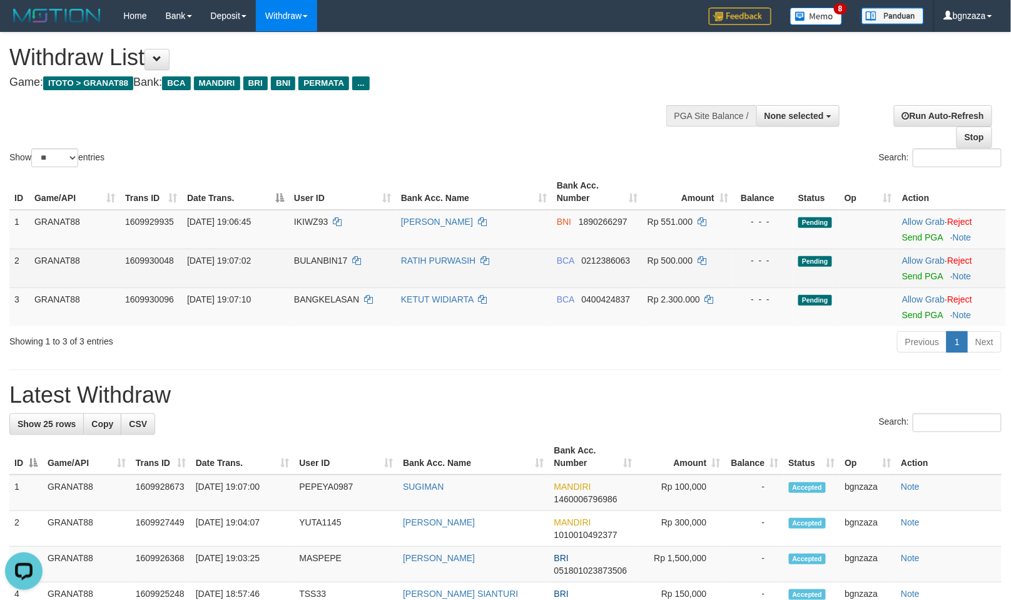
click at [317, 257] on span "BULANBIN17" at bounding box center [321, 260] width 54 height 10
click at [313, 258] on span "BULANBIN17" at bounding box center [321, 260] width 54 height 10
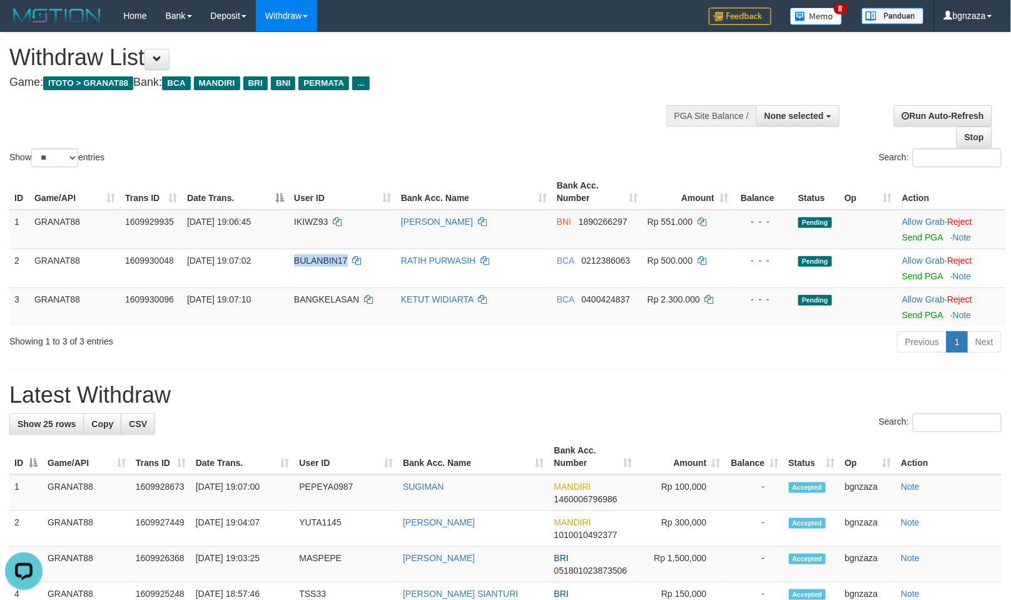
copy span "BULANBIN17"
click at [320, 297] on span "BANGKELASAN" at bounding box center [326, 299] width 65 height 10
drag, startPoint x: 320, startPoint y: 297, endPoint x: 307, endPoint y: 302, distance: 14.1
click at [307, 302] on span "BANGKELASAN" at bounding box center [326, 299] width 65 height 10
copy span "BANGKELASAN"
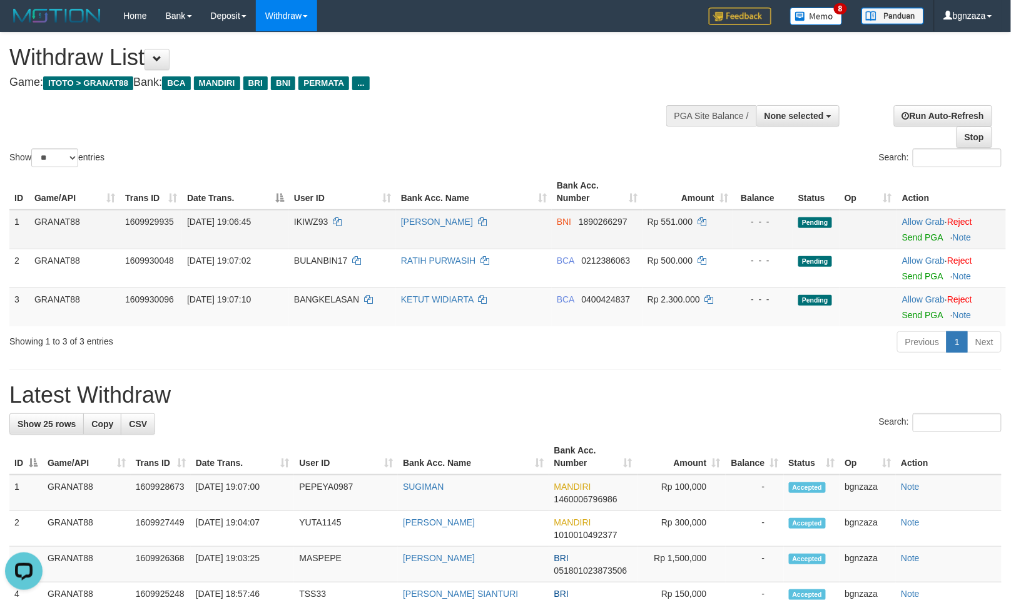
click at [667, 220] on span "Rp 551.000" at bounding box center [670, 222] width 45 height 10
click at [670, 219] on span "Rp 551.000" at bounding box center [670, 222] width 45 height 10
click at [668, 219] on span "Rp 551.000" at bounding box center [670, 222] width 45 height 10
copy span "551.000"
click at [907, 238] on link "Send PGA" at bounding box center [922, 237] width 41 height 10
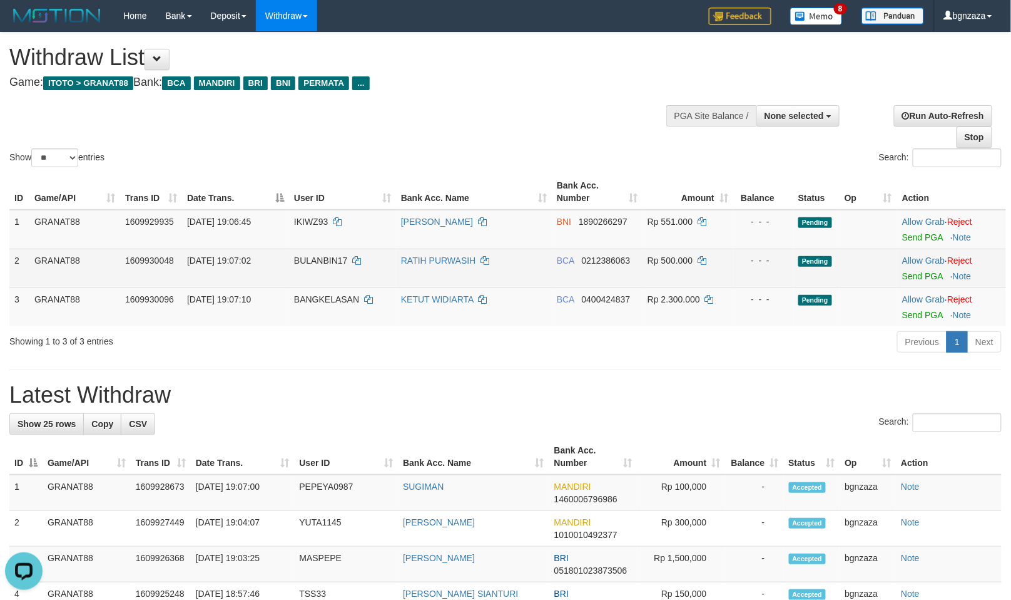
click at [672, 257] on span "Rp 500.000" at bounding box center [670, 260] width 45 height 10
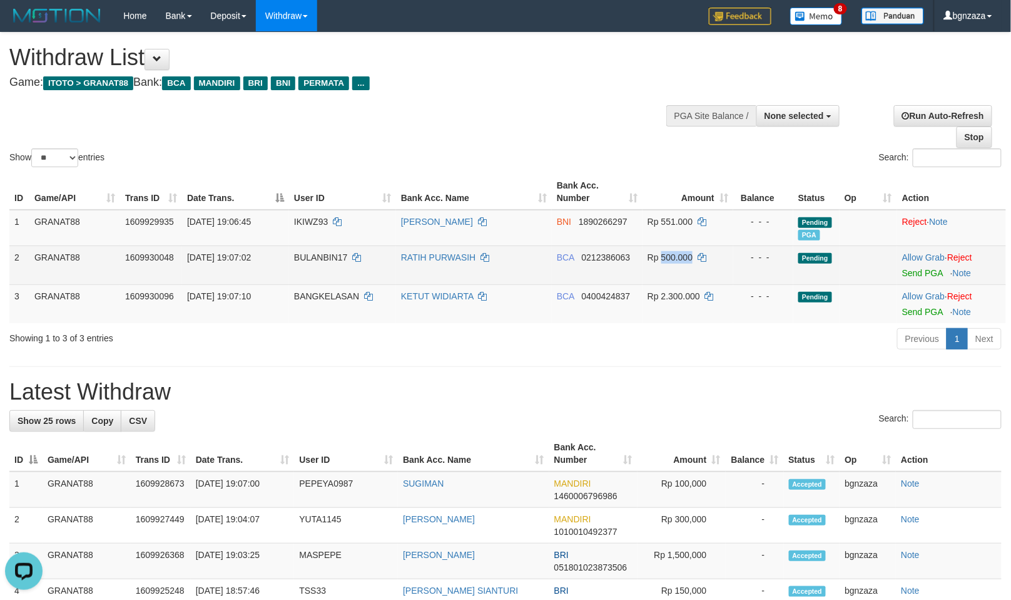
drag, startPoint x: 672, startPoint y: 257, endPoint x: 665, endPoint y: 260, distance: 8.1
click at [665, 260] on span "Rp 500.000" at bounding box center [670, 257] width 45 height 10
copy span "500.000"
click at [937, 269] on link "Send PGA" at bounding box center [922, 273] width 41 height 10
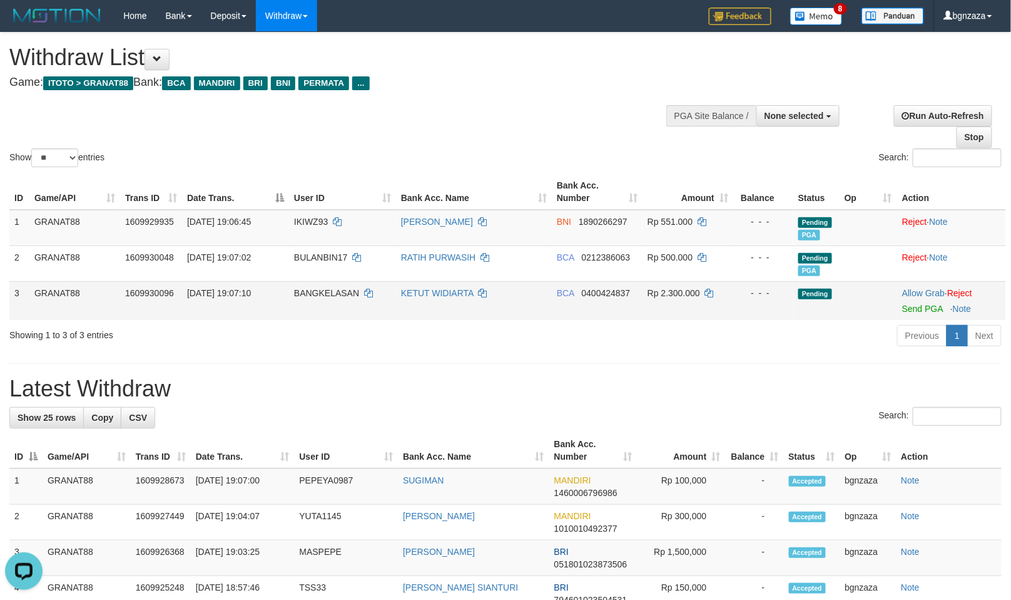
click at [678, 293] on span "Rp 2.300.000" at bounding box center [674, 293] width 53 height 10
click at [674, 295] on span "Rp 2.300.000" at bounding box center [674, 293] width 53 height 10
copy span "2.300.000"
click at [917, 309] on link "Send PGA" at bounding box center [922, 309] width 41 height 10
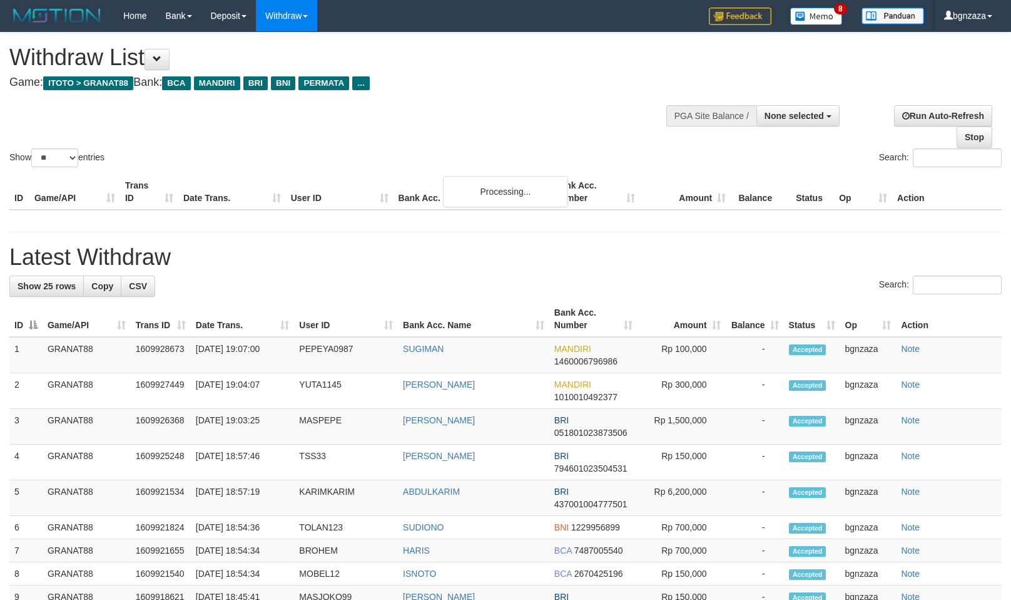
select select
select select "**"
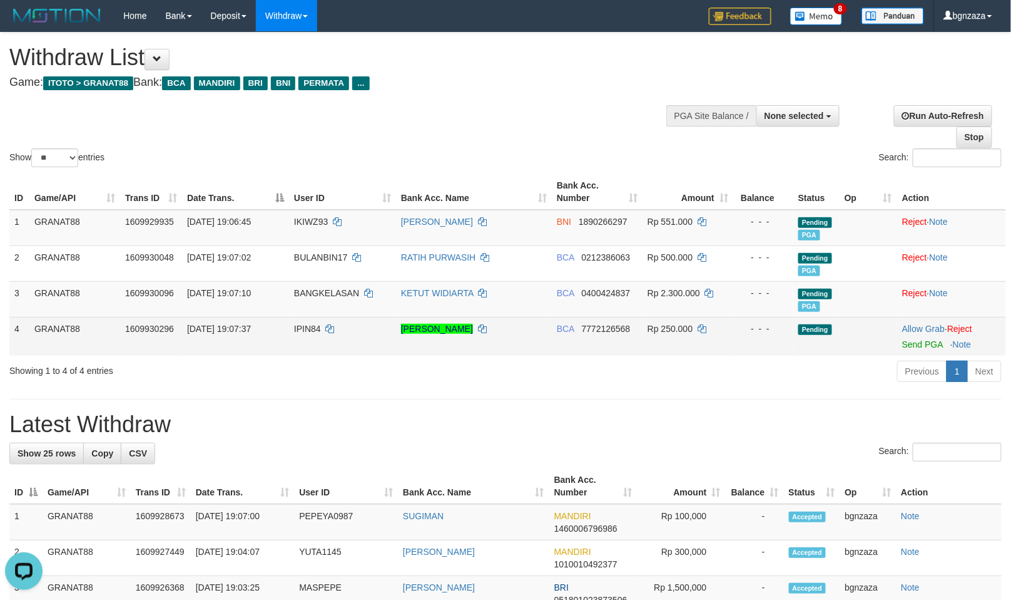
click at [312, 324] on span "IPIN84" at bounding box center [307, 329] width 27 height 10
drag, startPoint x: 312, startPoint y: 324, endPoint x: 342, endPoint y: 332, distance: 31.6
click at [297, 326] on span "IPIN84" at bounding box center [307, 329] width 27 height 10
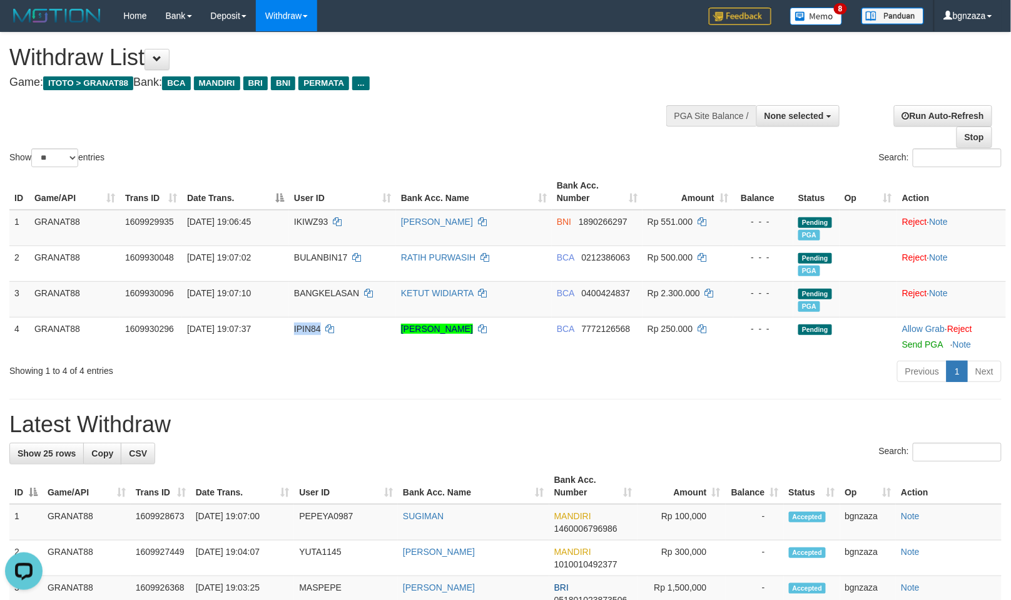
copy span "IPIN84"
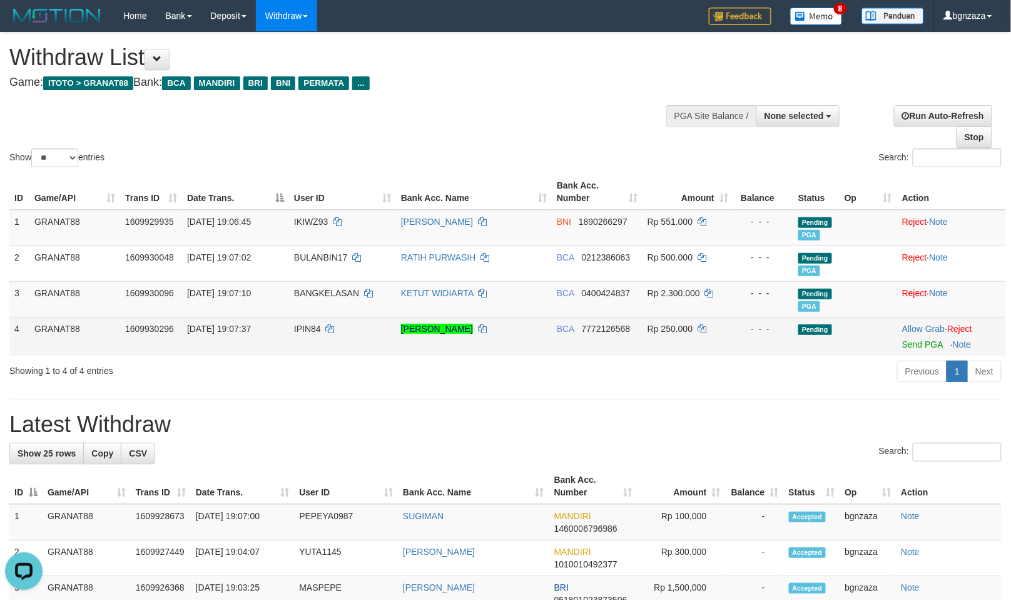
click at [678, 328] on span "Rp 250.000" at bounding box center [670, 329] width 45 height 10
drag, startPoint x: 678, startPoint y: 328, endPoint x: 892, endPoint y: 339, distance: 214.3
click at [676, 334] on td "Rp 250.000" at bounding box center [688, 336] width 91 height 39
copy span "250.000"
click at [925, 345] on link "Send PGA" at bounding box center [922, 344] width 41 height 10
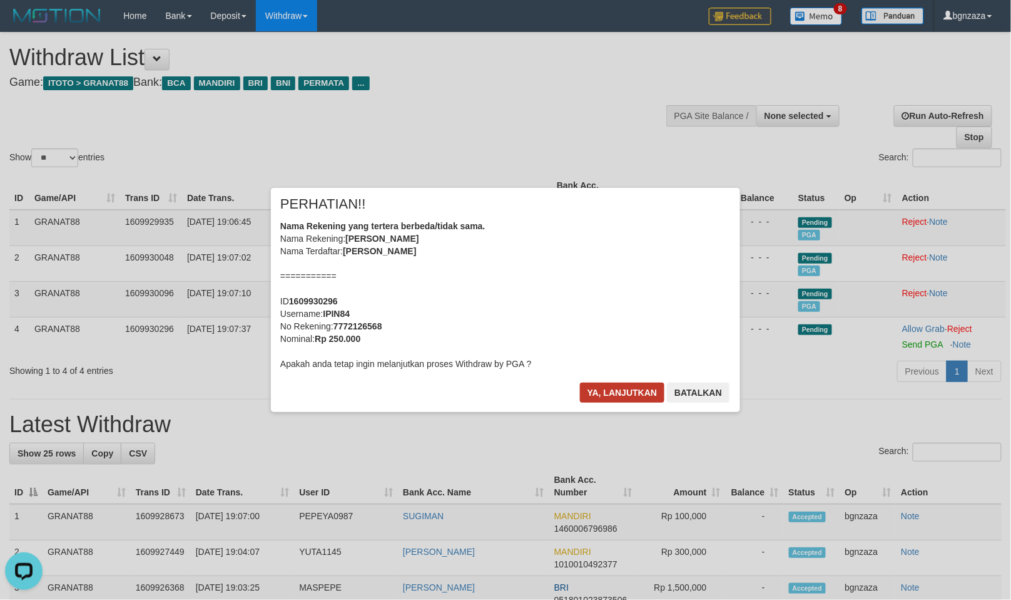
drag, startPoint x: 620, startPoint y: 385, endPoint x: 603, endPoint y: 335, distance: 53.0
click at [618, 389] on div "× PERHATIAN!! Nama Rekening yang tertera berbeda/tidak sama. Nama Rekening: RAC…" at bounding box center [505, 300] width 469 height 224
click at [612, 386] on button "Ya, lanjutkan" at bounding box center [622, 392] width 85 height 20
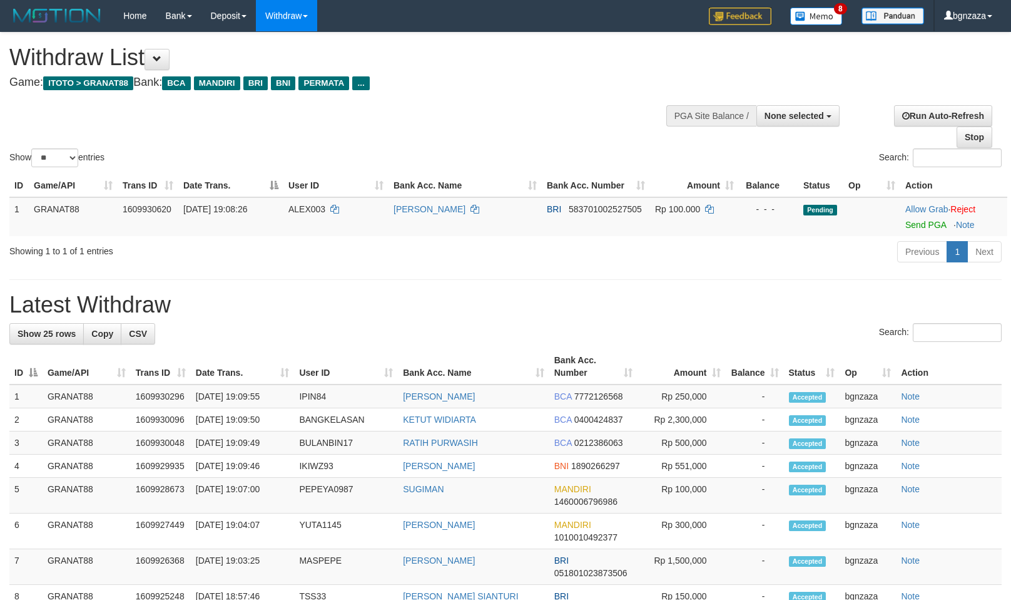
select select
select select "**"
click at [304, 205] on span "ALEX003" at bounding box center [307, 209] width 37 height 10
click at [292, 205] on span "ALEX003" at bounding box center [307, 209] width 37 height 10
copy span "ALEX003"
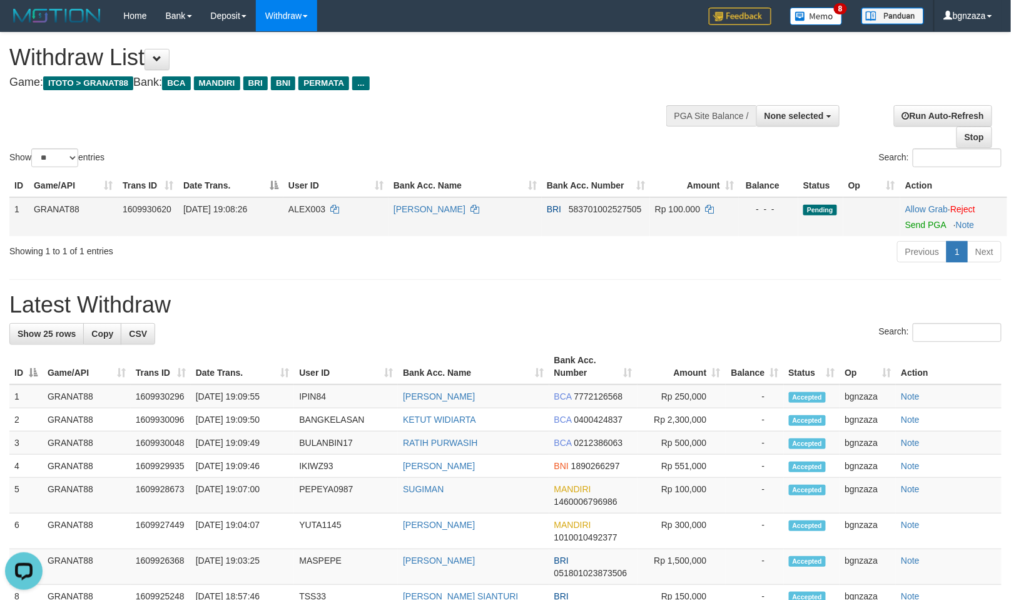
click at [680, 211] on span "Rp 100.000" at bounding box center [677, 209] width 45 height 10
drag, startPoint x: 680, startPoint y: 211, endPoint x: 839, endPoint y: 235, distance: 160.8
click at [674, 219] on td "Rp 100.000" at bounding box center [694, 216] width 89 height 39
copy span "100.000"
click at [923, 223] on link "Send PGA" at bounding box center [926, 225] width 41 height 10
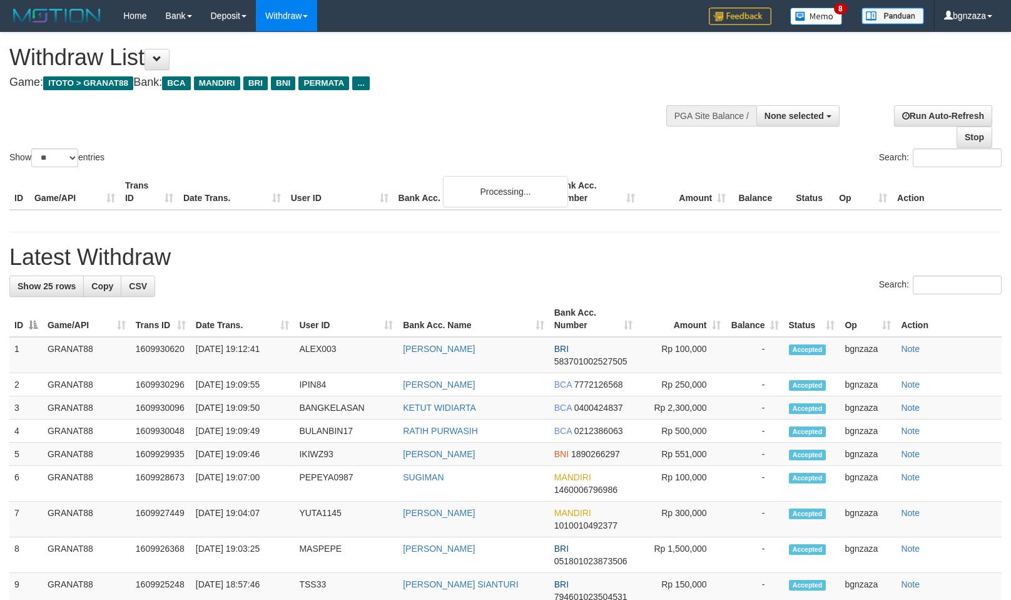
select select
select select "**"
select select
select select "**"
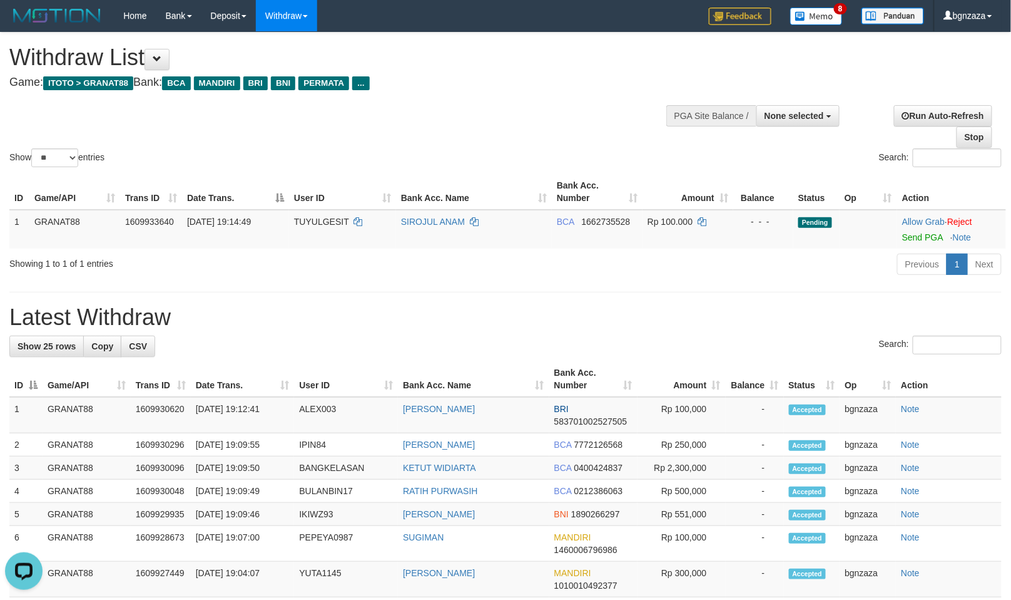
click at [316, 207] on th "User ID" at bounding box center [342, 192] width 107 height 36
drag, startPoint x: 314, startPoint y: 207, endPoint x: 307, endPoint y: 213, distance: 10.2
click at [307, 213] on table "ID Game/API Trans ID Date Trans. User ID Bank Acc. Name Bank Acc. Number Amount…" at bounding box center [507, 211] width 997 height 74
click at [335, 213] on td "TUYULGESIT" at bounding box center [342, 229] width 107 height 39
copy span "TUYULGESIT"
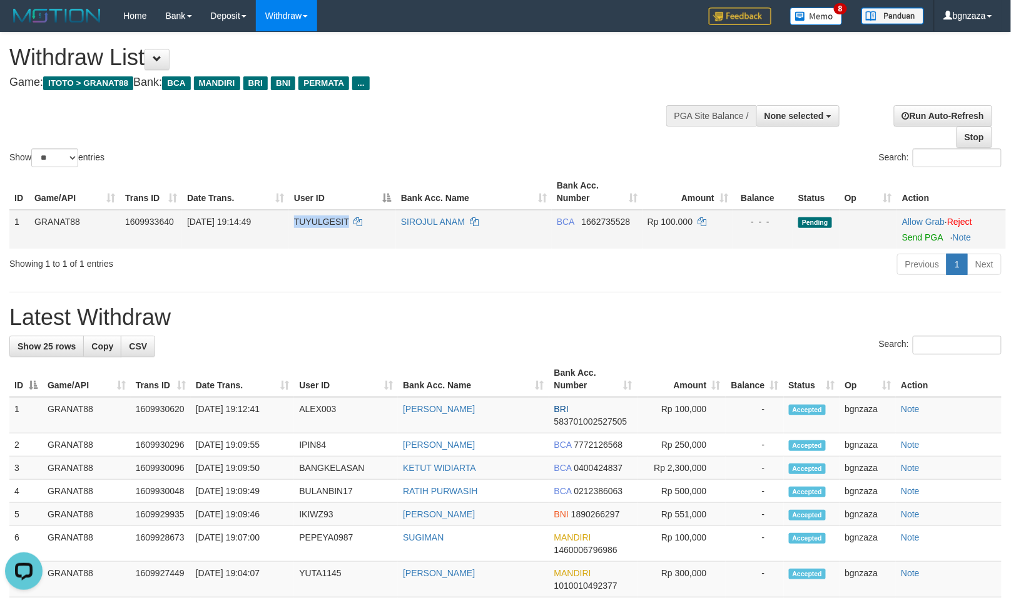
drag, startPoint x: 335, startPoint y: 213, endPoint x: 357, endPoint y: 232, distance: 28.4
click at [317, 230] on td "TUYULGESIT" at bounding box center [342, 229] width 107 height 39
drag, startPoint x: 690, startPoint y: 221, endPoint x: 682, endPoint y: 222, distance: 8.2
click at [683, 222] on span "Rp 100.000" at bounding box center [670, 222] width 45 height 10
click at [682, 222] on span "Rp 100.000" at bounding box center [670, 222] width 45 height 10
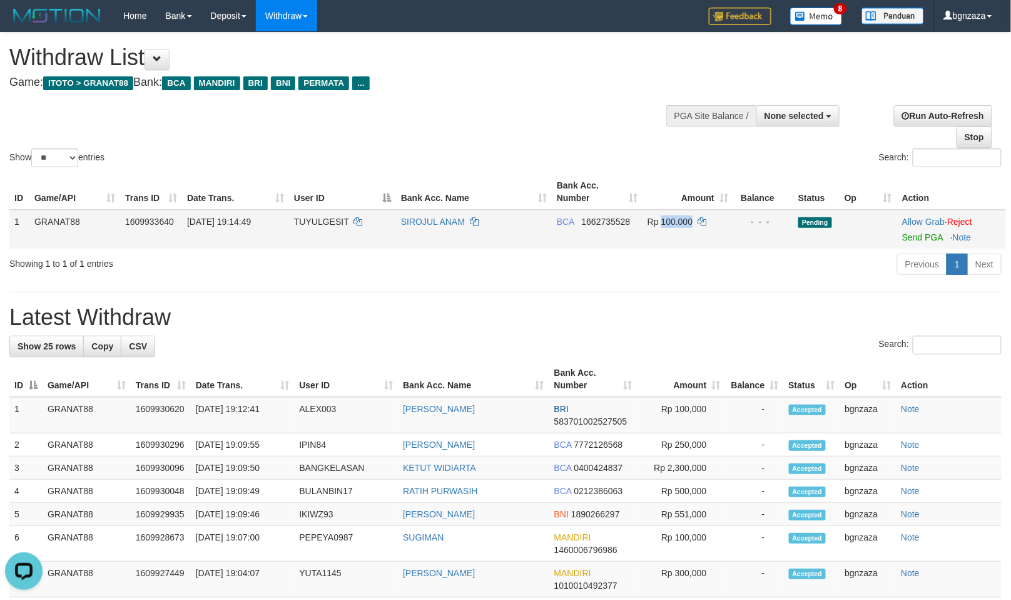
drag, startPoint x: 682, startPoint y: 222, endPoint x: 668, endPoint y: 227, distance: 14.7
click at [668, 227] on td "Rp 100.000" at bounding box center [688, 229] width 91 height 39
click at [928, 238] on link "Send PGA" at bounding box center [922, 237] width 41 height 10
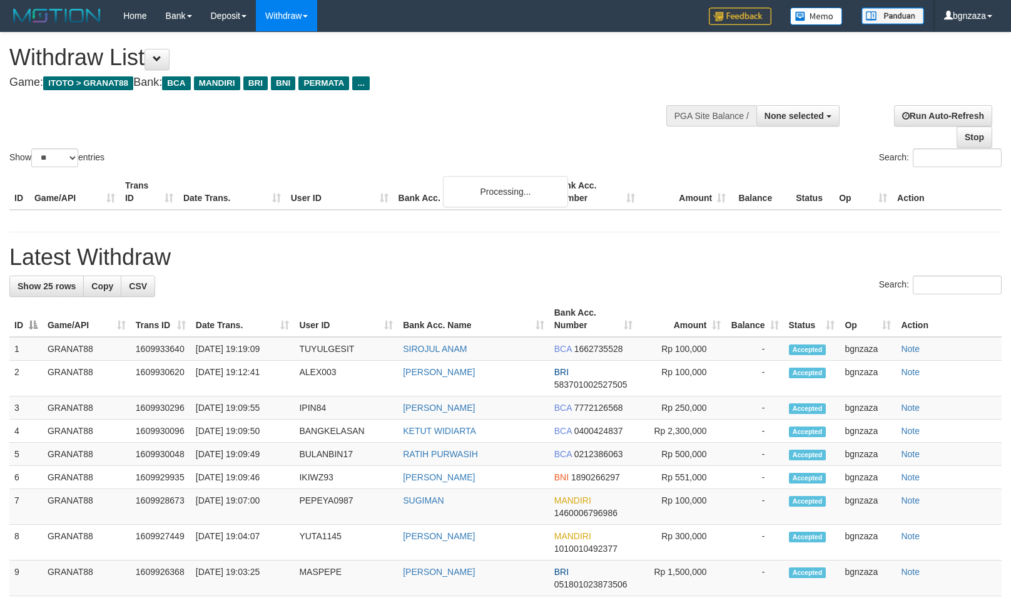
select select
select select "**"
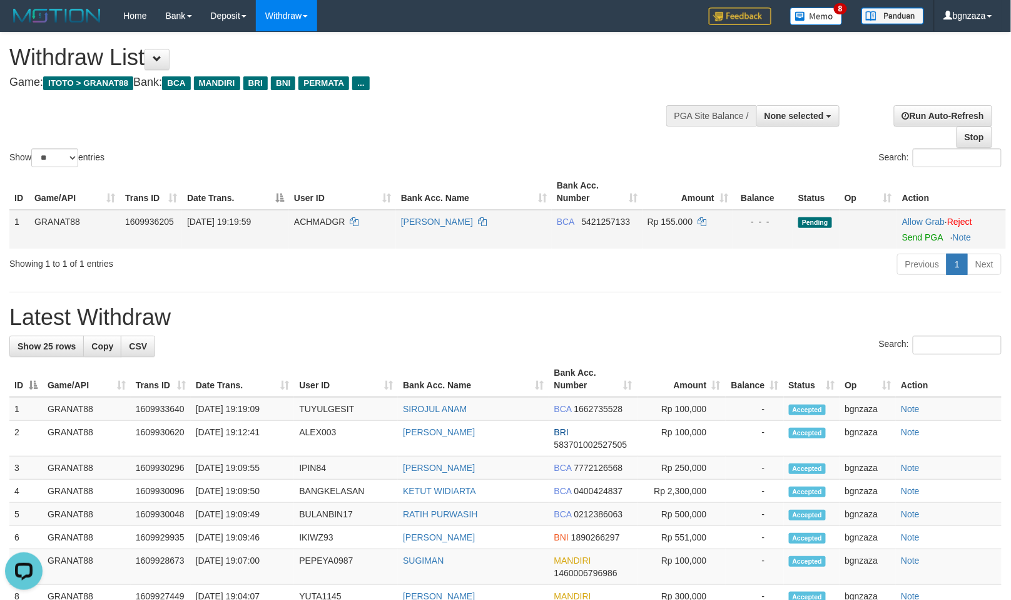
click at [327, 213] on td "ACHMADGR" at bounding box center [342, 229] width 107 height 39
drag, startPoint x: 327, startPoint y: 213, endPoint x: 314, endPoint y: 221, distance: 15.1
click at [314, 221] on td "ACHMADGR" at bounding box center [342, 229] width 107 height 39
copy span "ACHMADGR"
click at [678, 223] on span "Rp 155.000" at bounding box center [670, 222] width 45 height 10
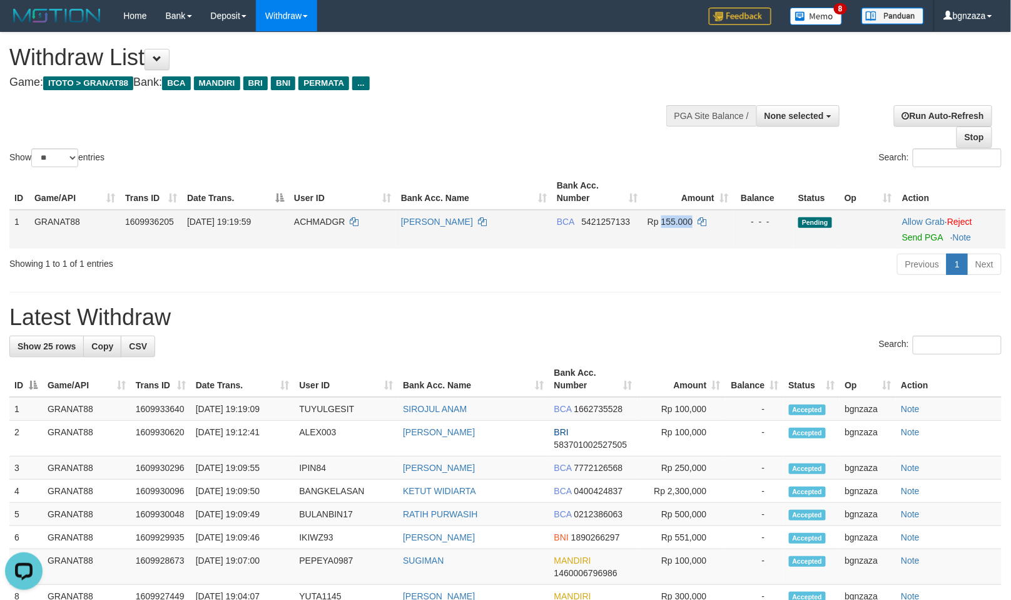
drag, startPoint x: 678, startPoint y: 223, endPoint x: 665, endPoint y: 230, distance: 15.4
click at [665, 230] on td "Rp 155.000" at bounding box center [688, 229] width 91 height 39
copy span "155.000"
click at [936, 237] on link "Send PGA" at bounding box center [922, 237] width 41 height 10
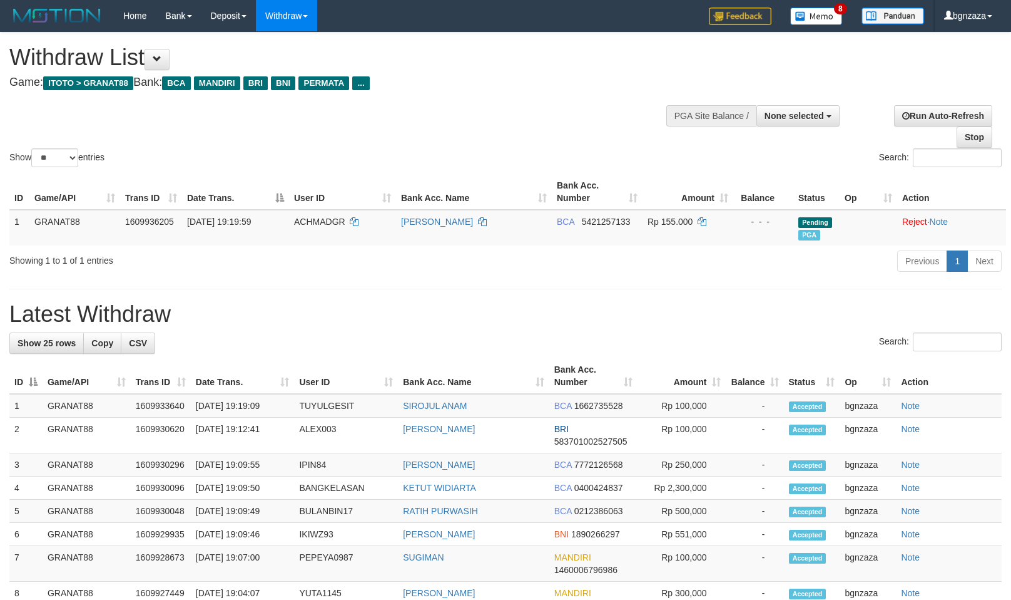
select select
select select "**"
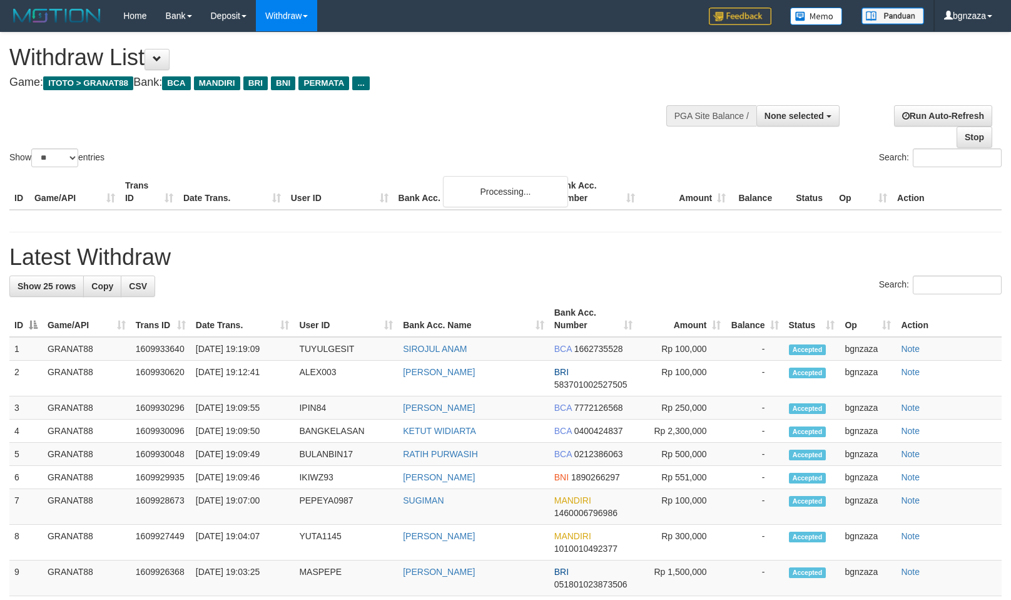
select select
select select "**"
select select
select select "**"
select select
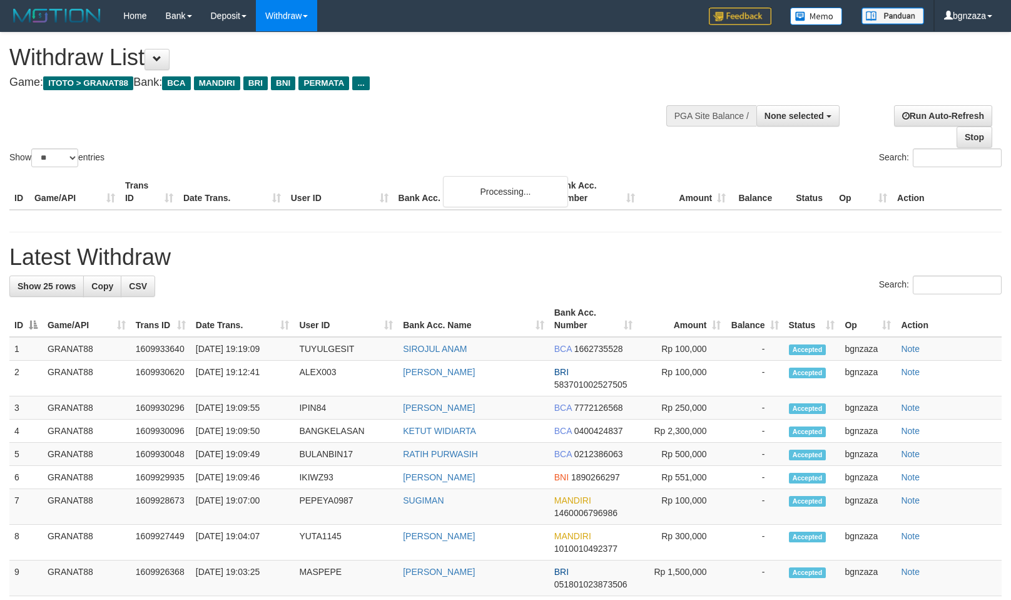
select select "**"
select select
select select "**"
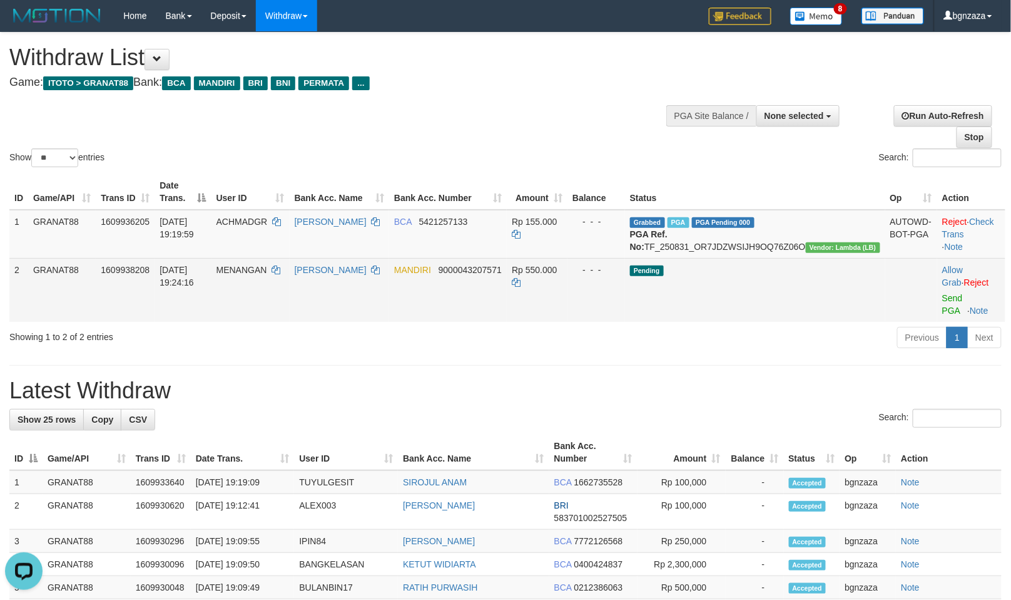
click at [267, 269] on span "MENANGAN" at bounding box center [242, 270] width 51 height 10
drag, startPoint x: 284, startPoint y: 269, endPoint x: 268, endPoint y: 279, distance: 19.1
click at [268, 279] on td "MENANGAN" at bounding box center [251, 290] width 78 height 64
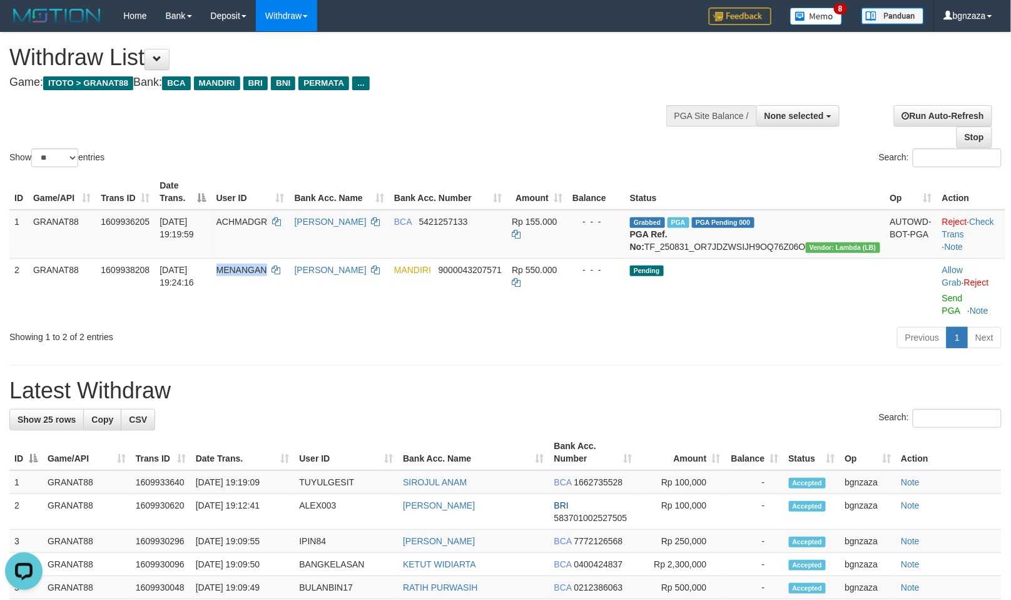
copy span "MENANGAN"
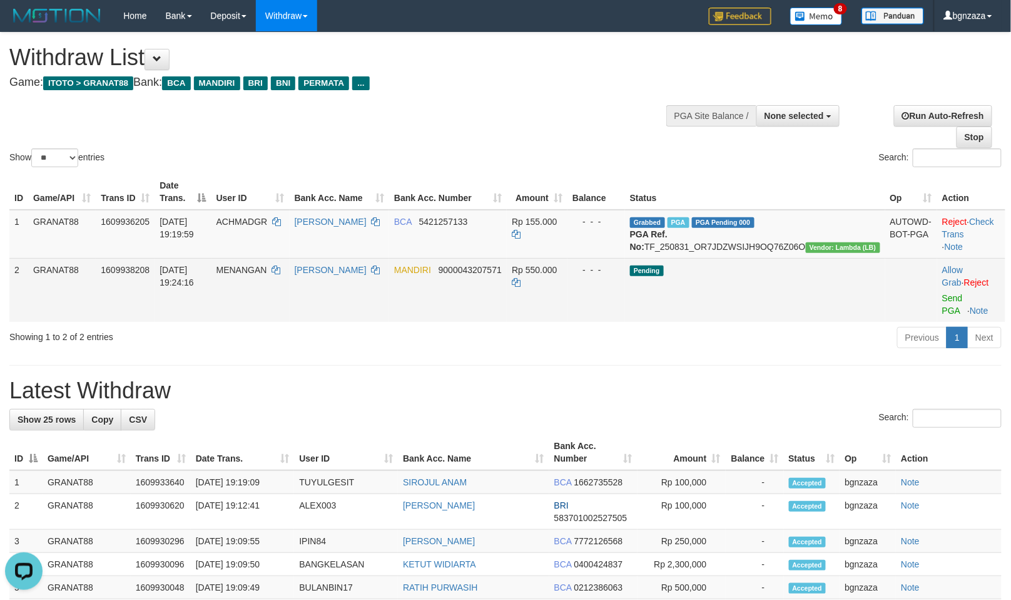
click at [557, 265] on span "Rp 550.000" at bounding box center [534, 270] width 45 height 10
drag, startPoint x: 592, startPoint y: 263, endPoint x: 589, endPoint y: 271, distance: 8.1
click at [557, 271] on span "Rp 550.000" at bounding box center [534, 270] width 45 height 10
copy span "550.000"
click at [943, 296] on link "Send PGA" at bounding box center [953, 304] width 21 height 23
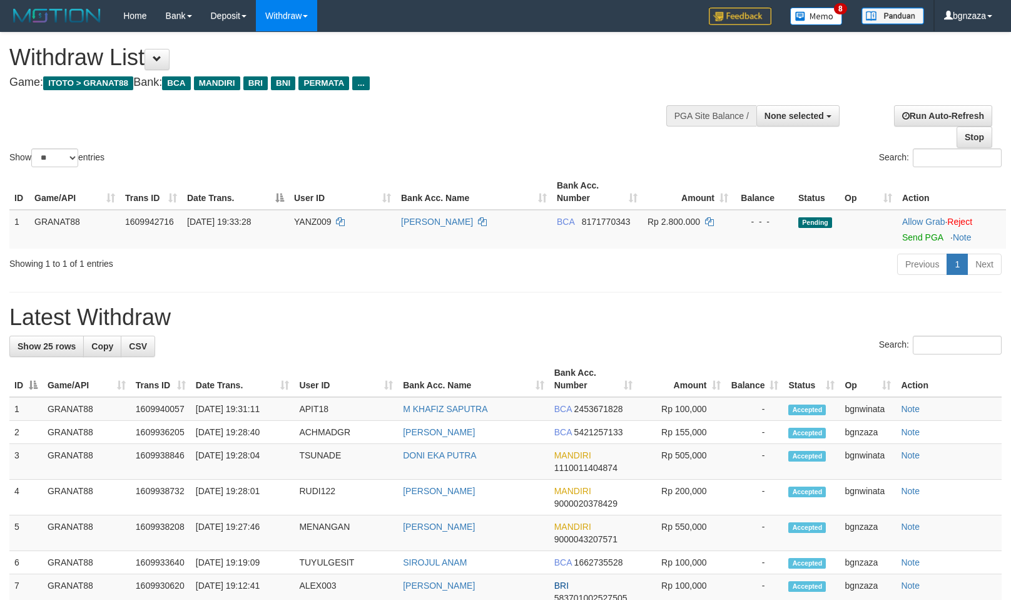
select select
select select "**"
click at [314, 221] on span "YANZ009" at bounding box center [313, 222] width 38 height 10
drag, startPoint x: 314, startPoint y: 221, endPoint x: 302, endPoint y: 227, distance: 13.2
click at [302, 227] on td "YANZ009" at bounding box center [342, 229] width 107 height 39
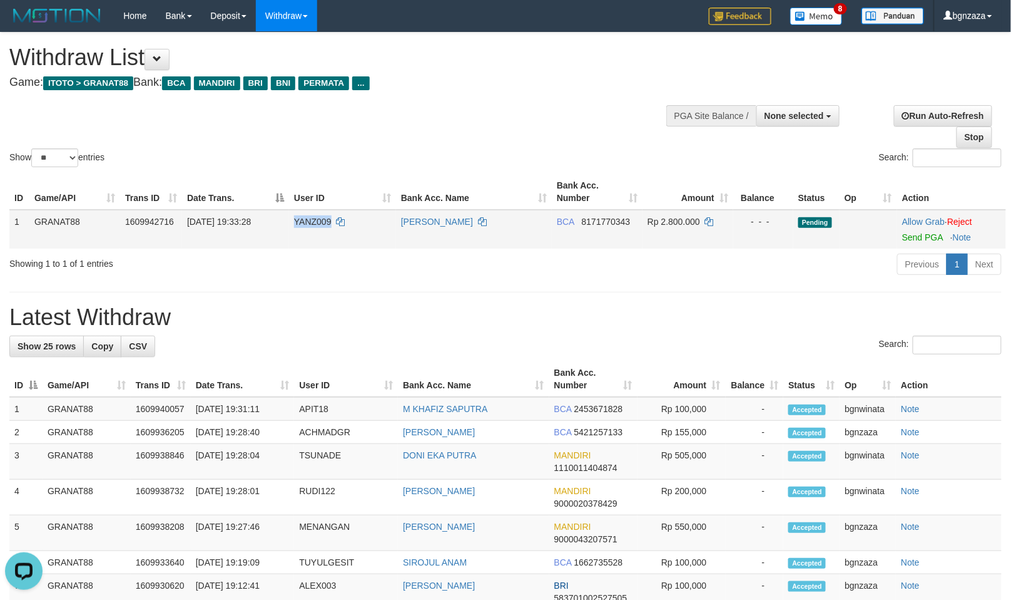
copy span "YANZ009"
click at [309, 221] on span "YANZ009" at bounding box center [313, 222] width 38 height 10
click at [305, 221] on span "YANZ009" at bounding box center [313, 222] width 38 height 10
click at [667, 217] on span "Rp 2.800.000" at bounding box center [674, 222] width 53 height 10
click at [667, 220] on span "Rp 2.800.000" at bounding box center [674, 222] width 53 height 10
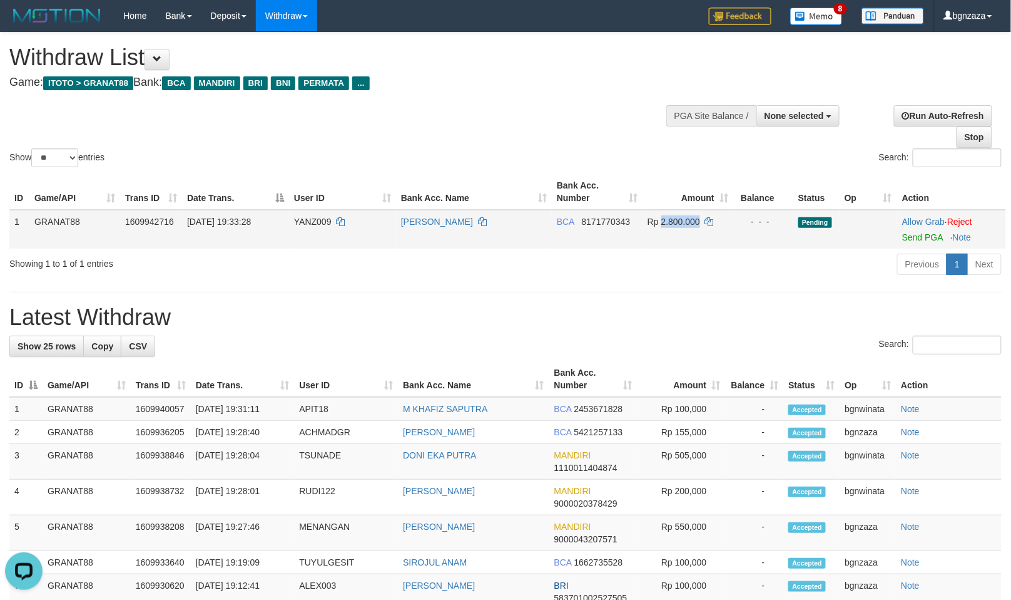
copy span "2.800.000"
click at [920, 239] on link "Send PGA" at bounding box center [922, 237] width 41 height 10
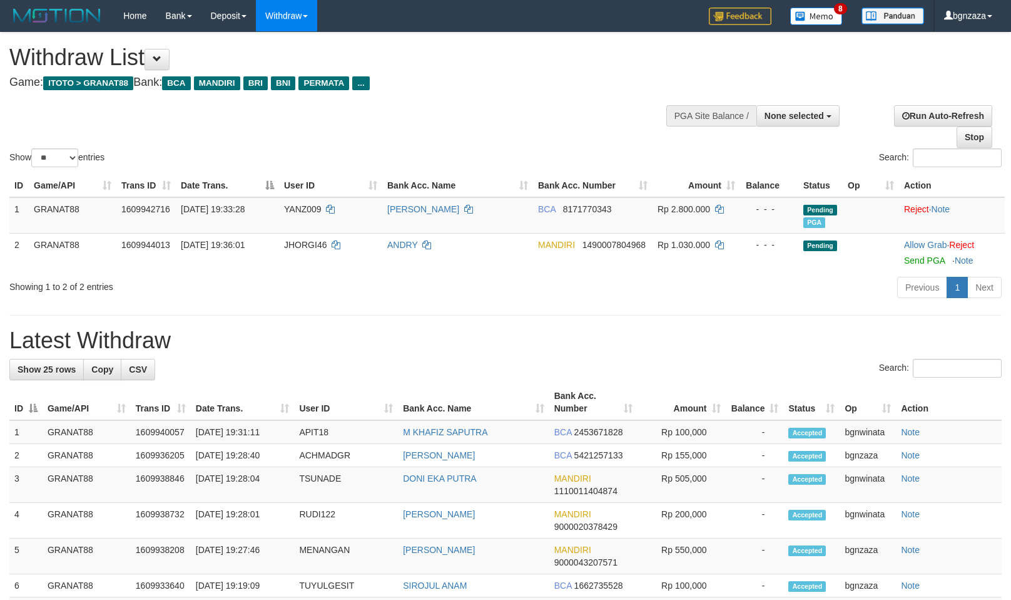
select select
select select "**"
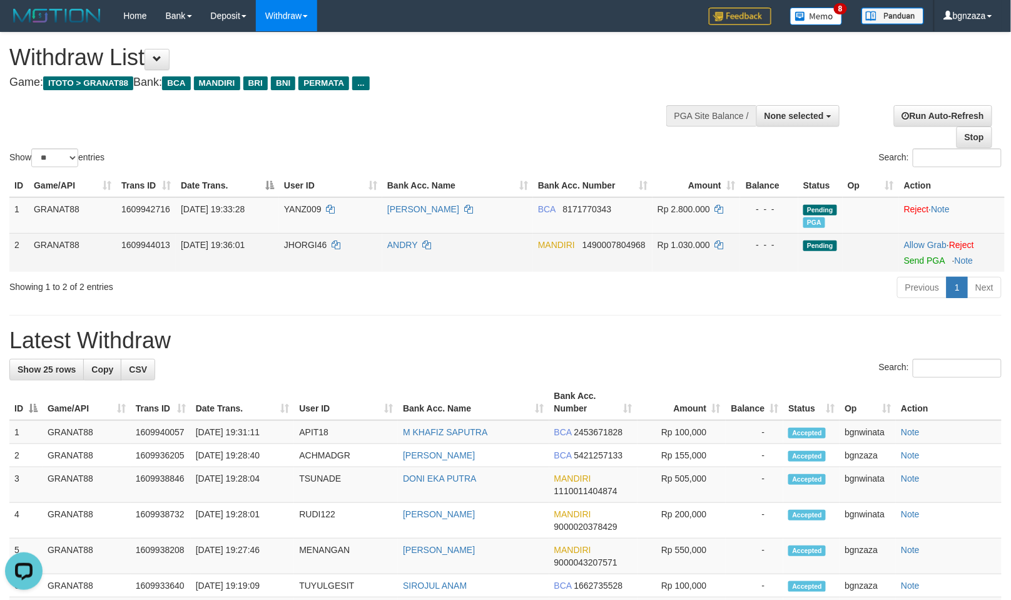
click at [295, 236] on td "JHORGI46" at bounding box center [330, 252] width 103 height 39
drag, startPoint x: 295, startPoint y: 236, endPoint x: 992, endPoint y: 341, distance: 705.1
click at [290, 251] on td "JHORGI46" at bounding box center [330, 252] width 103 height 39
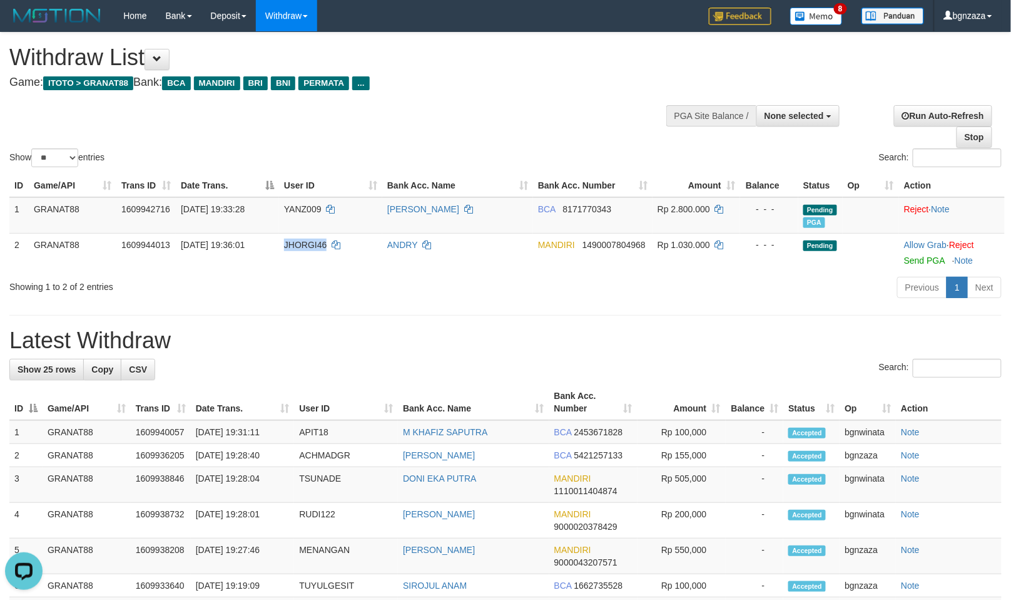
copy span "JHORGI46"
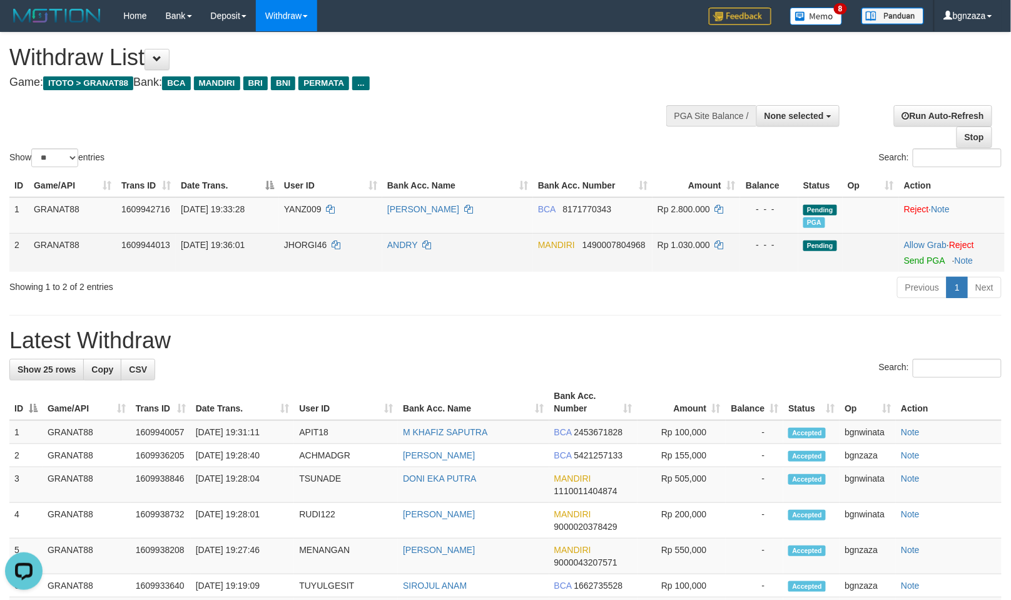
click at [702, 245] on span "Rp 1.030.000" at bounding box center [684, 245] width 53 height 10
drag, startPoint x: 702, startPoint y: 245, endPoint x: 739, endPoint y: 265, distance: 42.9
click at [692, 250] on td "Rp 1.030.000" at bounding box center [697, 252] width 88 height 39
copy span "1.030.000"
click at [916, 257] on link "Send PGA" at bounding box center [924, 260] width 41 height 10
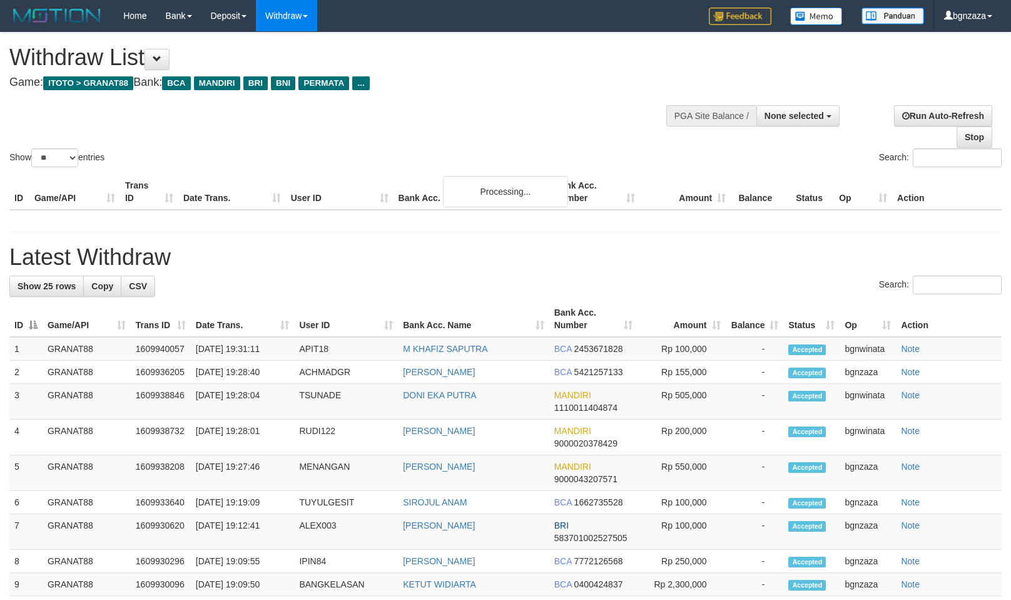
select select
select select "**"
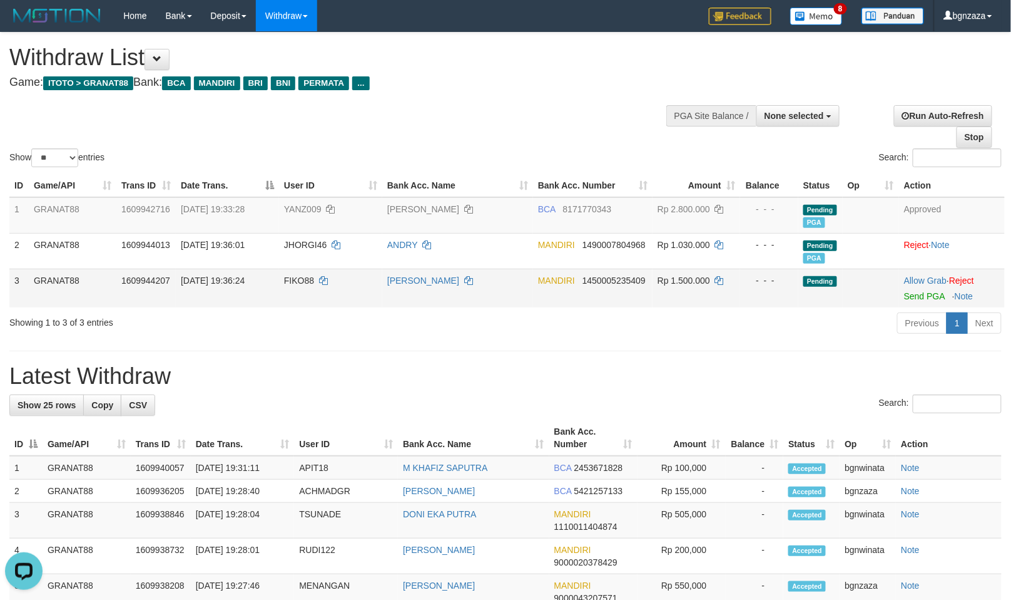
click at [305, 278] on span "FIKO88" at bounding box center [299, 280] width 30 height 10
drag, startPoint x: 305, startPoint y: 278, endPoint x: 706, endPoint y: 386, distance: 414.8
click at [300, 280] on span "FIKO88" at bounding box center [299, 280] width 30 height 10
copy span "FIKO88"
click at [688, 282] on span "Rp 1.500.000" at bounding box center [684, 280] width 53 height 10
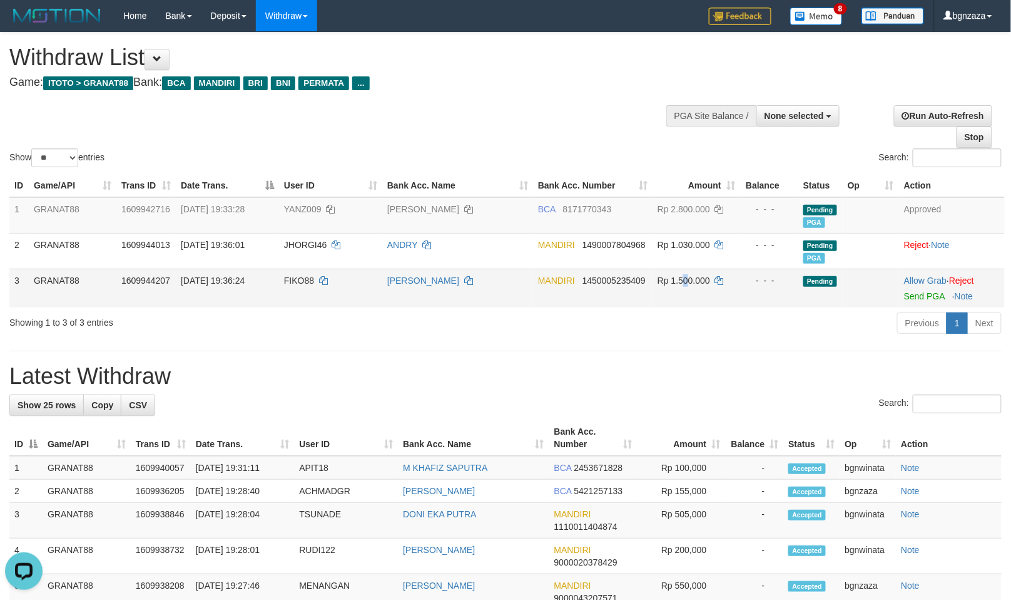
drag, startPoint x: 690, startPoint y: 283, endPoint x: 685, endPoint y: 295, distance: 13.5
click at [685, 295] on td "Rp 1.500.000" at bounding box center [697, 287] width 88 height 39
click at [698, 277] on span "Rp 1.500.000" at bounding box center [684, 280] width 53 height 10
copy span "1.500.000"
drag, startPoint x: 698, startPoint y: 277, endPoint x: 912, endPoint y: 288, distance: 213.7
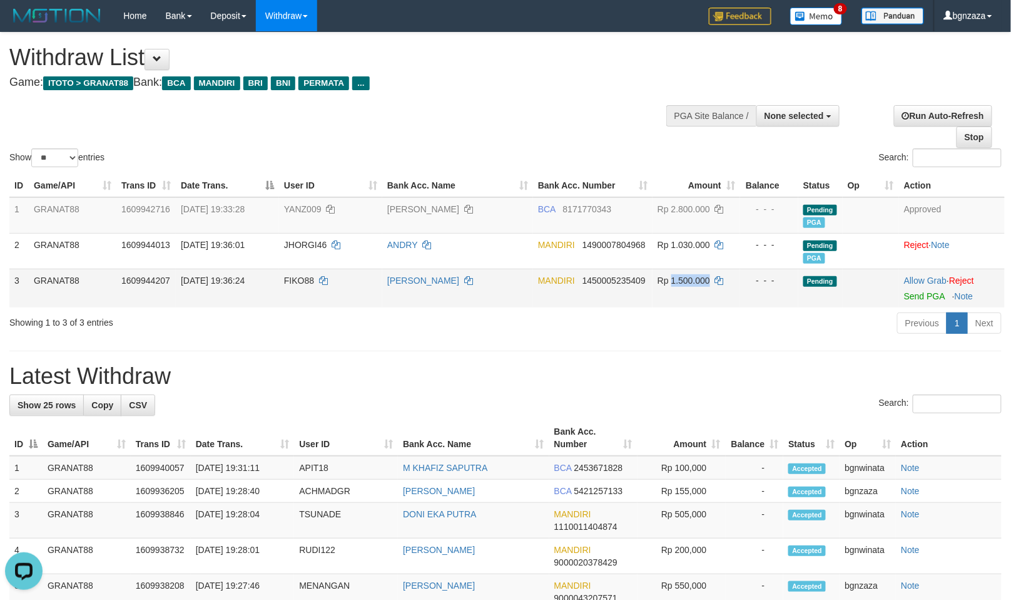
click at [703, 287] on td "Rp 1.500.000" at bounding box center [697, 287] width 88 height 39
click at [915, 299] on link "Send PGA" at bounding box center [924, 296] width 41 height 10
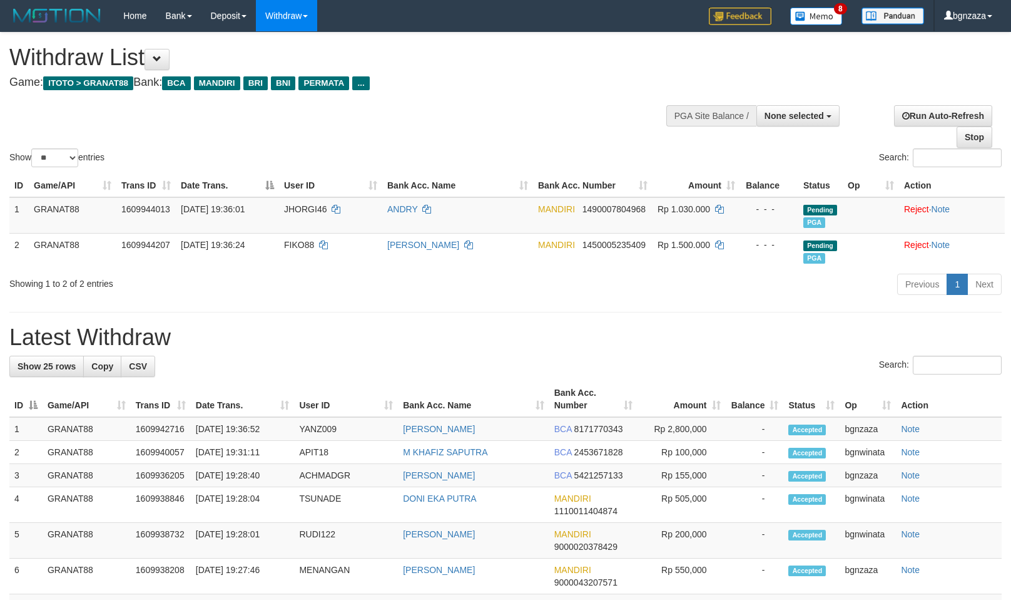
select select
select select "**"
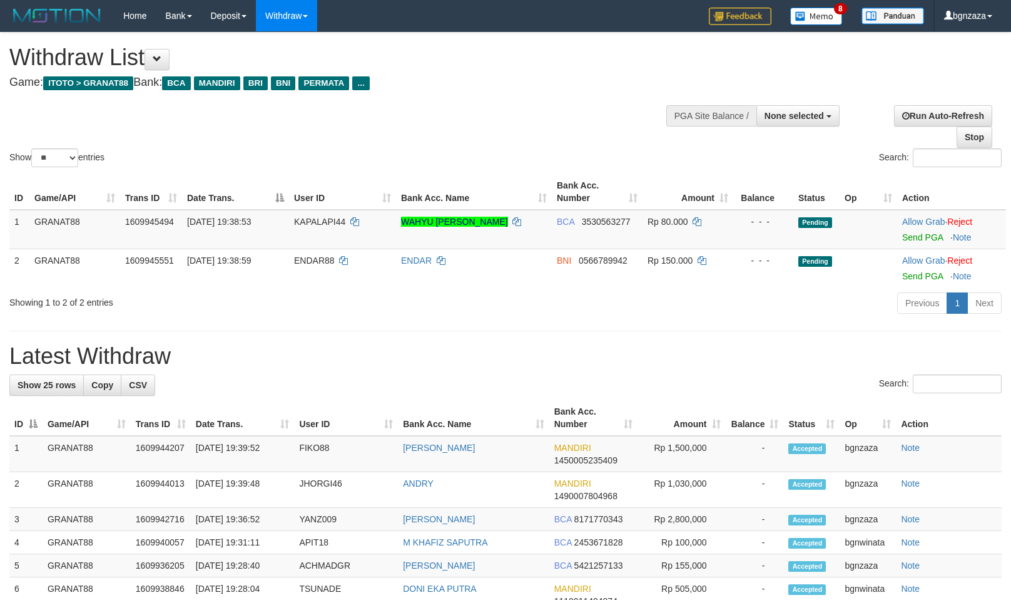
select select
select select "**"
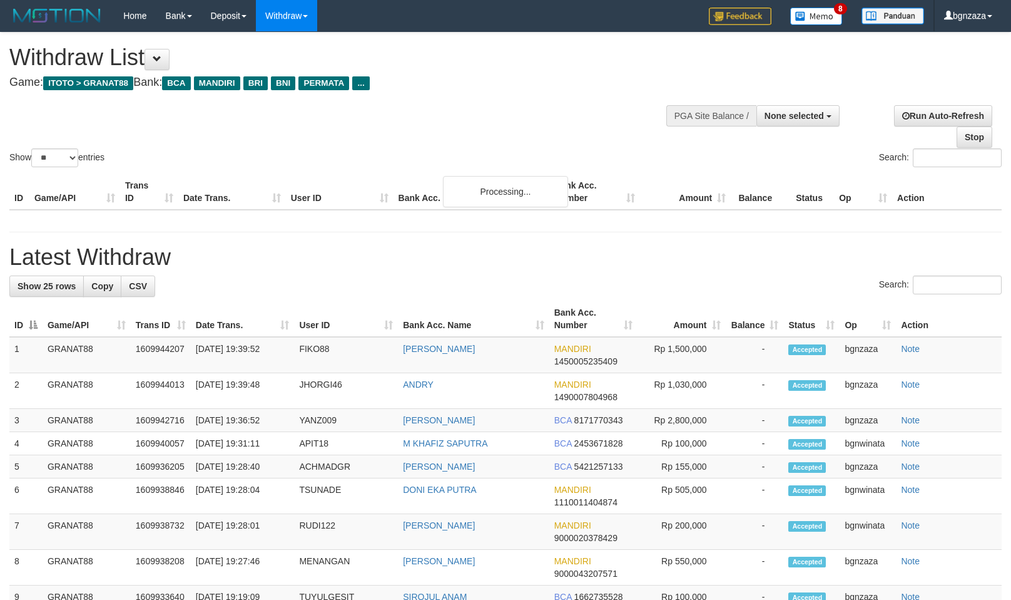
select select
select select "**"
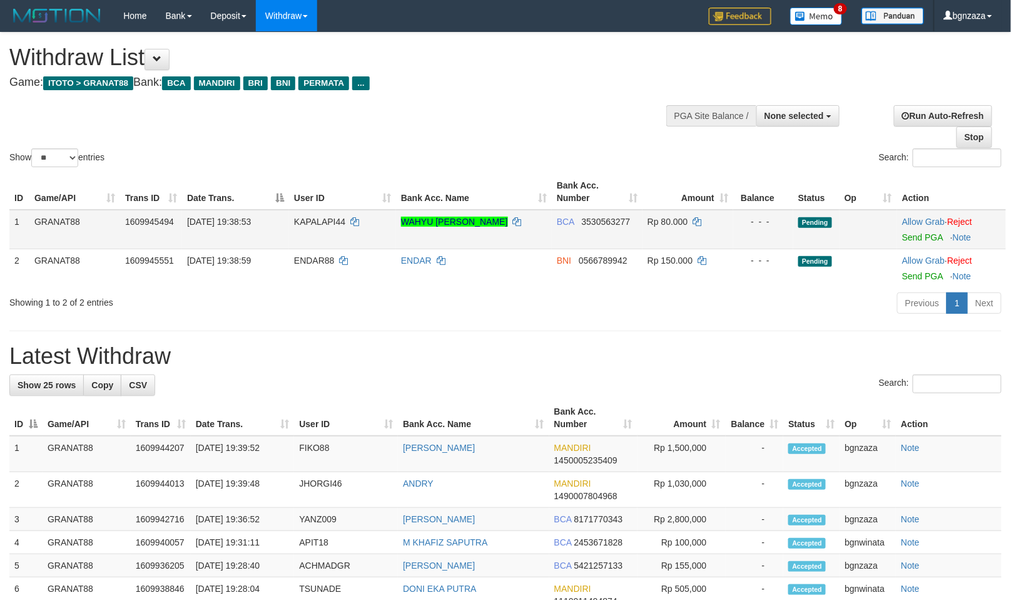
click at [309, 219] on span "KAPALAPI44" at bounding box center [319, 222] width 51 height 10
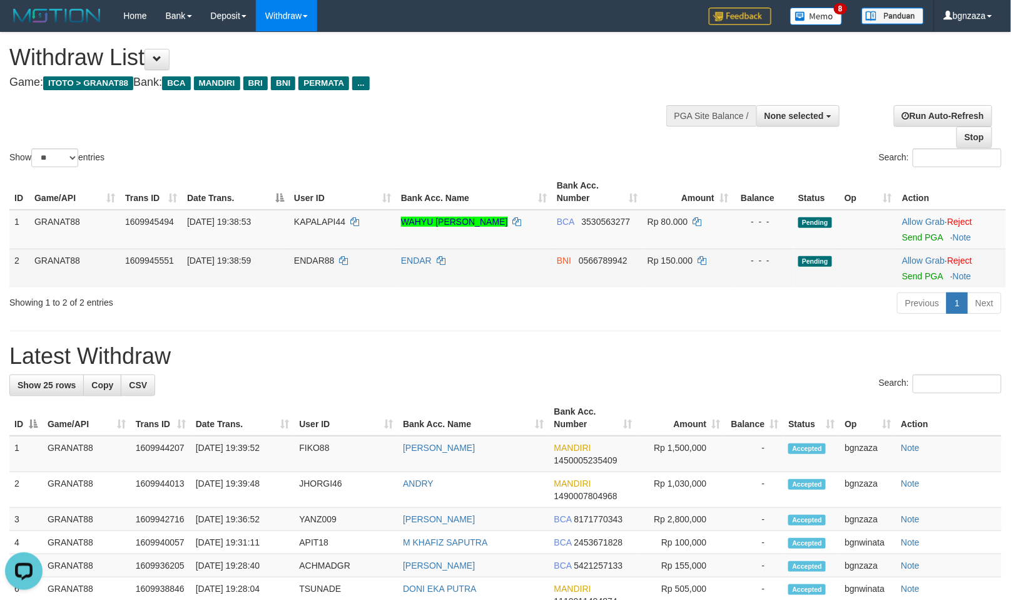
click at [309, 257] on span "ENDAR88" at bounding box center [314, 260] width 41 height 10
click at [309, 258] on span "ENDAR88" at bounding box center [314, 260] width 41 height 10
drag, startPoint x: 309, startPoint y: 258, endPoint x: 304, endPoint y: 266, distance: 9.4
click at [304, 266] on td "ENDAR88" at bounding box center [342, 267] width 107 height 39
copy span "ENDAR88"
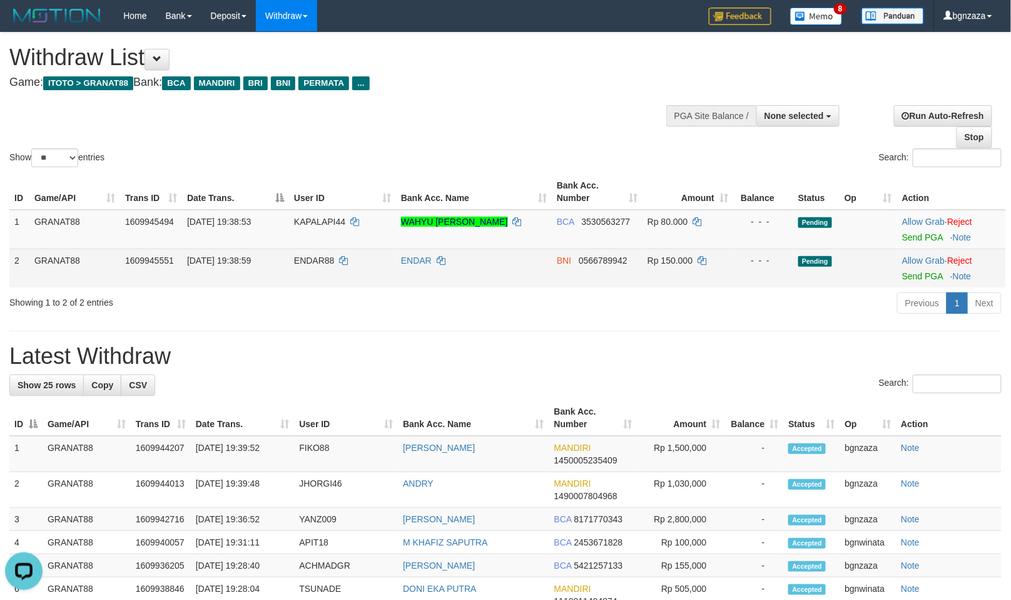
click at [678, 258] on span "Rp 150.000" at bounding box center [670, 260] width 45 height 10
copy span "150.000"
drag, startPoint x: 678, startPoint y: 258, endPoint x: 923, endPoint y: 276, distance: 246.0
click at [663, 266] on td "Rp 150.000" at bounding box center [688, 267] width 91 height 39
click at [922, 273] on link "Send PGA" at bounding box center [922, 276] width 41 height 10
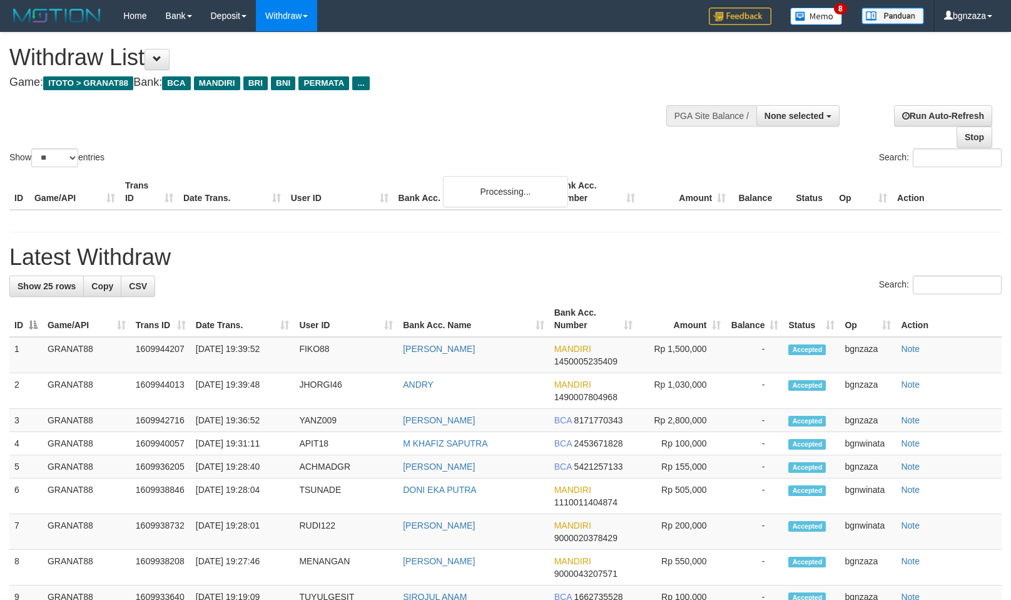
select select
select select "**"
select select
select select "**"
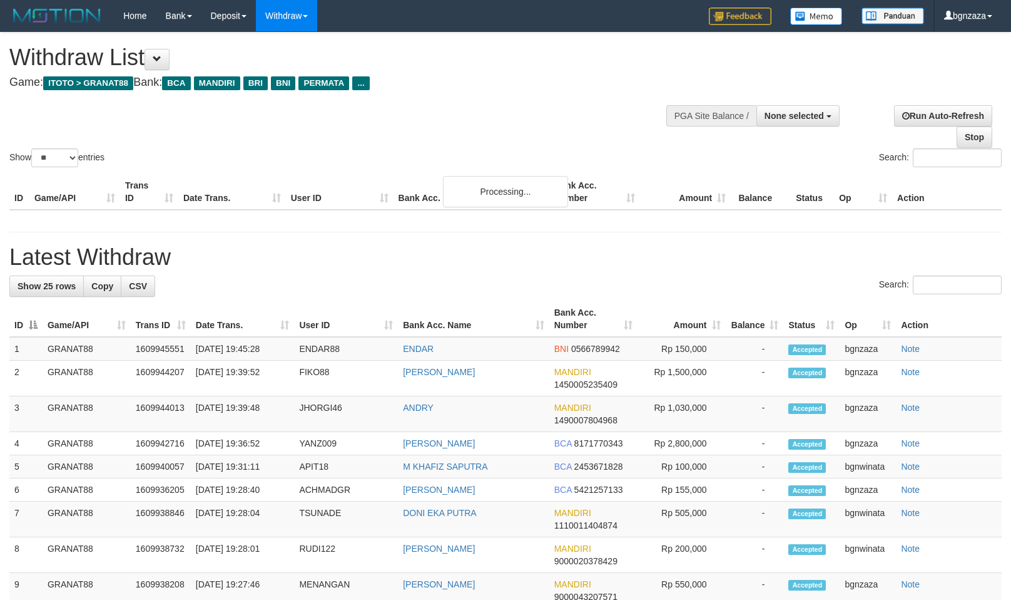
select select
select select "**"
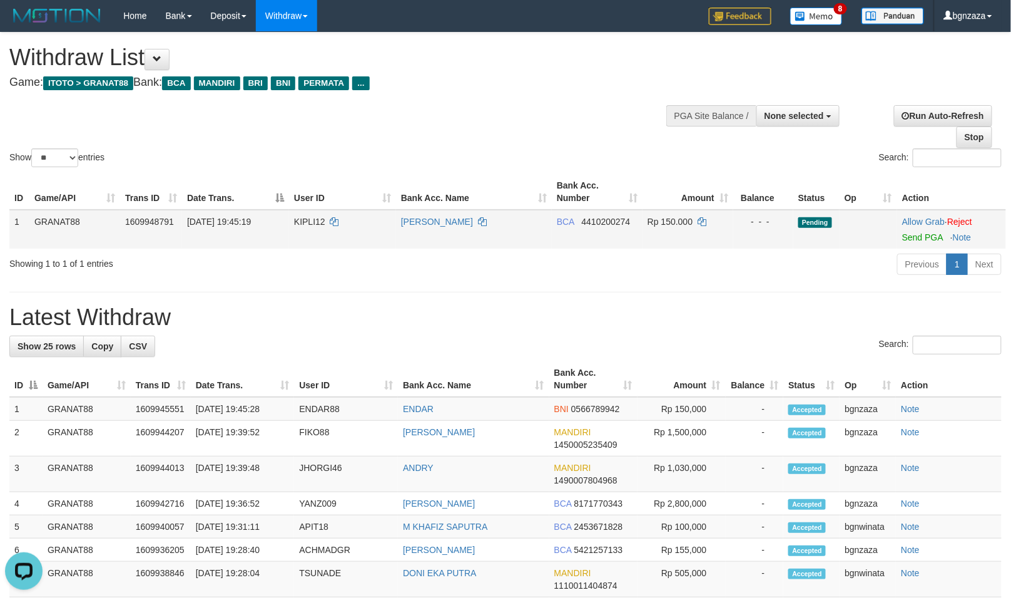
click at [307, 224] on span "KIPLI12" at bounding box center [309, 222] width 31 height 10
click at [305, 226] on td "KIPLI12" at bounding box center [342, 229] width 107 height 39
copy span "KIPLI12"
click at [686, 220] on span "Rp 150.000" at bounding box center [670, 222] width 45 height 10
click at [680, 222] on span "Rp 150.000" at bounding box center [670, 222] width 45 height 10
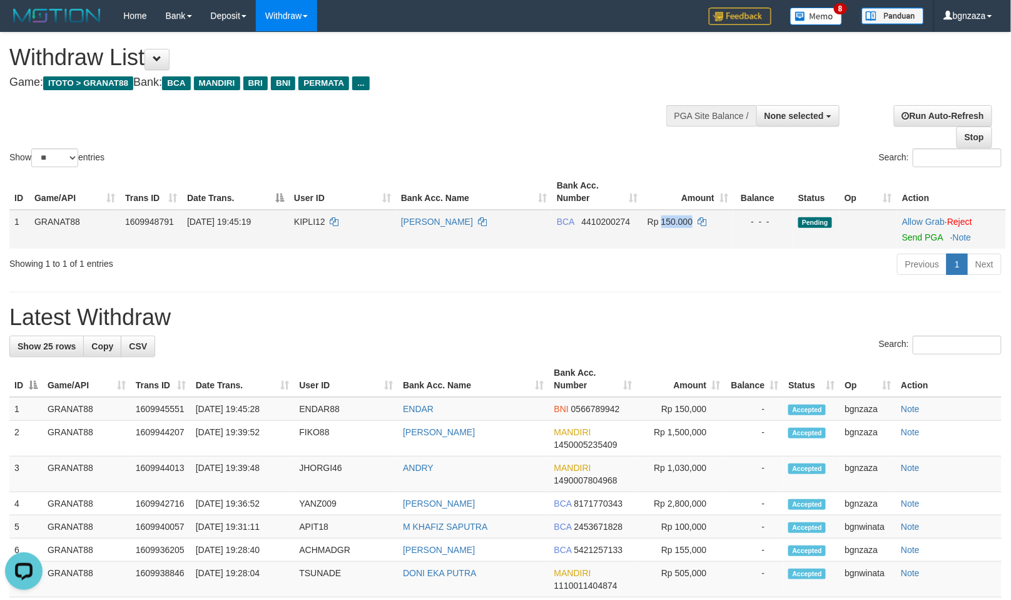
copy span "150.000"
click at [923, 238] on link "Send PGA" at bounding box center [922, 237] width 41 height 10
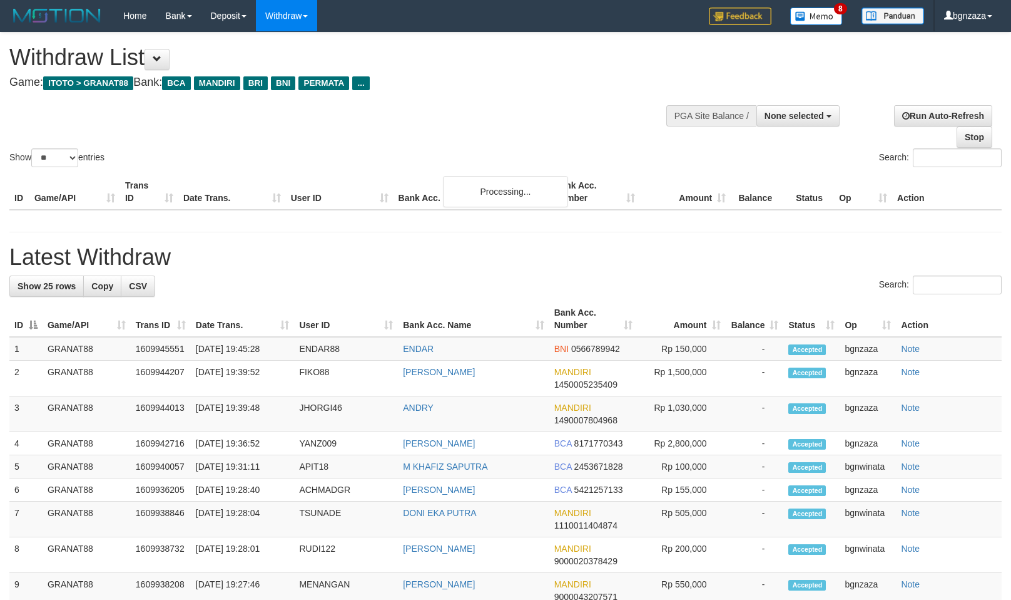
select select
select select "**"
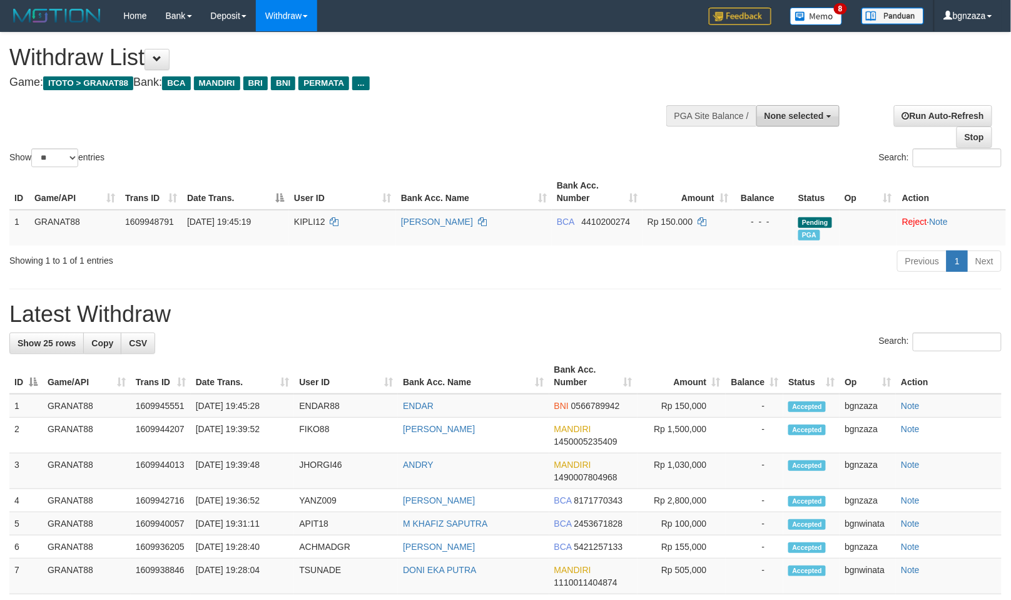
click at [795, 114] on span "None selected" at bounding box center [794, 116] width 59 height 10
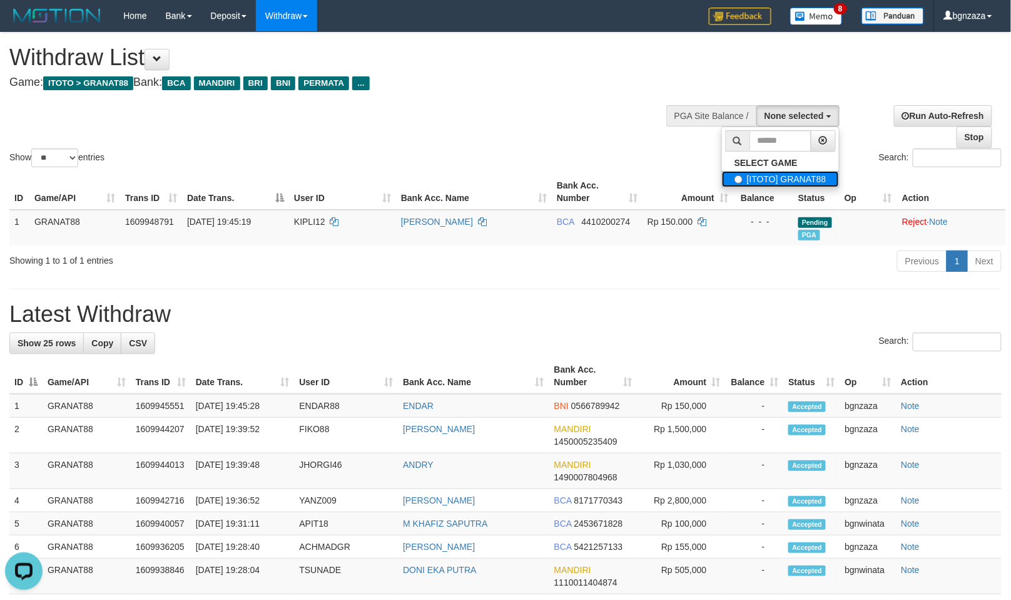
click at [745, 183] on label "[ITOTO] GRANAT88" at bounding box center [780, 179] width 117 height 16
select select "****"
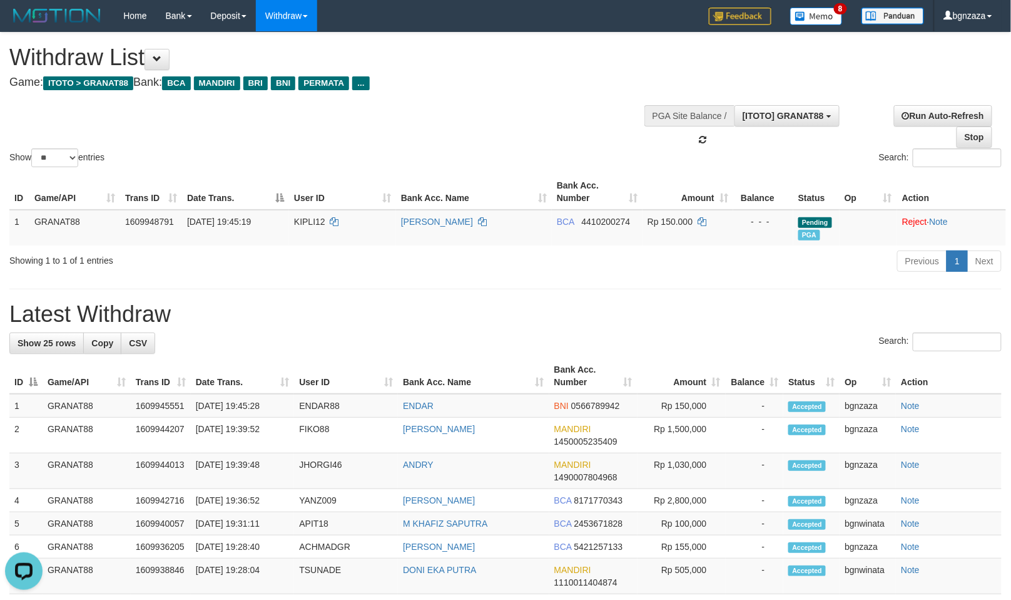
scroll to position [11, 0]
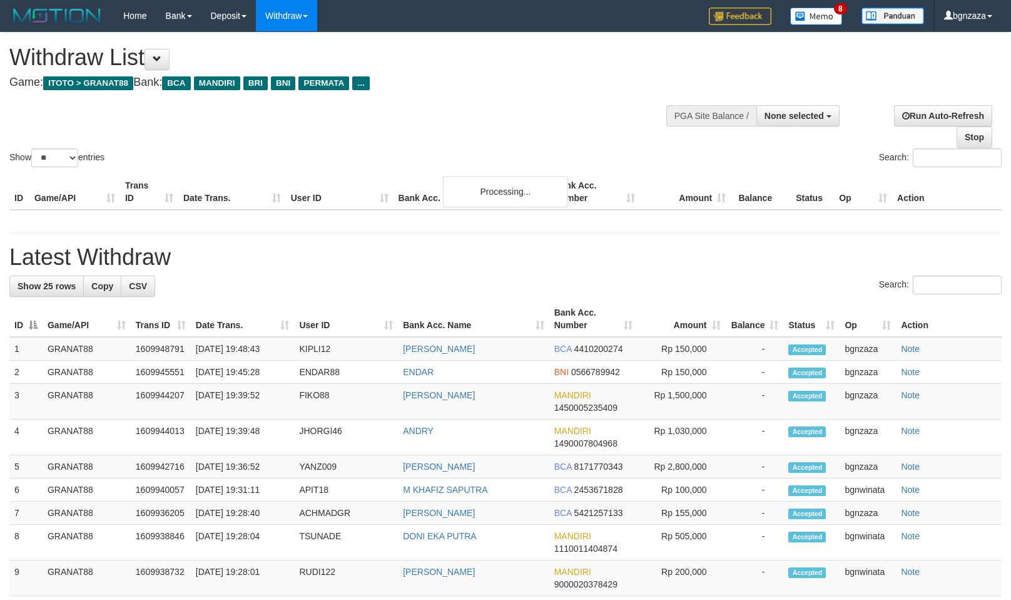
select select
select select "**"
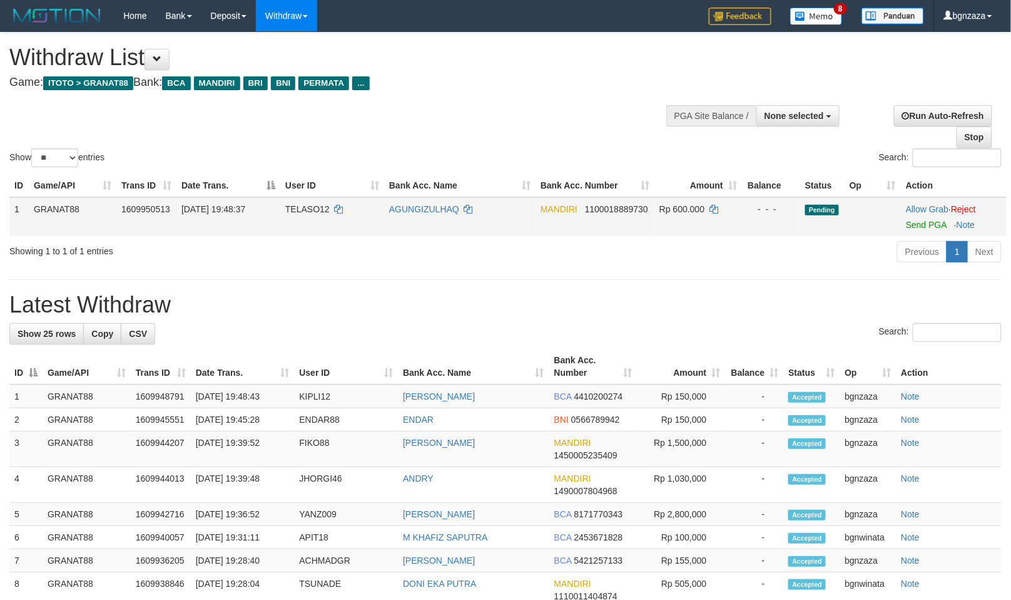
click at [304, 210] on span "TELASO12" at bounding box center [307, 209] width 44 height 10
drag, startPoint x: 304, startPoint y: 210, endPoint x: 998, endPoint y: 361, distance: 711.0
click at [290, 217] on td "TELASO12" at bounding box center [332, 216] width 104 height 39
copy span "TELASO12"
click at [692, 207] on span "Rp 600.000" at bounding box center [682, 209] width 45 height 10
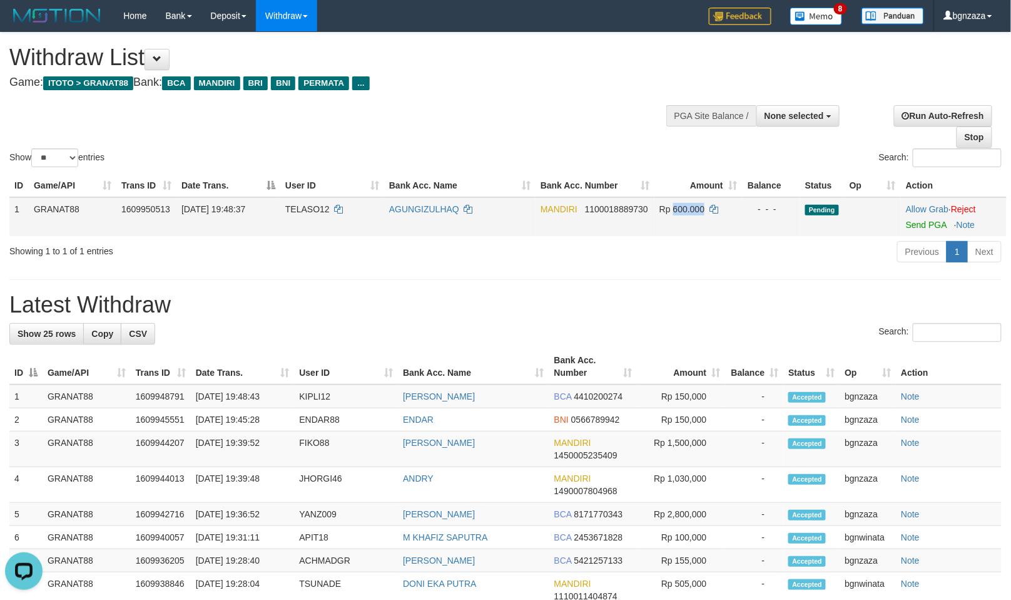
drag, startPoint x: 692, startPoint y: 207, endPoint x: 687, endPoint y: 217, distance: 10.6
click at [687, 214] on td "Rp 600.000" at bounding box center [699, 216] width 88 height 39
copy span "600.000"
click at [933, 224] on link "Send PGA" at bounding box center [926, 225] width 41 height 10
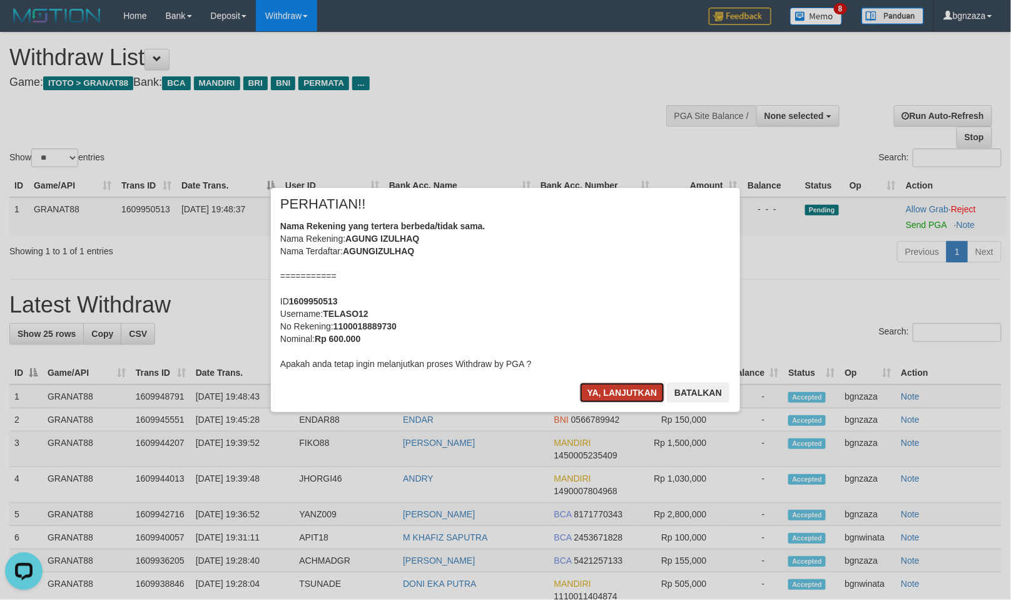
drag, startPoint x: 609, startPoint y: 393, endPoint x: 601, endPoint y: 392, distance: 8.2
click at [603, 393] on button "Ya, lanjutkan" at bounding box center [622, 392] width 85 height 20
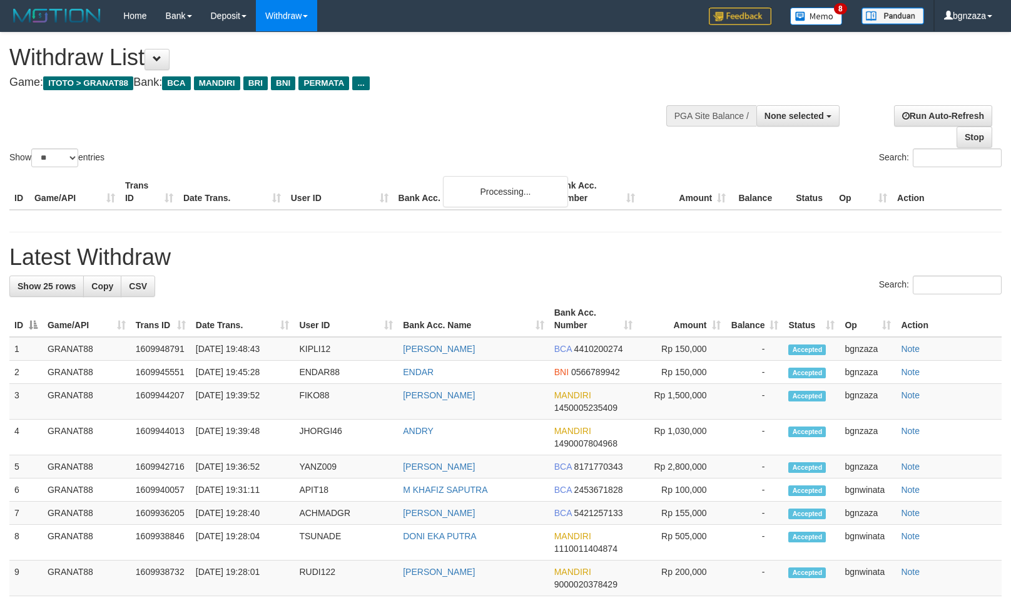
select select
select select "**"
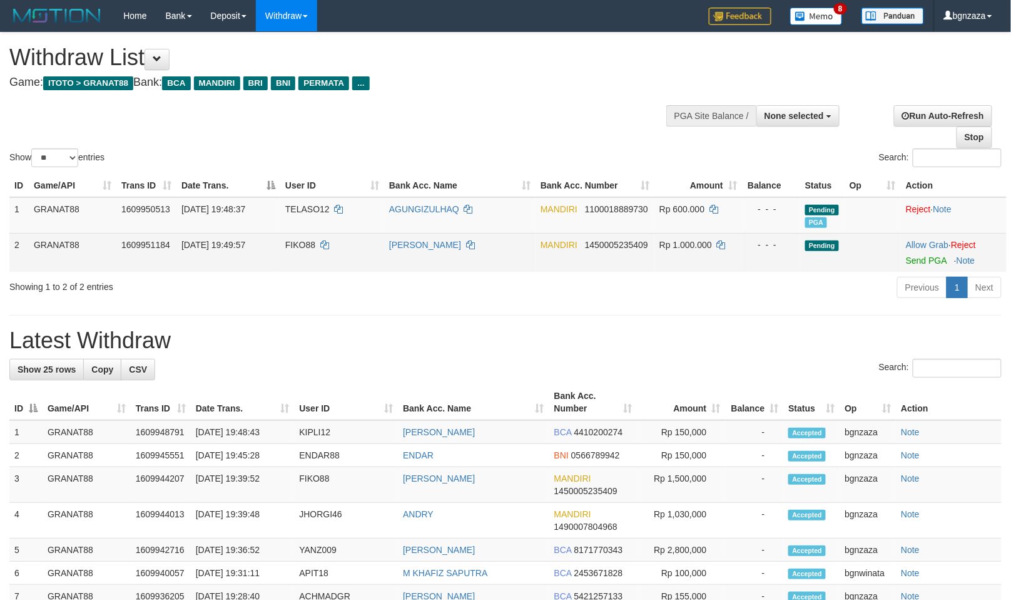
click at [295, 243] on span "FIKO88" at bounding box center [300, 245] width 30 height 10
drag, startPoint x: 295, startPoint y: 243, endPoint x: 289, endPoint y: 247, distance: 7.6
click at [289, 247] on span "FIKO88" at bounding box center [300, 245] width 30 height 10
copy span "FIKO88"
click at [704, 240] on span "Rp 1.000.000" at bounding box center [686, 245] width 53 height 10
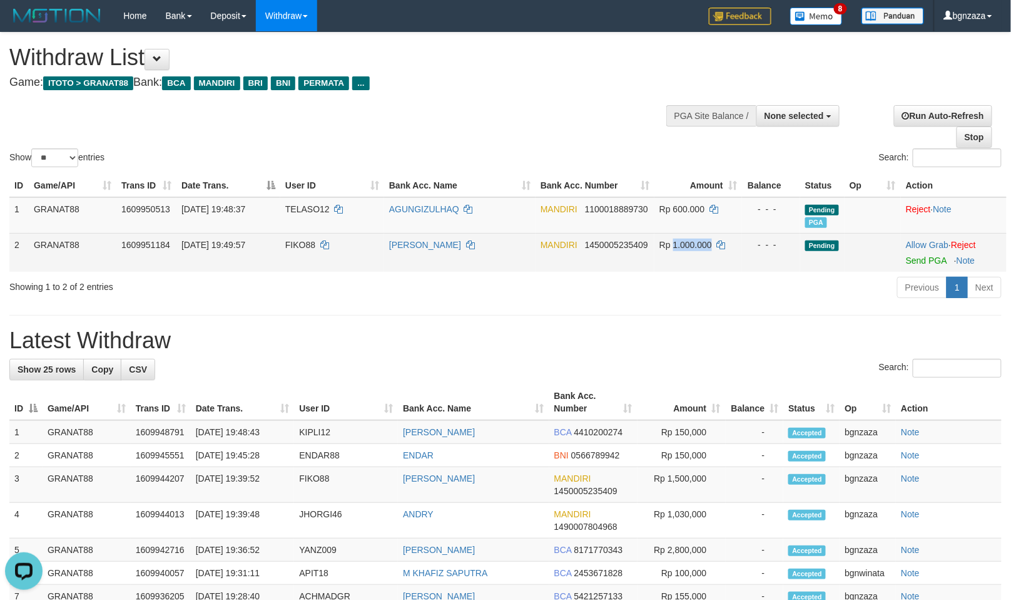
drag, startPoint x: 704, startPoint y: 240, endPoint x: 702, endPoint y: 255, distance: 15.2
click at [696, 248] on td "Rp 1.000.000" at bounding box center [699, 252] width 88 height 39
copy span "1.000.000"
click at [934, 263] on link "Send PGA" at bounding box center [926, 260] width 41 height 10
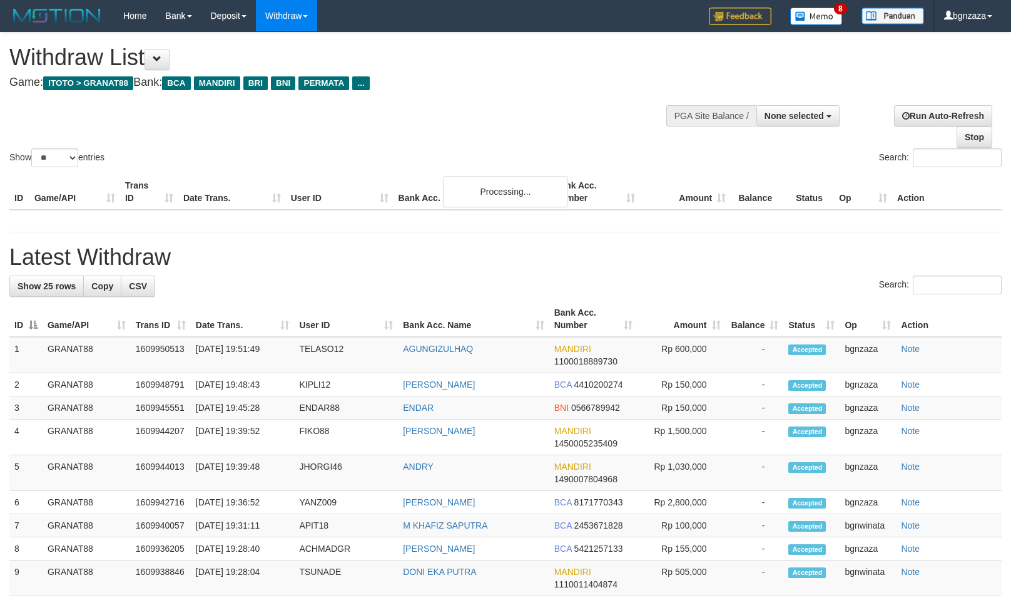
select select
select select "**"
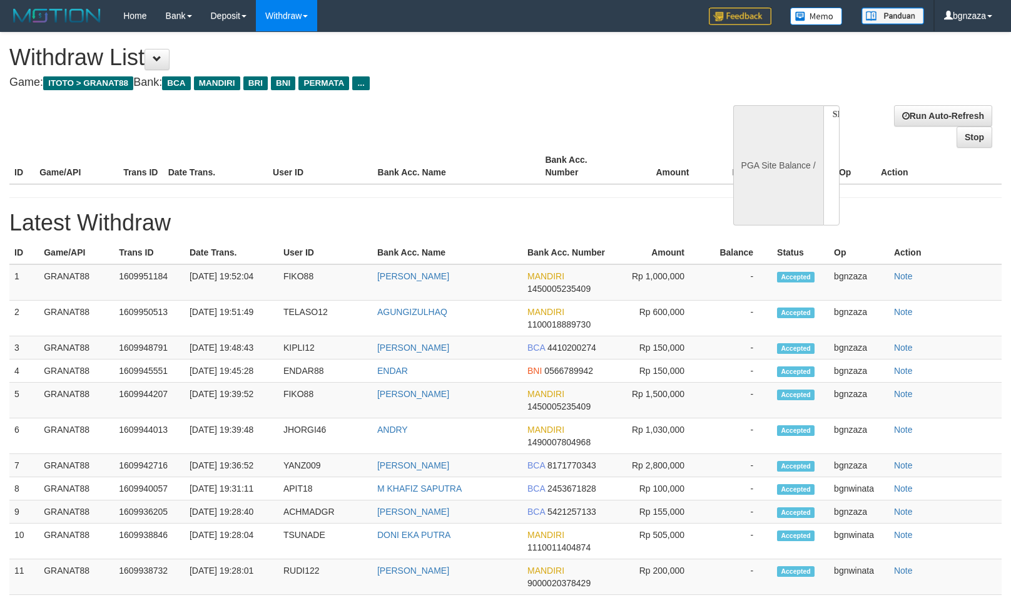
select select
select select "**"
select select
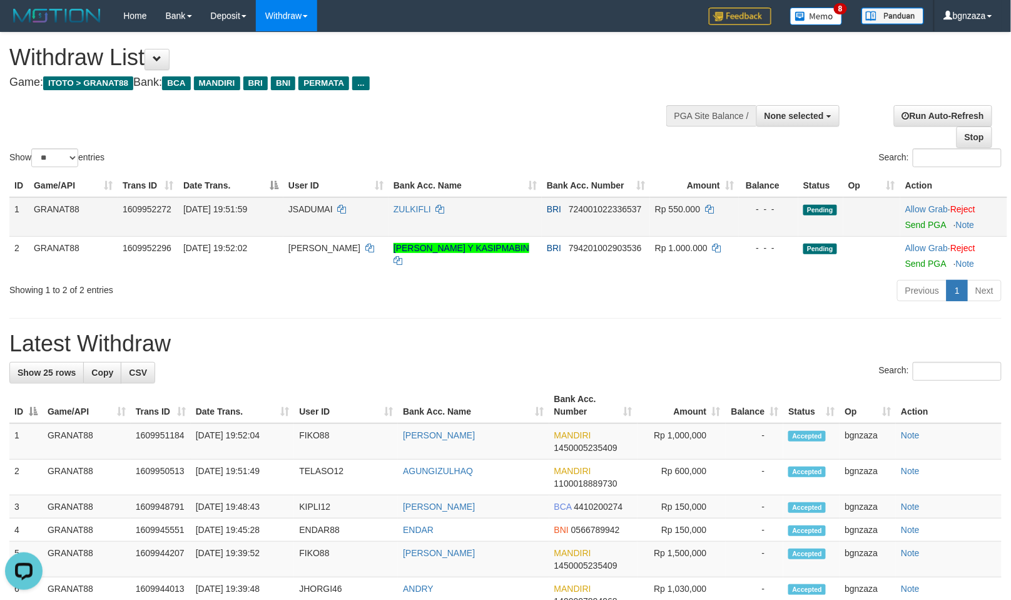
click at [311, 204] on span "JSADUMAI" at bounding box center [311, 209] width 44 height 10
drag, startPoint x: 311, startPoint y: 202, endPoint x: 307, endPoint y: 217, distance: 15.6
click at [307, 217] on td "JSADUMAI" at bounding box center [336, 216] width 105 height 39
copy span "JSADUMAI"
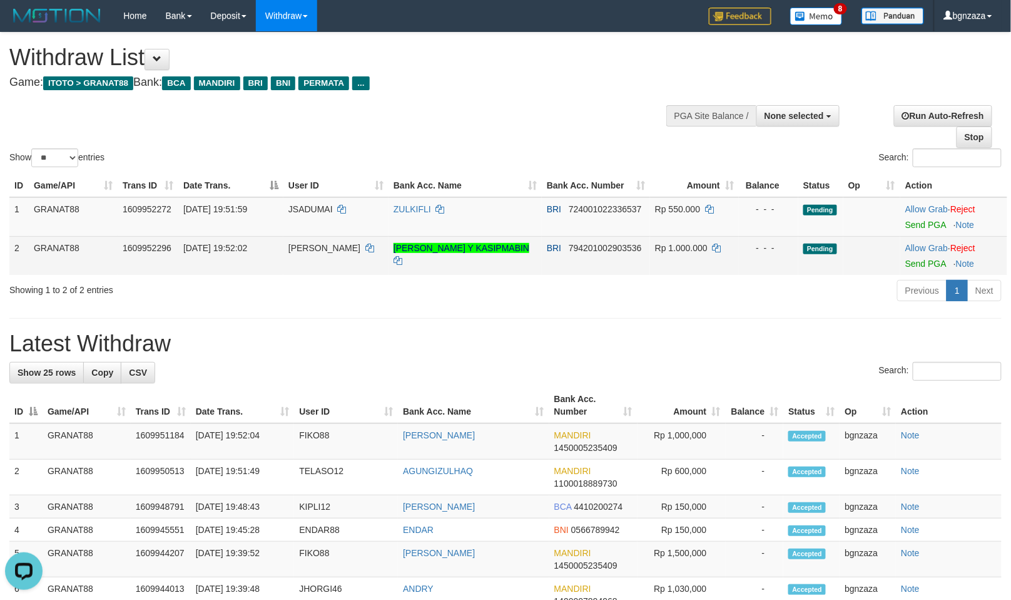
click at [307, 247] on span "[PERSON_NAME]" at bounding box center [325, 248] width 72 height 10
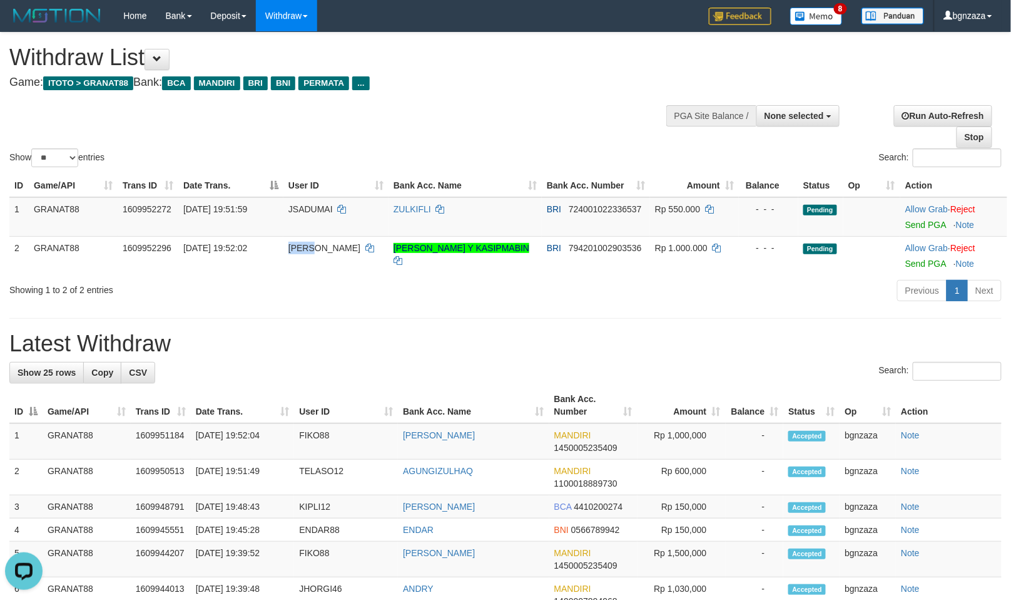
drag, startPoint x: 307, startPoint y: 247, endPoint x: 647, endPoint y: 330, distance: 349.9
click at [298, 257] on td "[PERSON_NAME]" at bounding box center [336, 255] width 105 height 39
copy span "[PERSON_NAME]"
click at [697, 209] on span "Rp 550.000" at bounding box center [677, 209] width 45 height 10
drag, startPoint x: 697, startPoint y: 209, endPoint x: 936, endPoint y: 263, distance: 245.2
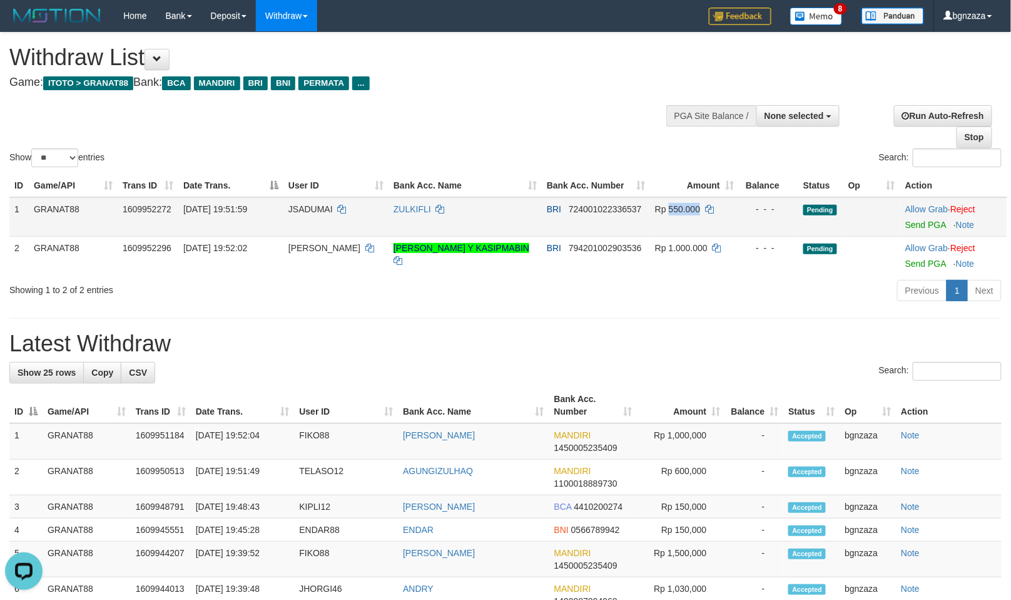
click at [690, 210] on span "Rp 550.000" at bounding box center [677, 209] width 45 height 10
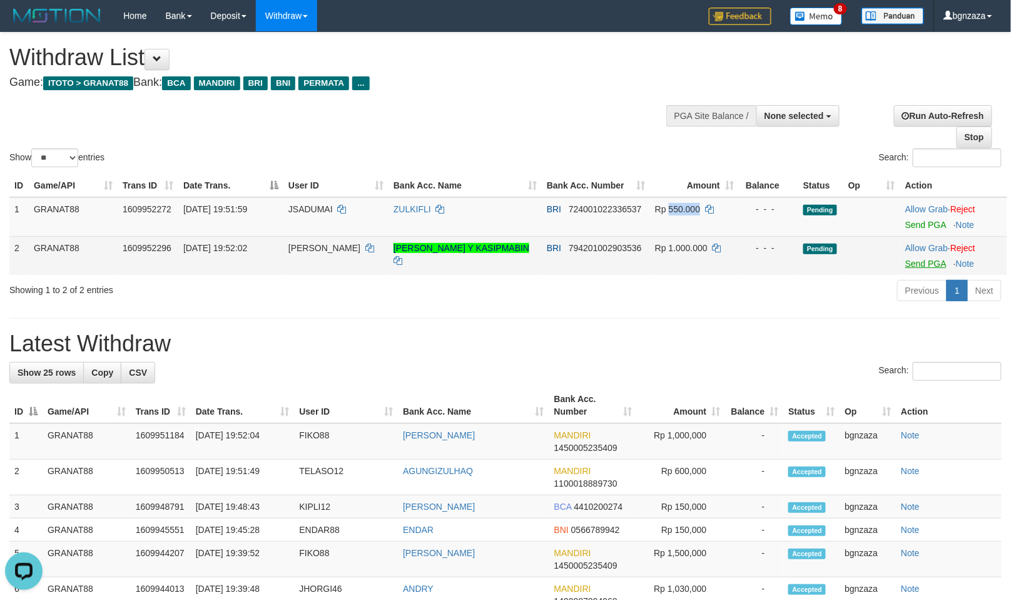
copy span "550.000"
click at [693, 245] on span "Rp 1.000.000" at bounding box center [681, 248] width 53 height 10
drag, startPoint x: 693, startPoint y: 245, endPoint x: 676, endPoint y: 251, distance: 17.8
click at [676, 251] on span "Rp 1.000.000" at bounding box center [681, 248] width 53 height 10
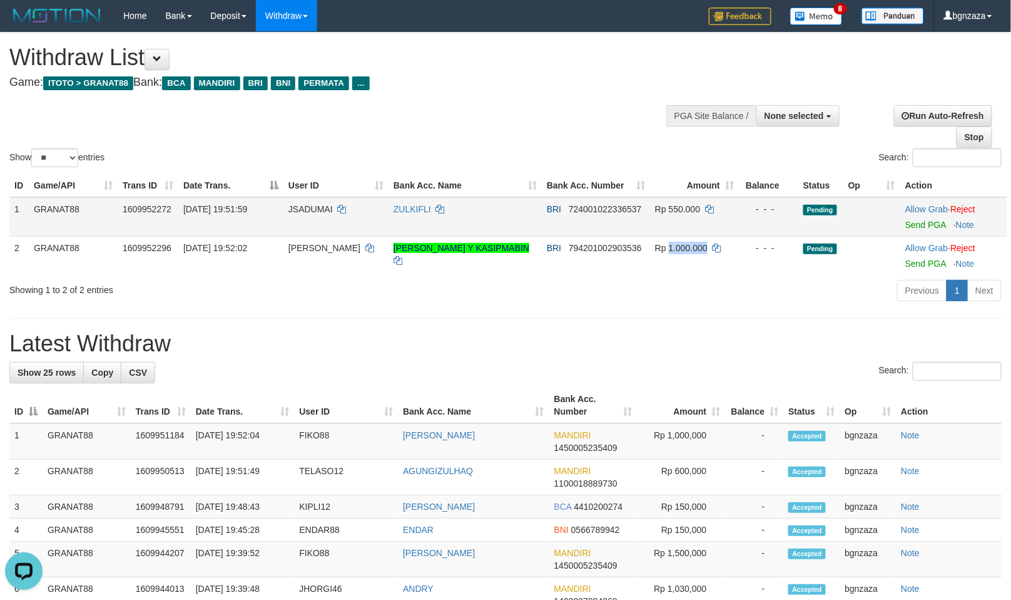
copy span "1.000.000"
click at [941, 227] on link "Send PGA" at bounding box center [926, 225] width 41 height 10
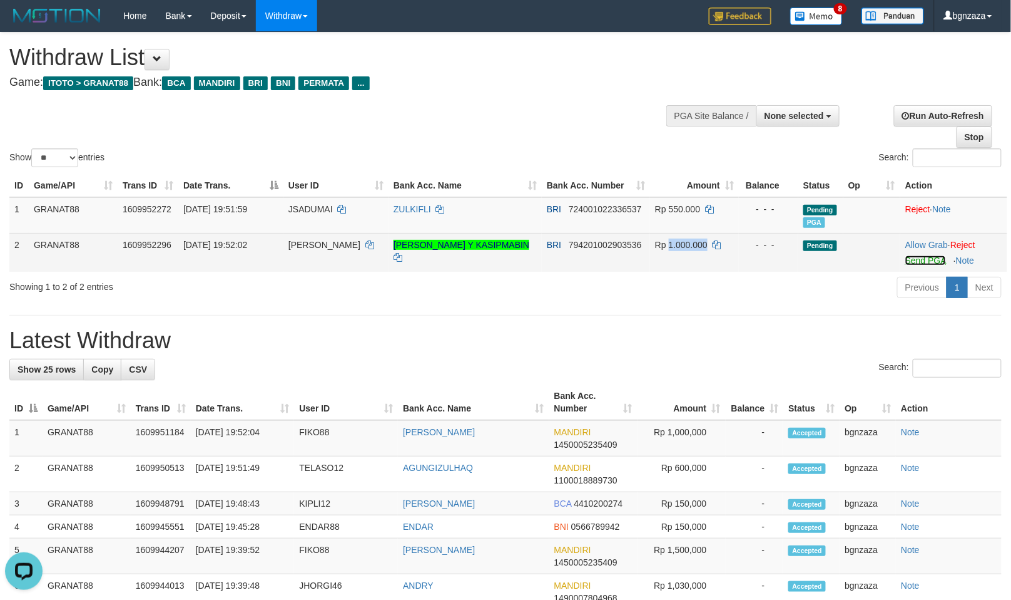
click at [926, 259] on link "Send PGA" at bounding box center [926, 260] width 41 height 10
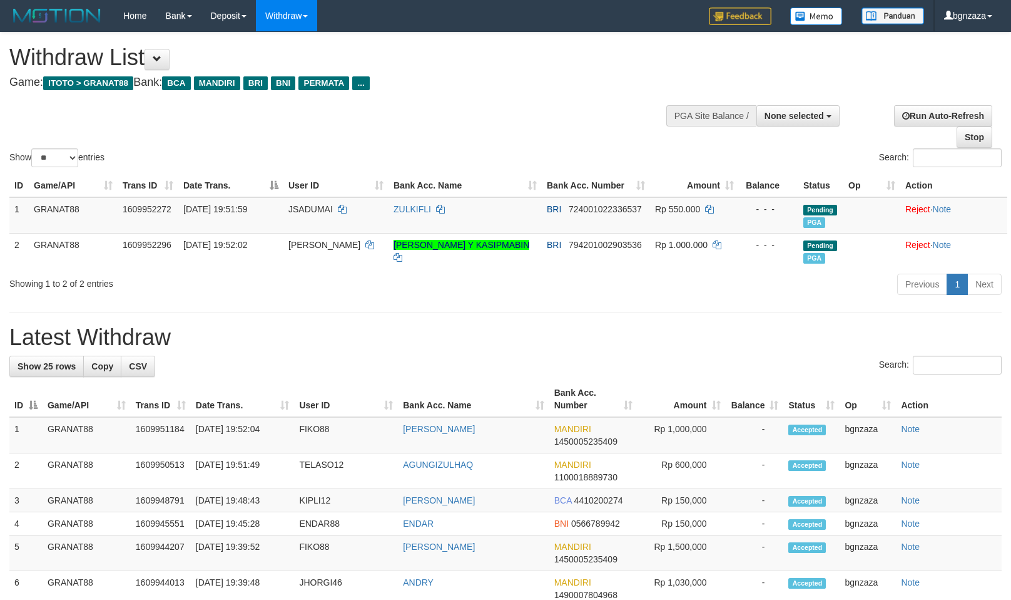
select select
select select "**"
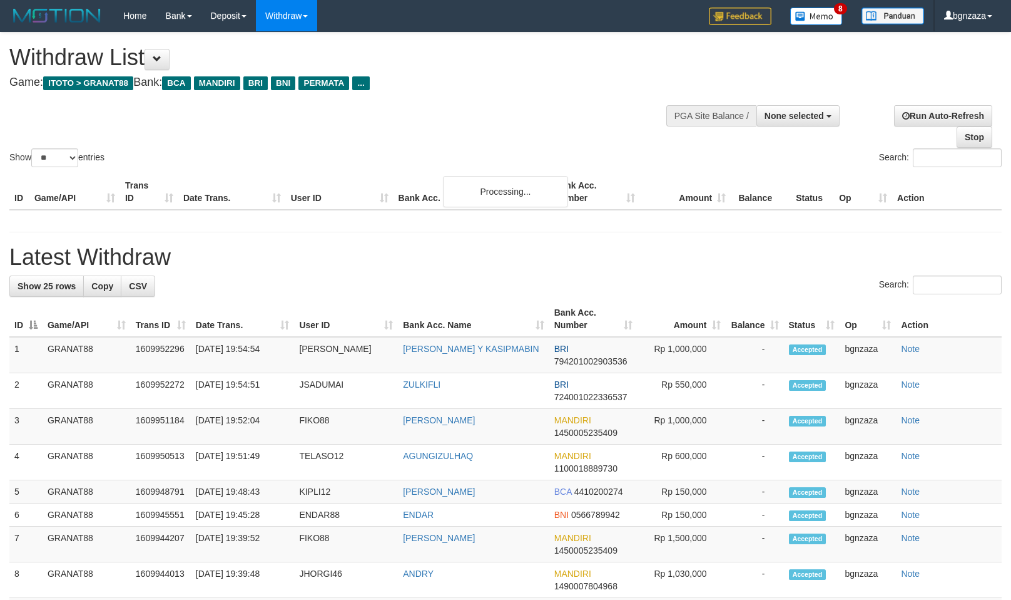
select select
select select "**"
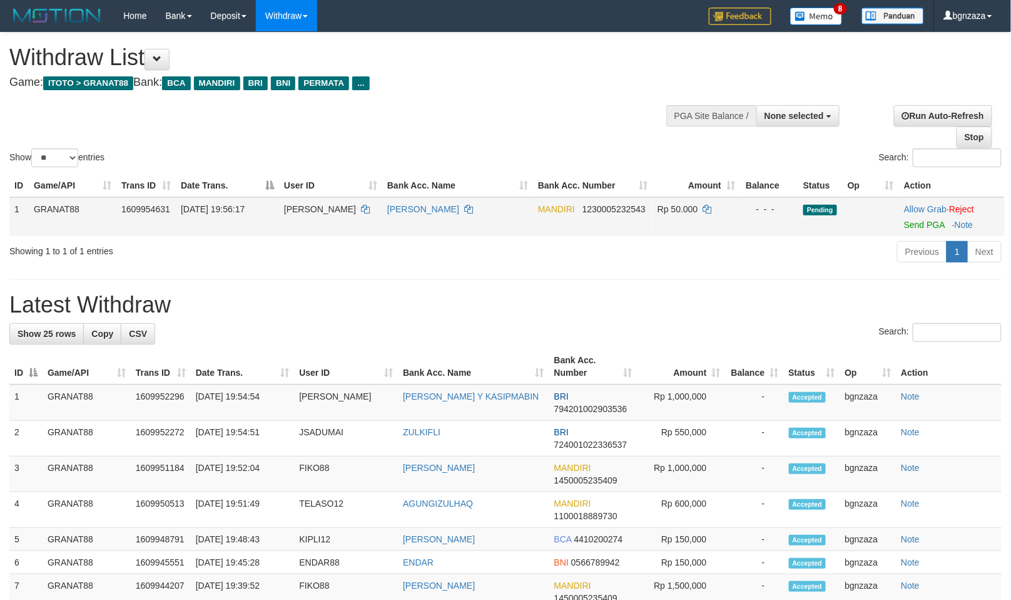
click at [307, 208] on span "[PERSON_NAME]" at bounding box center [320, 209] width 72 height 10
copy span "[PERSON_NAME]"
click at [301, 209] on span "[PERSON_NAME]" at bounding box center [320, 209] width 72 height 10
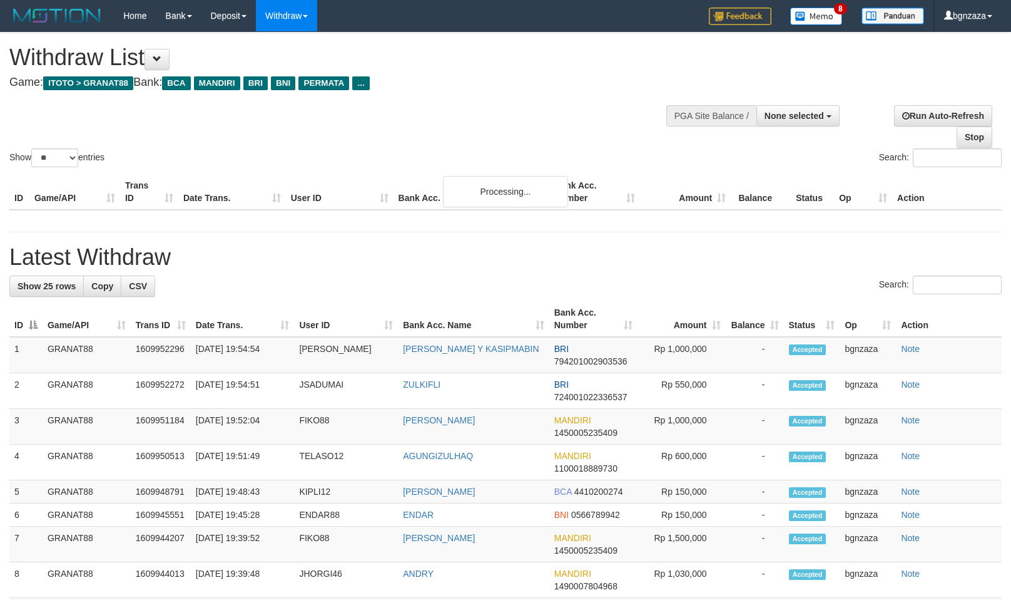
select select
select select "**"
select select
select select "**"
select select
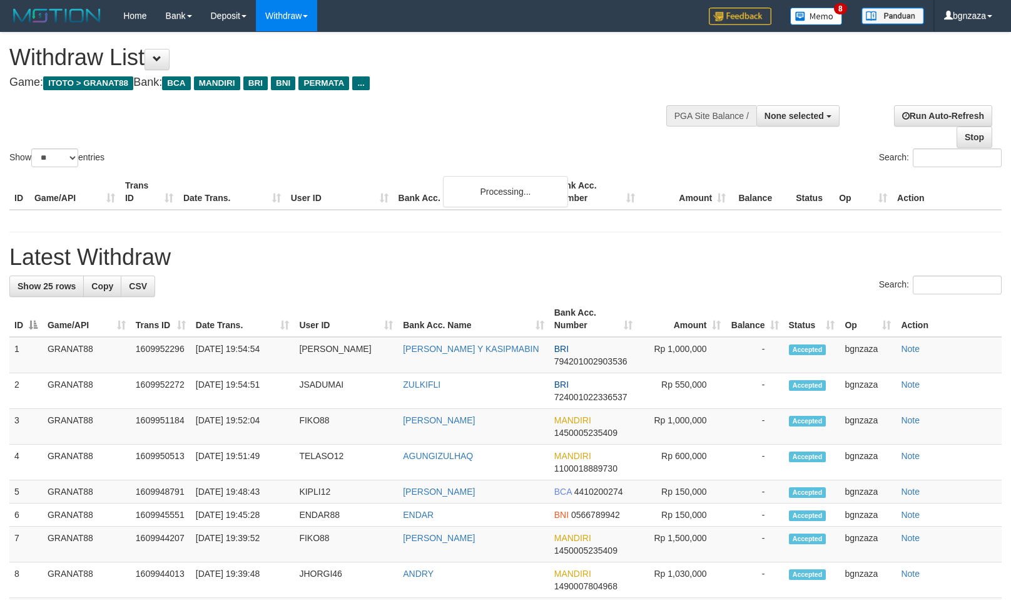
select select "**"
